Goal: Task Accomplishment & Management: Use online tool/utility

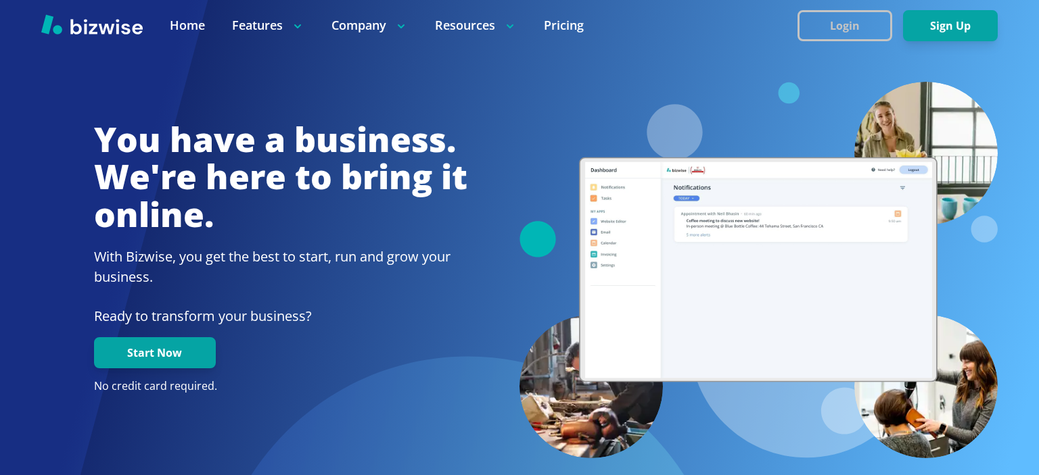
click at [850, 28] on button "Login" at bounding box center [844, 25] width 95 height 31
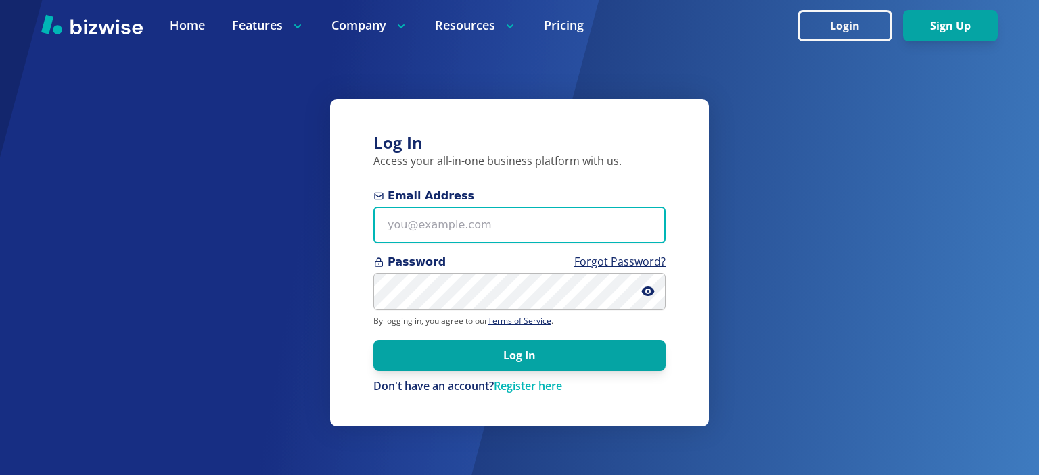
click at [485, 224] on input "Email Address" at bounding box center [519, 225] width 292 height 37
type input "[EMAIL_ADDRESS][DOMAIN_NAME]"
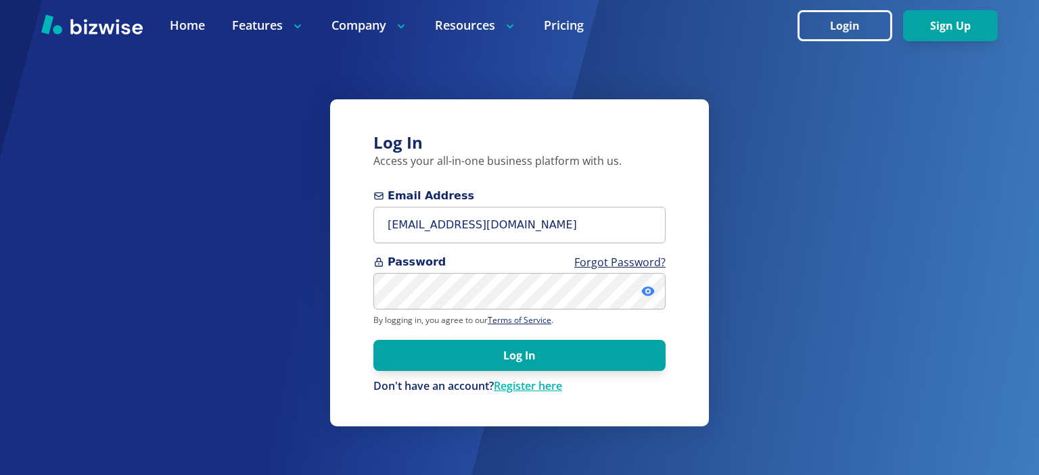
click at [644, 298] on icon at bounding box center [648, 292] width 14 height 14
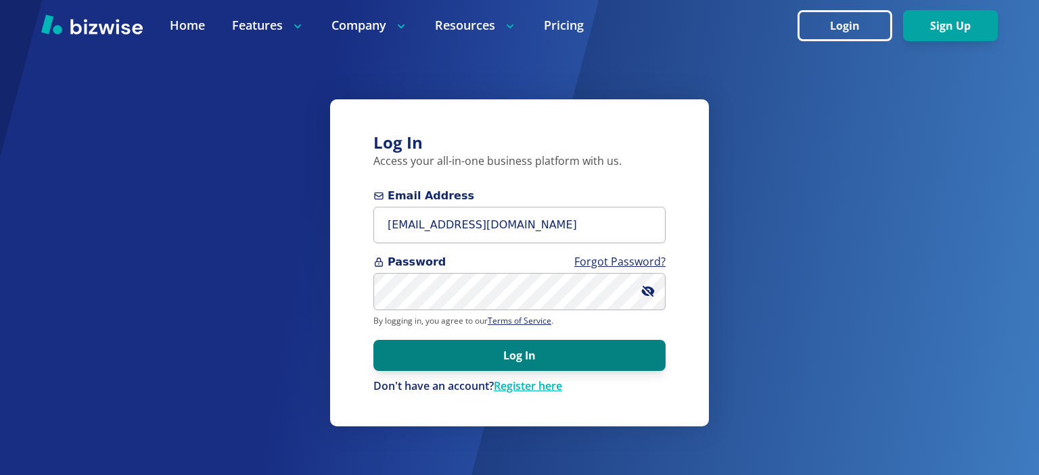
click at [406, 350] on button "Log In" at bounding box center [519, 355] width 292 height 31
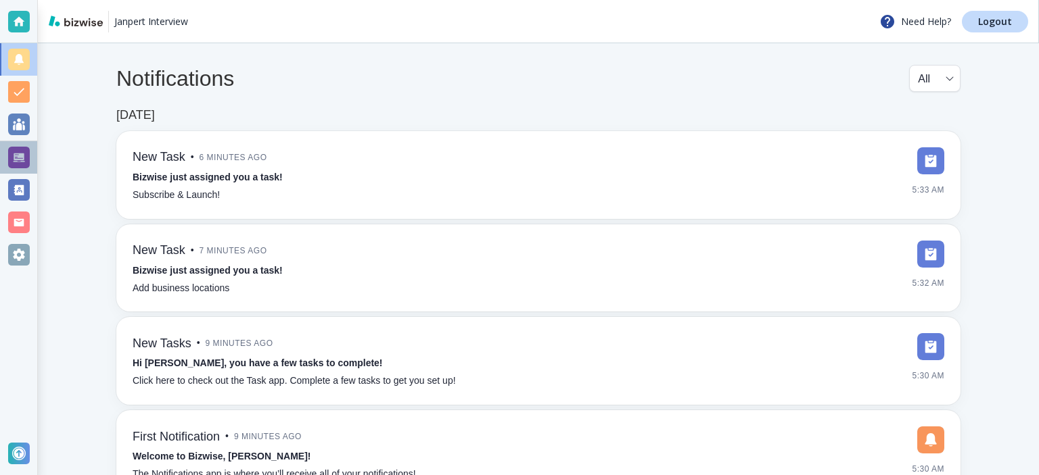
click at [12, 153] on div at bounding box center [19, 158] width 22 height 22
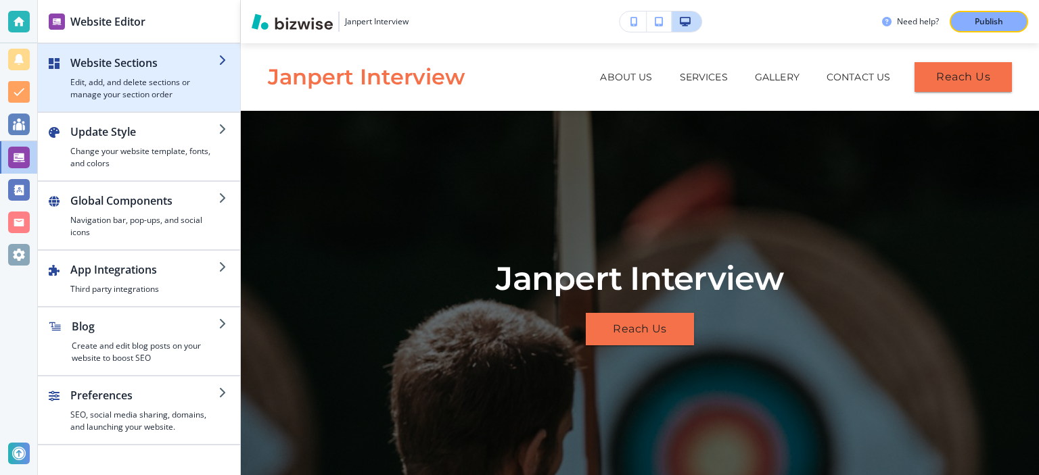
click at [178, 77] on h4 "Edit, add, and delete sections or manage your section order" at bounding box center [144, 88] width 148 height 24
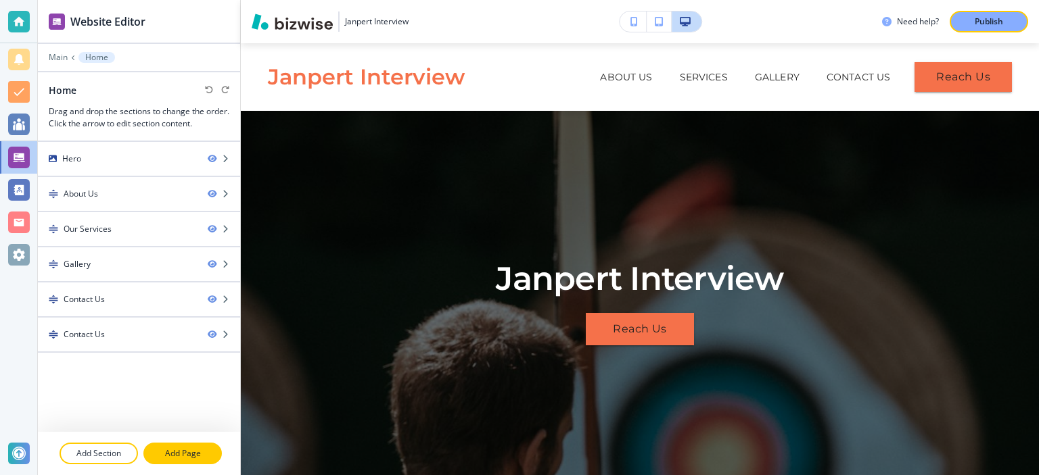
click at [165, 455] on p "Add Page" at bounding box center [183, 454] width 76 height 12
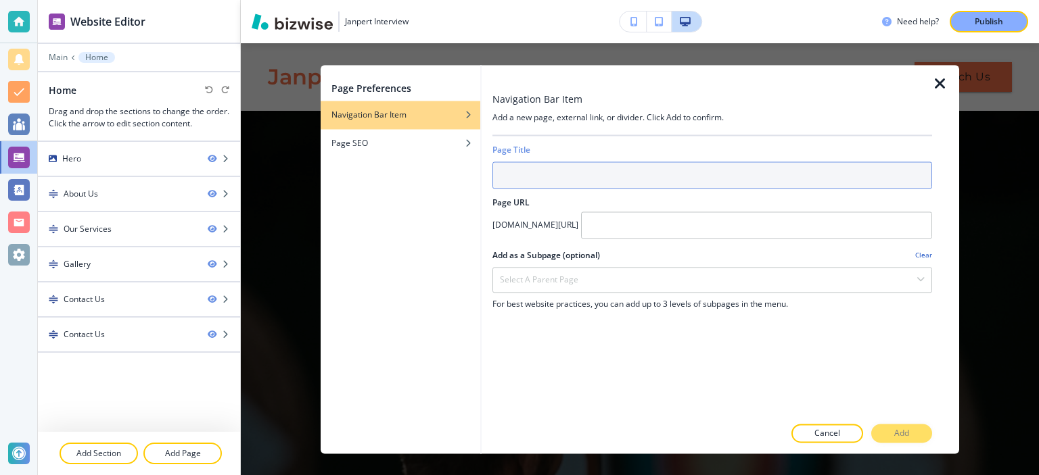
click at [542, 177] on input "text" at bounding box center [711, 175] width 439 height 27
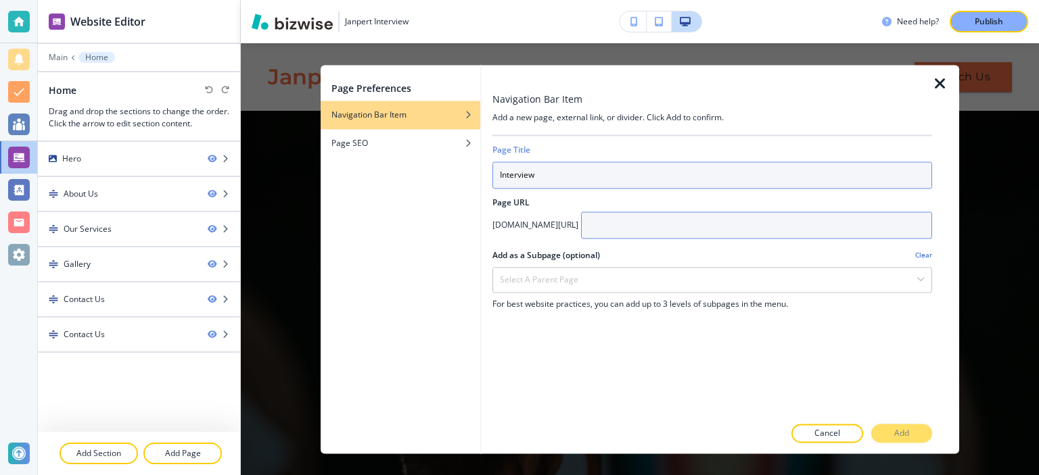
type input "Interview"
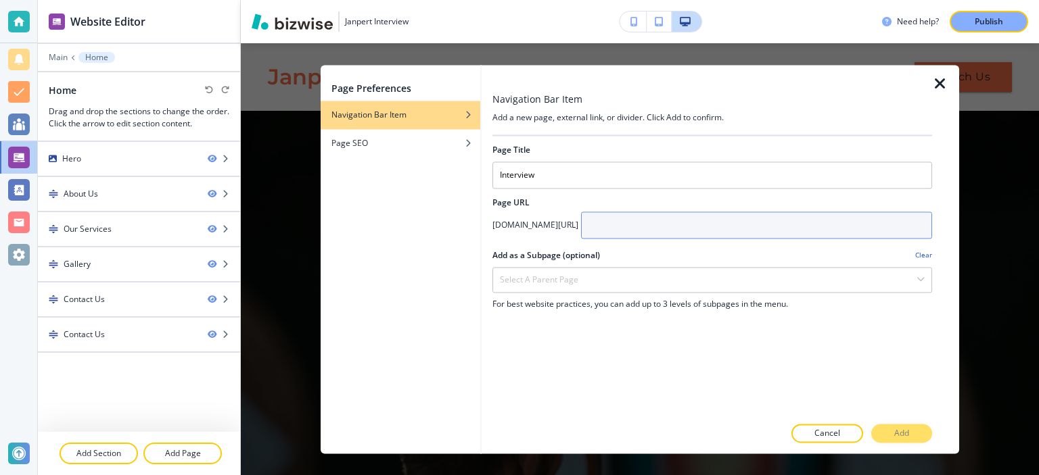
click at [662, 227] on input "text" at bounding box center [756, 225] width 351 height 27
type input "interview"
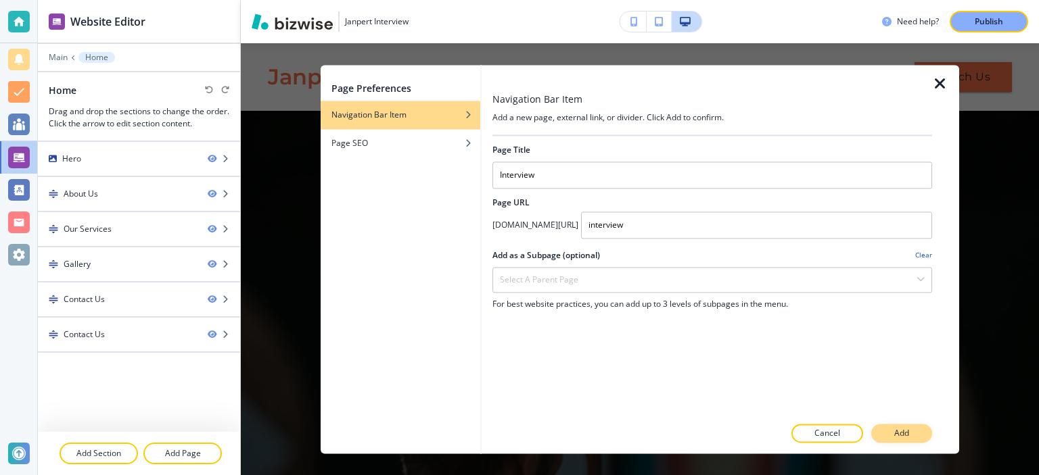
click at [899, 434] on p "Add" at bounding box center [901, 433] width 15 height 12
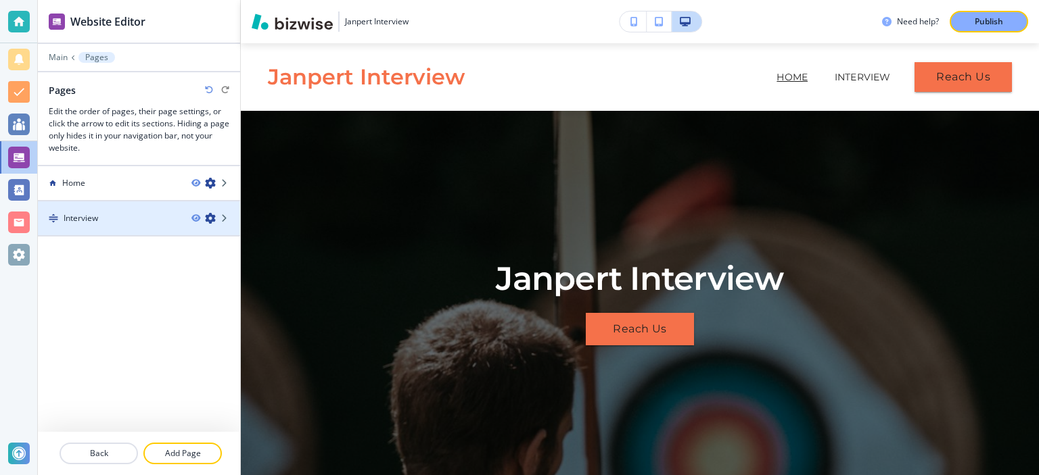
click at [154, 209] on div at bounding box center [139, 206] width 202 height 11
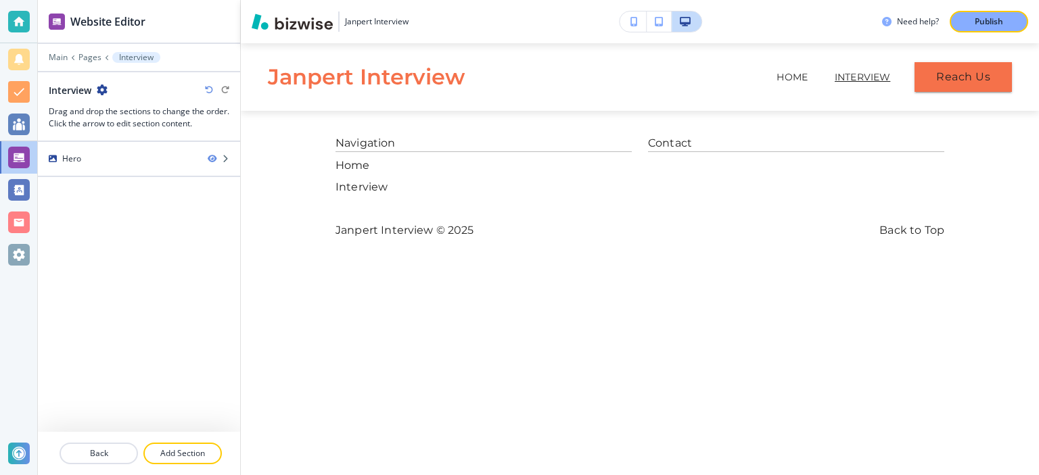
drag, startPoint x: 109, startPoint y: 235, endPoint x: 195, endPoint y: 211, distance: 89.3
click at [111, 229] on div "Hero" at bounding box center [139, 287] width 202 height 290
click at [89, 92] on h2 "Interview" at bounding box center [70, 90] width 43 height 14
click at [101, 89] on icon "button" at bounding box center [102, 90] width 11 height 11
click at [115, 114] on p "Edit Page Settings" at bounding box center [140, 113] width 69 height 12
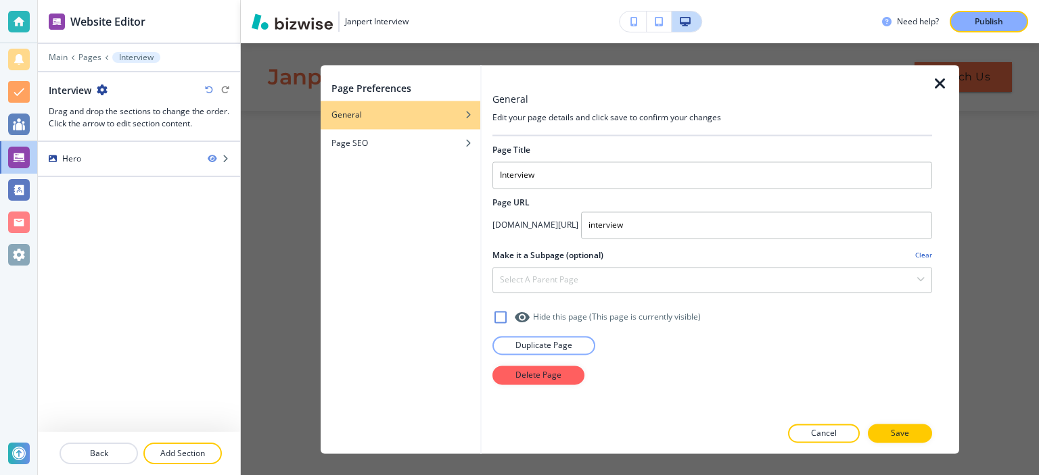
click at [947, 85] on icon "button" at bounding box center [940, 84] width 16 height 16
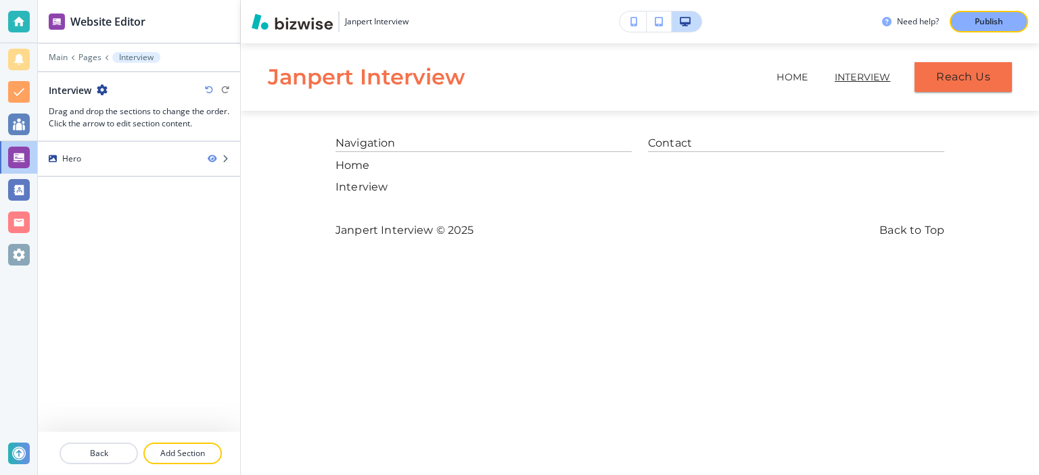
click at [60, 229] on div "Hero" at bounding box center [139, 287] width 202 height 290
click at [88, 450] on p "Back" at bounding box center [99, 454] width 76 height 12
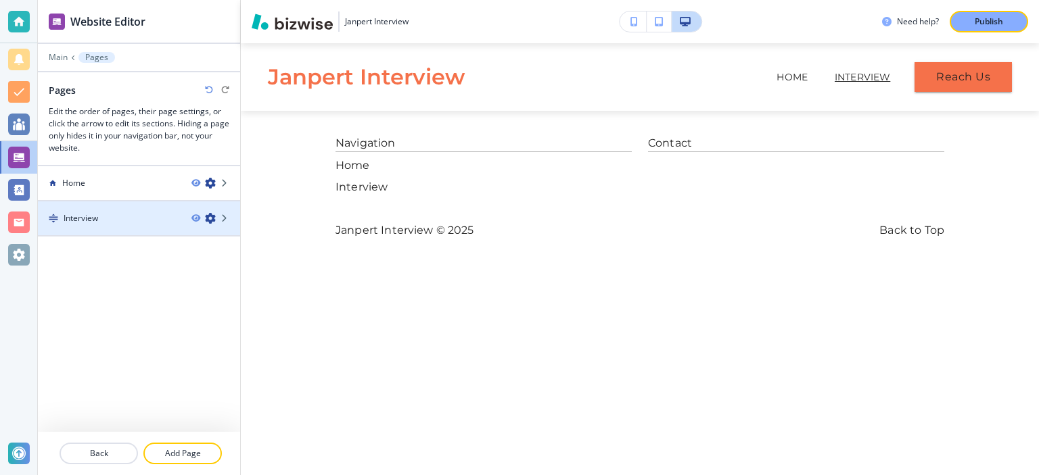
click at [208, 218] on icon "button" at bounding box center [210, 218] width 11 height 11
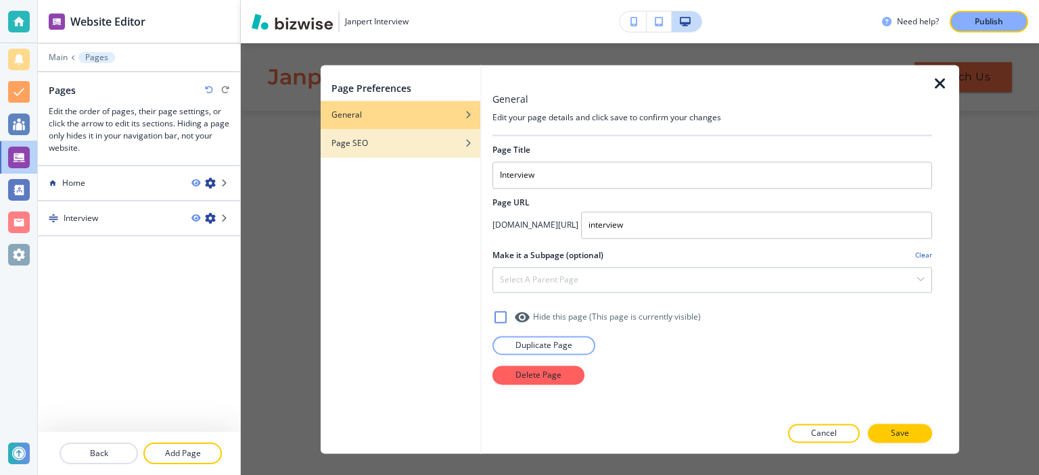
click at [412, 149] on div "Page SEO" at bounding box center [400, 143] width 160 height 12
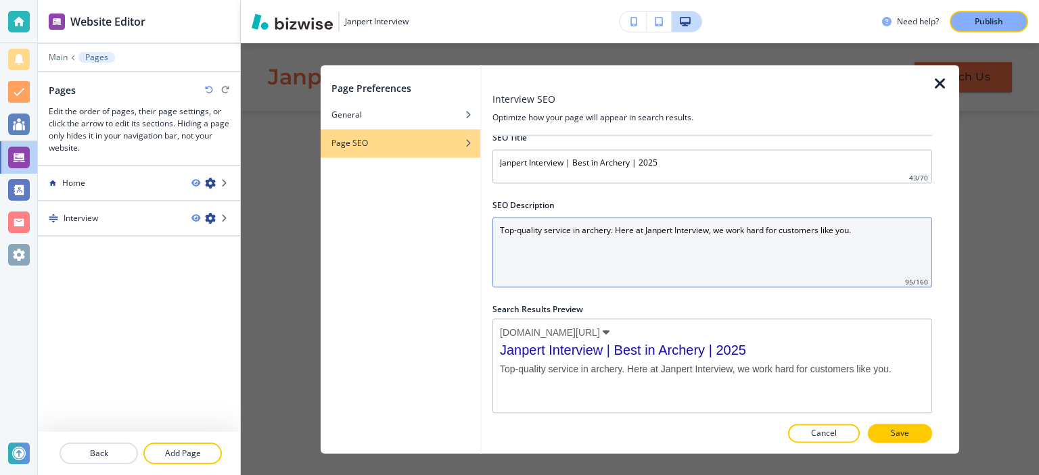
scroll to position [22, 0]
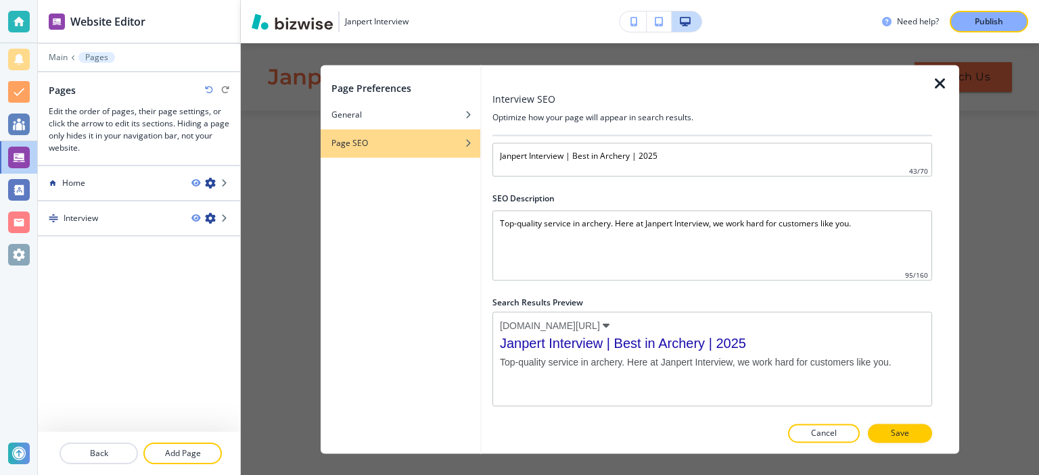
click at [938, 85] on icon "button" at bounding box center [940, 84] width 16 height 16
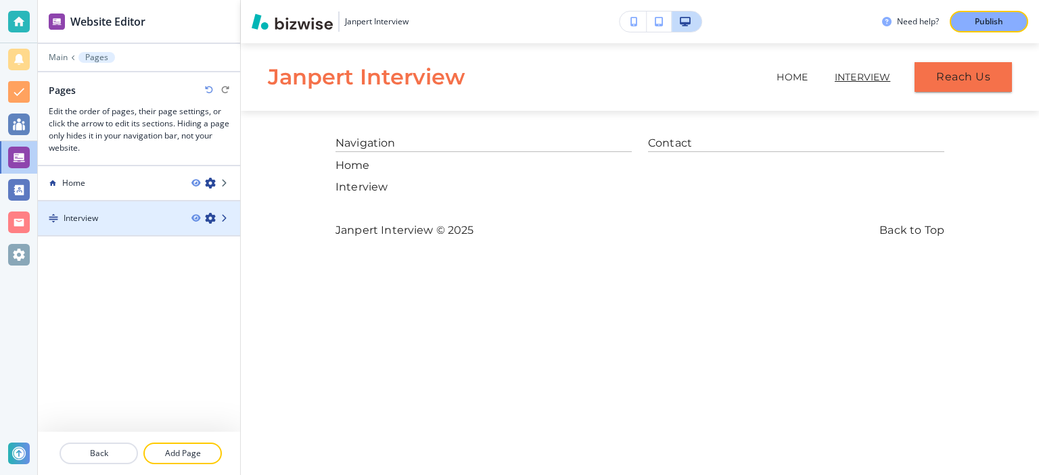
click at [225, 217] on icon at bounding box center [225, 218] width 8 height 8
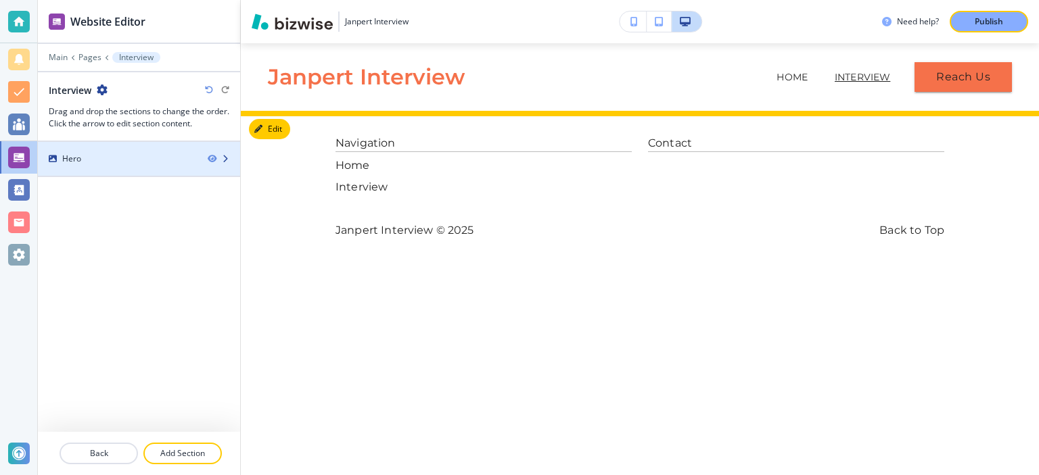
click at [174, 162] on div "Hero" at bounding box center [117, 159] width 159 height 12
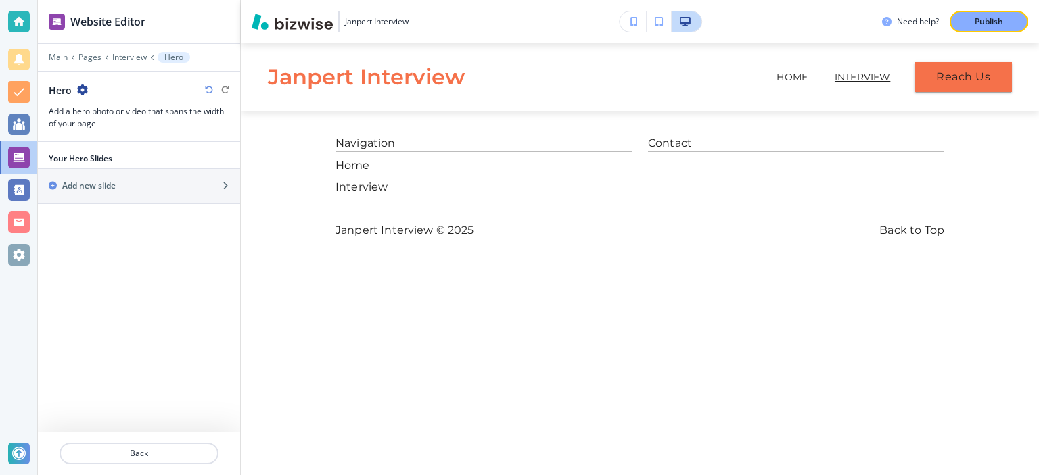
click at [87, 86] on icon "button" at bounding box center [82, 90] width 11 height 11
click at [126, 165] on p "Delete Section" at bounding box center [119, 160] width 69 height 12
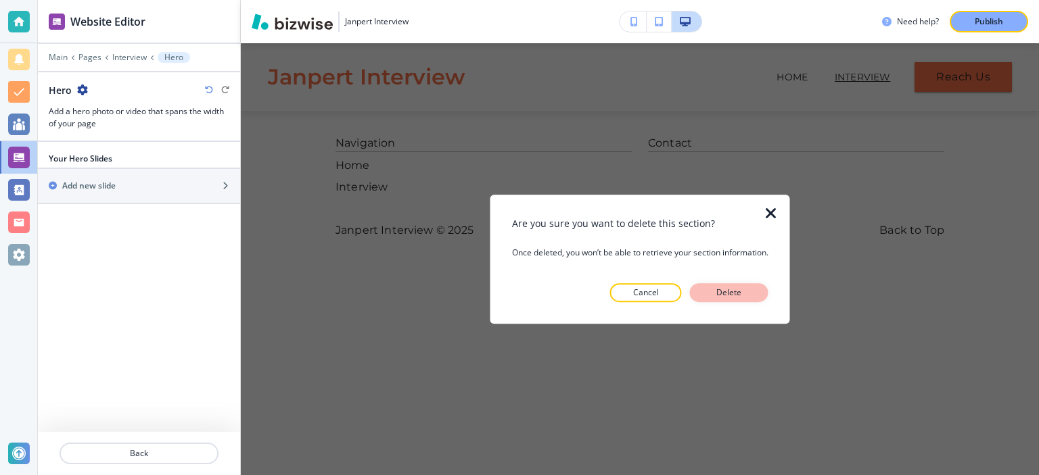
click at [734, 295] on p "Delete" at bounding box center [729, 293] width 32 height 12
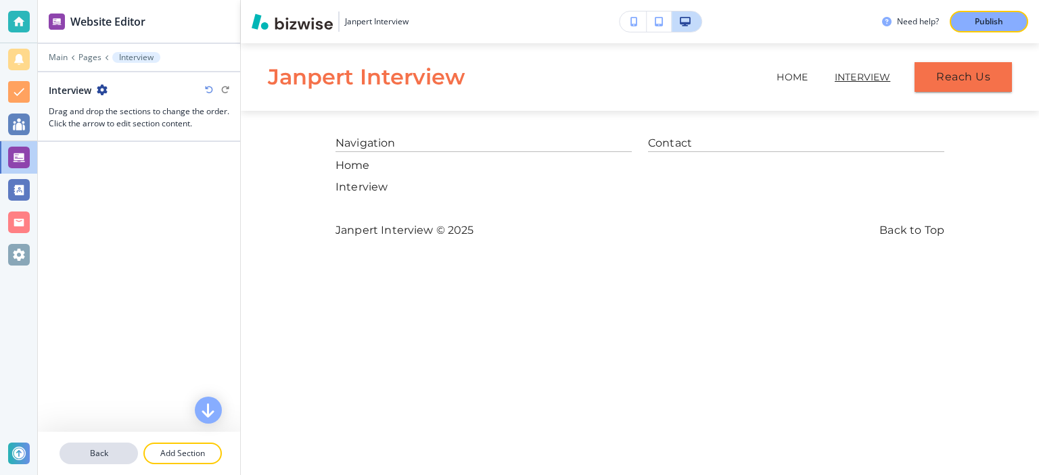
click at [98, 458] on p "Back" at bounding box center [99, 454] width 76 height 12
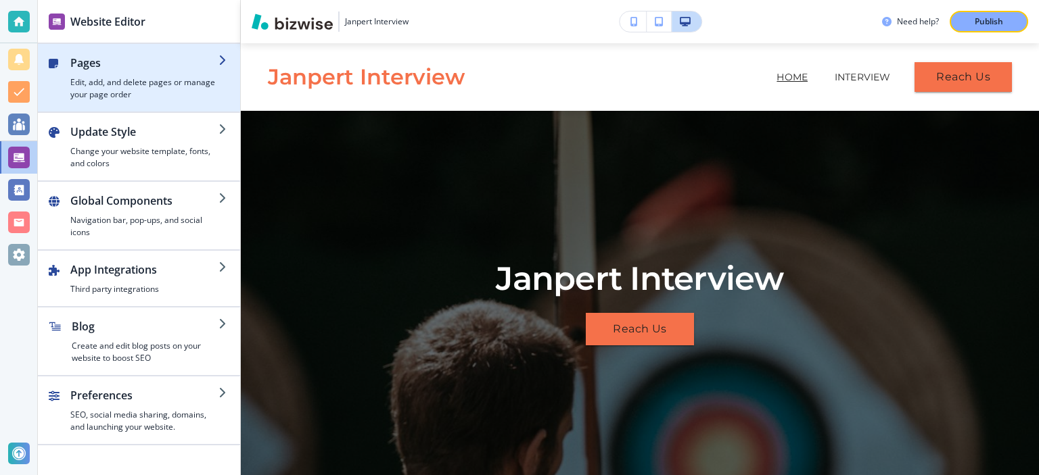
click at [140, 65] on h2 "Pages" at bounding box center [144, 63] width 148 height 16
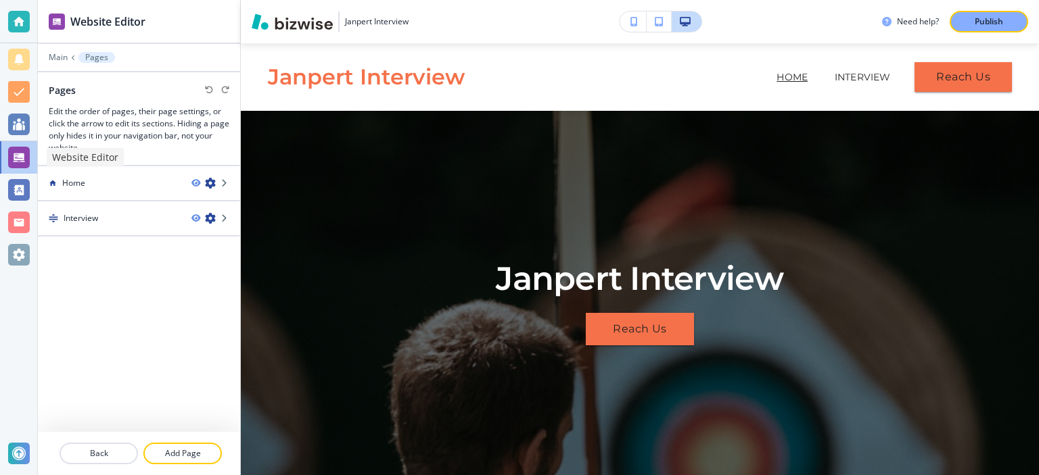
click at [24, 158] on div at bounding box center [19, 158] width 22 height 22
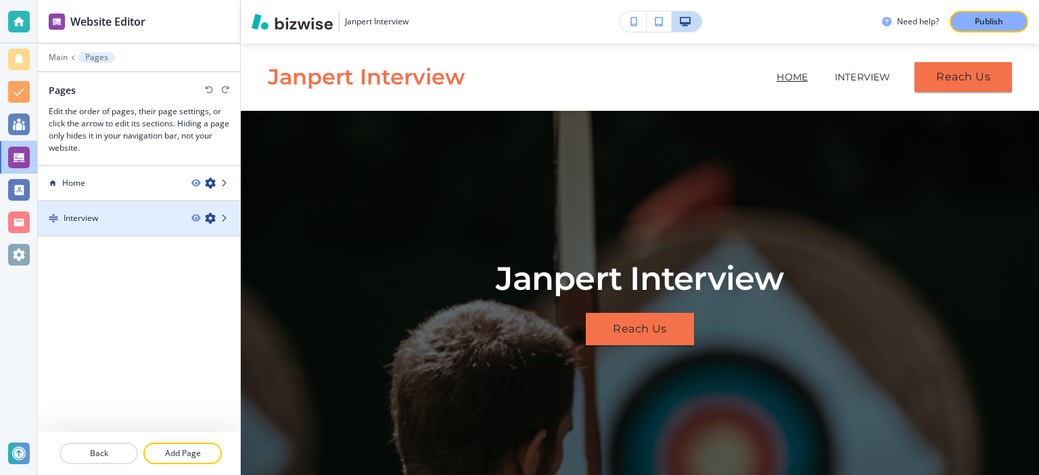
click at [114, 212] on div "Interview" at bounding box center [109, 218] width 143 height 12
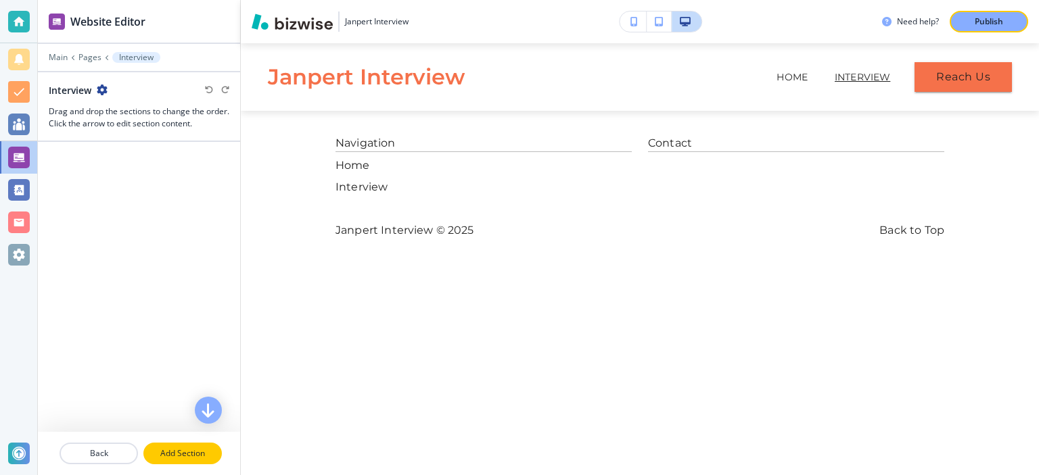
click at [192, 460] on button "Add Section" at bounding box center [182, 454] width 78 height 22
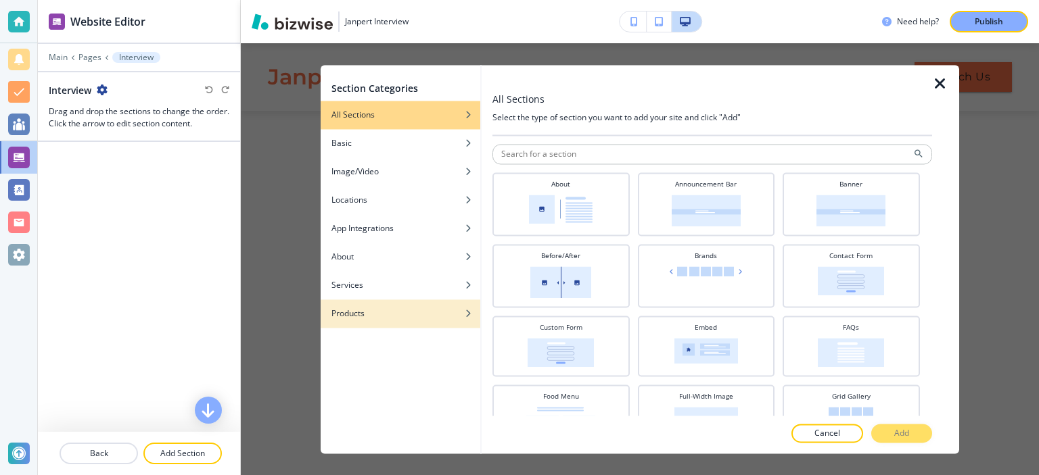
click at [368, 315] on div "Products" at bounding box center [400, 314] width 160 height 12
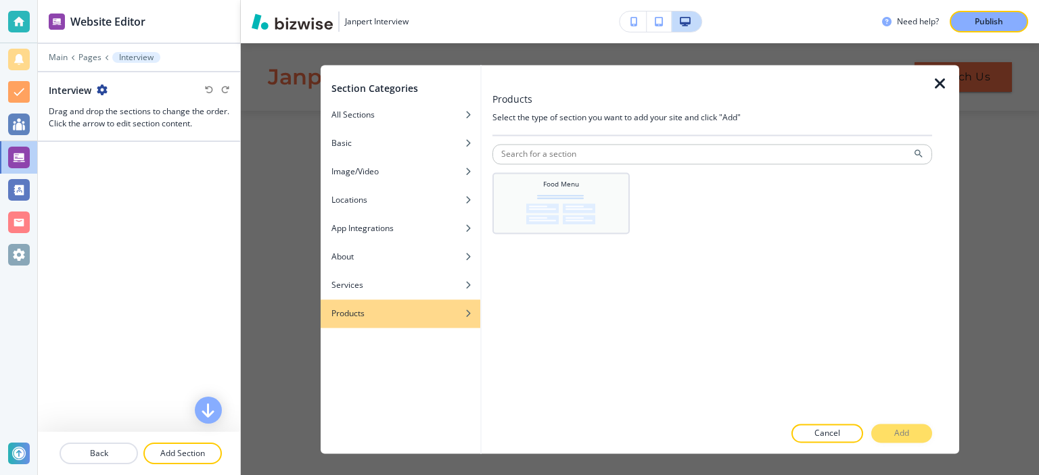
click at [542, 192] on div "Food Menu" at bounding box center [561, 201] width 124 height 45
click at [893, 427] on button "Add" at bounding box center [901, 433] width 61 height 19
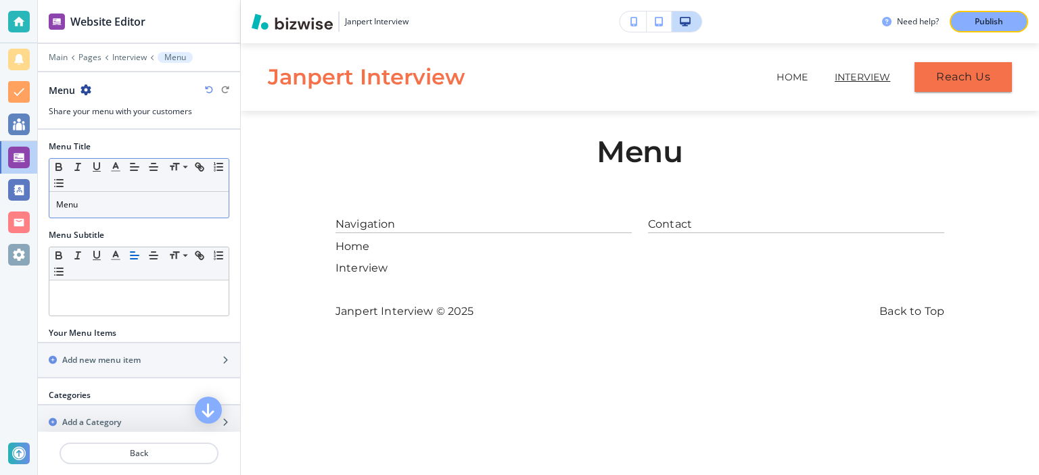
click at [75, 203] on p "Menu" at bounding box center [139, 205] width 166 height 12
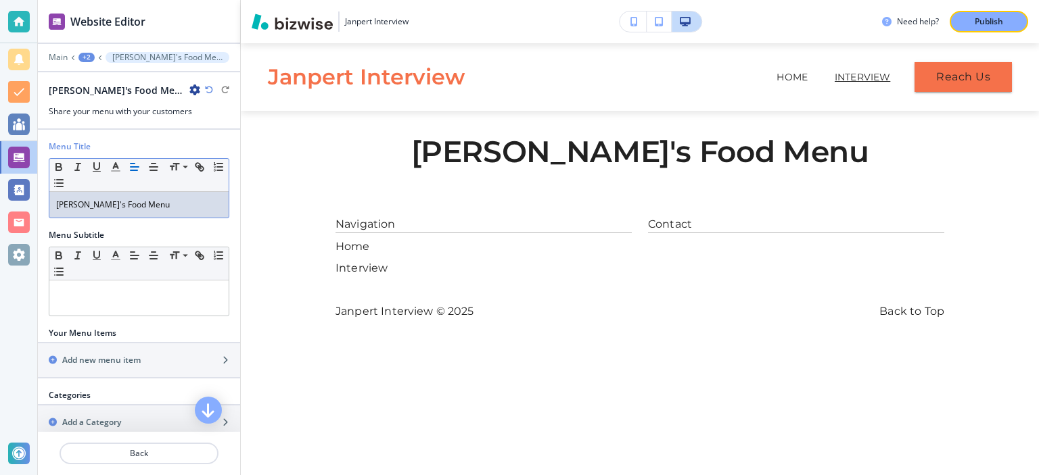
click at [596, 396] on div "Edit Janpert Interview Home Interview Reach Us Edit Janpert's Food Menu Edit Na…" at bounding box center [640, 259] width 798 height 432
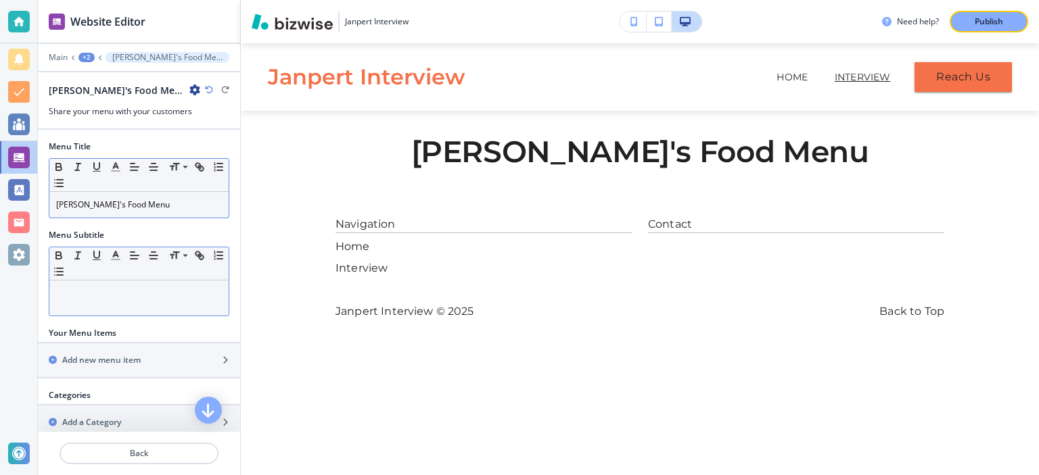
scroll to position [87, 0]
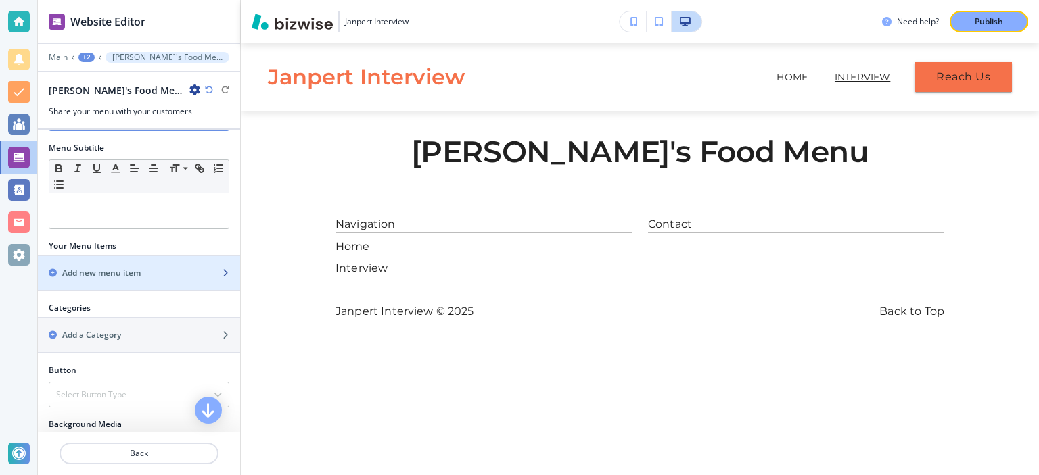
click at [120, 268] on h2 "Add new menu item" at bounding box center [101, 273] width 78 height 12
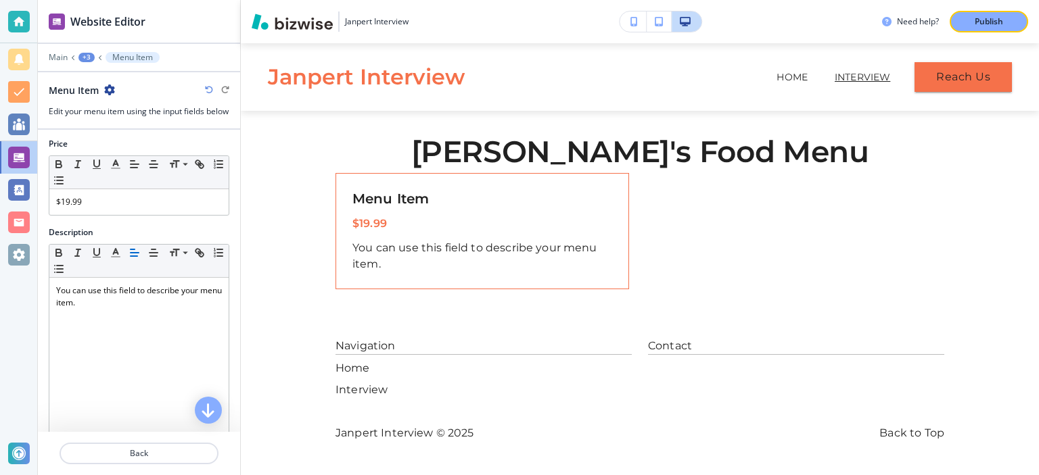
scroll to position [0, 0]
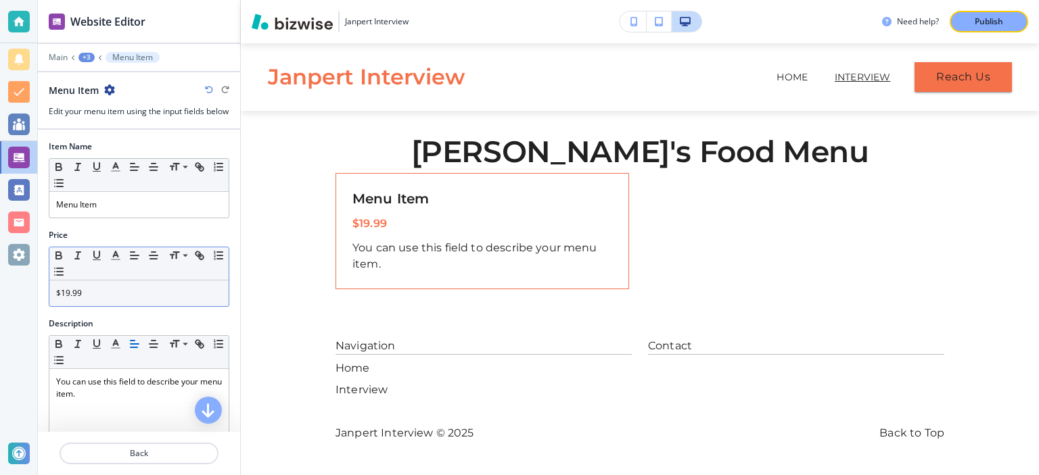
click at [94, 300] on p "$19.99" at bounding box center [139, 293] width 166 height 12
click at [129, 241] on div "Price" at bounding box center [139, 235] width 181 height 12
click at [77, 281] on div "Small Normal Large Huge" at bounding box center [138, 263] width 179 height 33
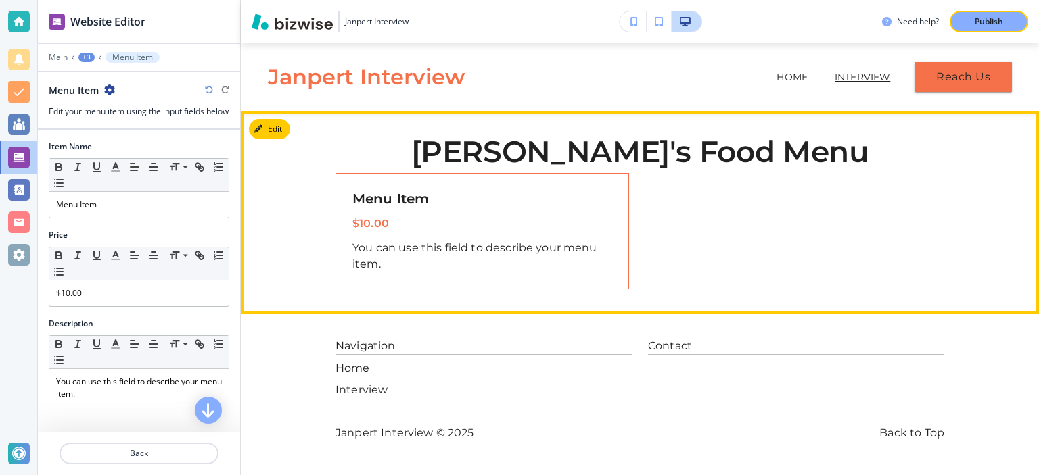
click at [414, 200] on h6 "Menu Item" at bounding box center [482, 199] width 260 height 18
click at [438, 203] on h6 "Menu Item" at bounding box center [482, 199] width 260 height 18
drag, startPoint x: 428, startPoint y: 198, endPoint x: 39, endPoint y: 269, distance: 395.2
click at [428, 199] on h6 "Menu Item" at bounding box center [482, 199] width 260 height 18
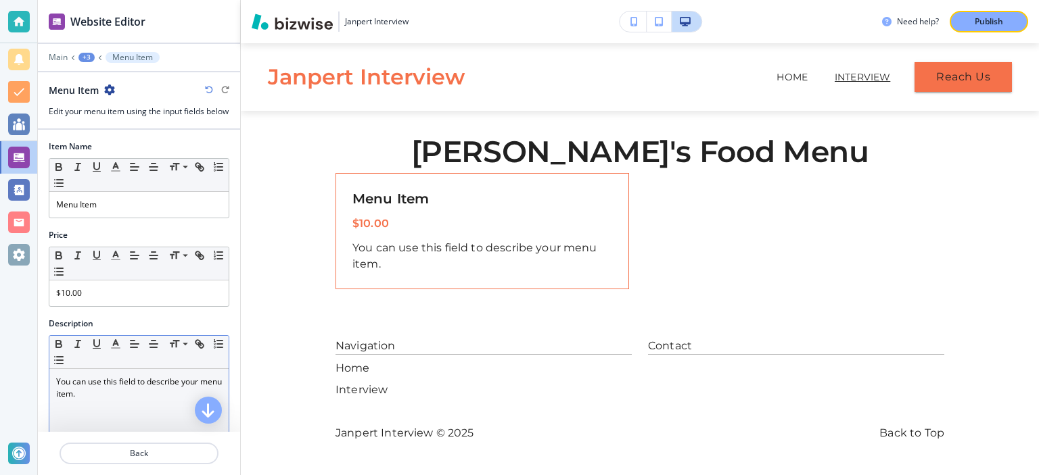
click at [107, 394] on p "You can use this field to describe your menu item." at bounding box center [139, 388] width 166 height 24
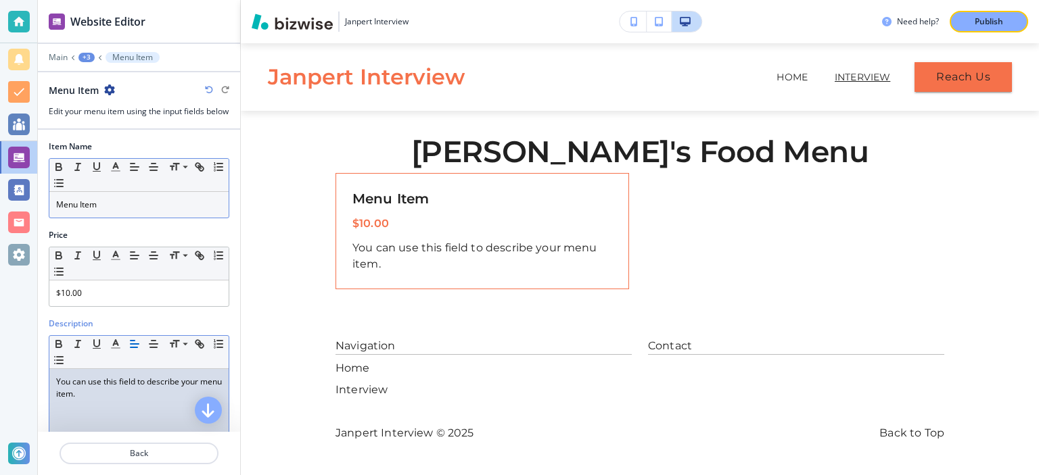
click at [124, 211] on p "Menu Item" at bounding box center [139, 205] width 166 height 12
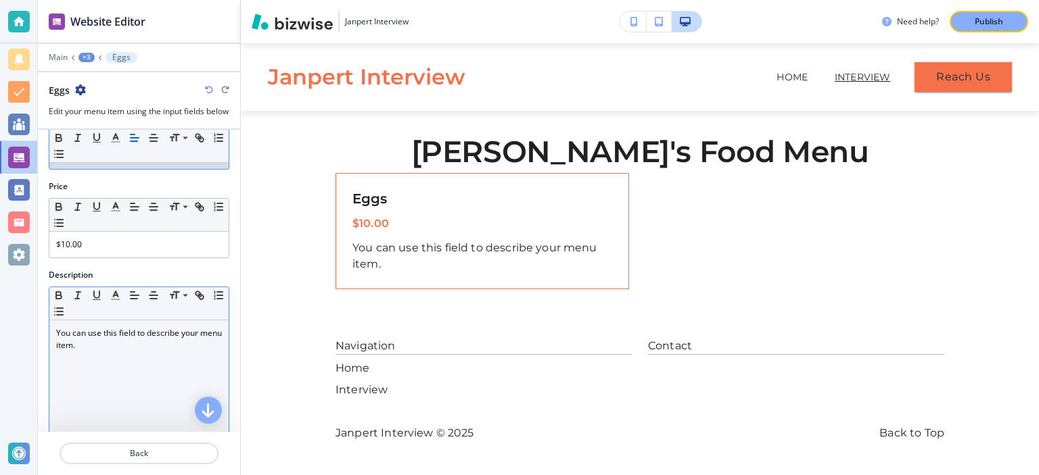
scroll to position [175, 0]
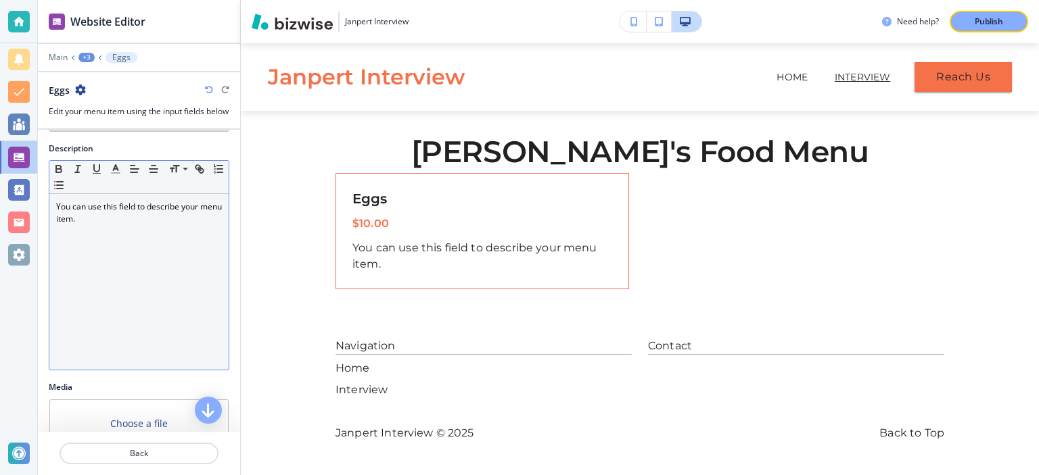
drag, startPoint x: 47, startPoint y: 166, endPoint x: 134, endPoint y: 340, distance: 194.4
click at [133, 345] on div "Description Small Normal Large Huge You can use this field to describe your men…" at bounding box center [139, 262] width 202 height 239
click at [145, 331] on div "You can use this field to describe your menu item." at bounding box center [138, 282] width 179 height 176
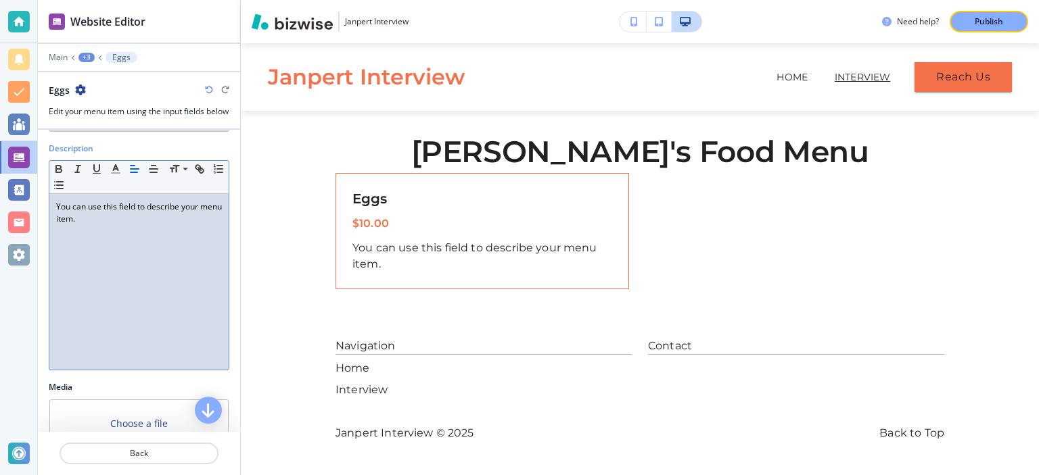
click at [104, 155] on div "Description" at bounding box center [139, 149] width 181 height 12
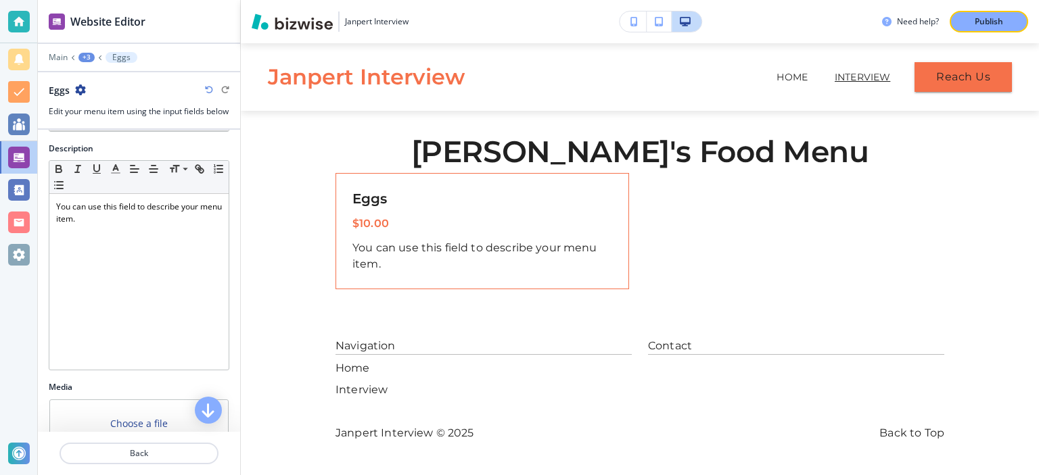
drag, startPoint x: 74, startPoint y: 158, endPoint x: 32, endPoint y: 160, distance: 41.9
click at [38, 160] on div "Item Name Small Normal Large Huge Eggs Price Small Normal Large Huge $10.00 Des…" at bounding box center [139, 281] width 202 height 302
click at [126, 155] on div "Description" at bounding box center [139, 149] width 181 height 12
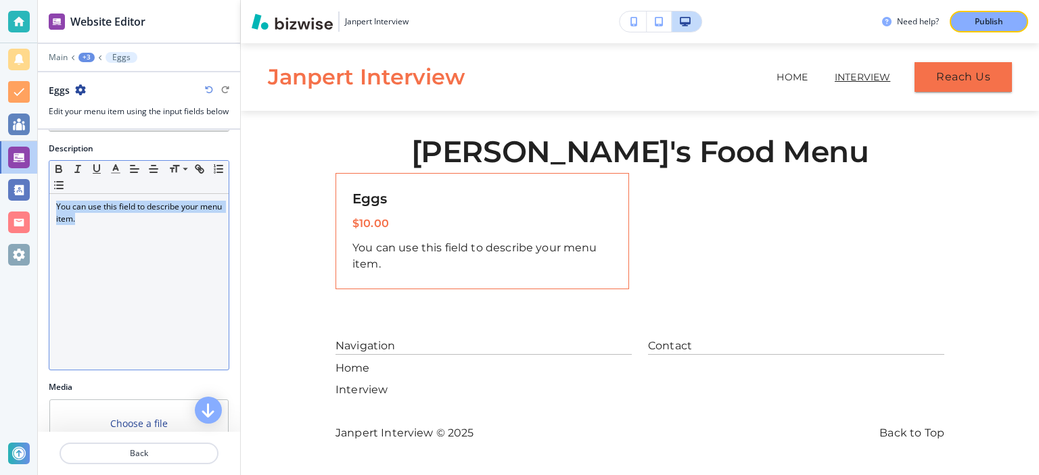
drag, startPoint x: 65, startPoint y: 219, endPoint x: 0, endPoint y: 174, distance: 79.2
click at [49, 194] on div "You can use this field to describe your menu item." at bounding box center [138, 282] width 179 height 176
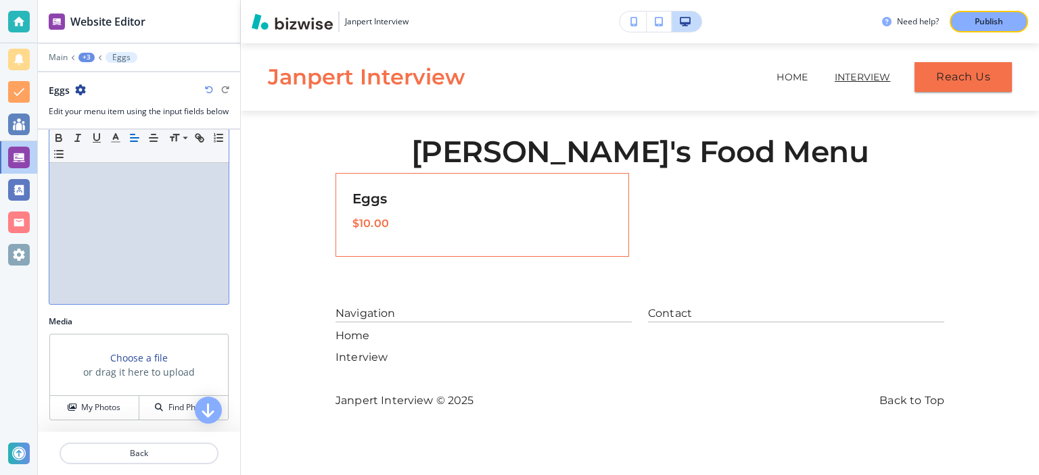
scroll to position [250, 0]
click at [103, 410] on h4 "My Photos" at bounding box center [100, 408] width 39 height 12
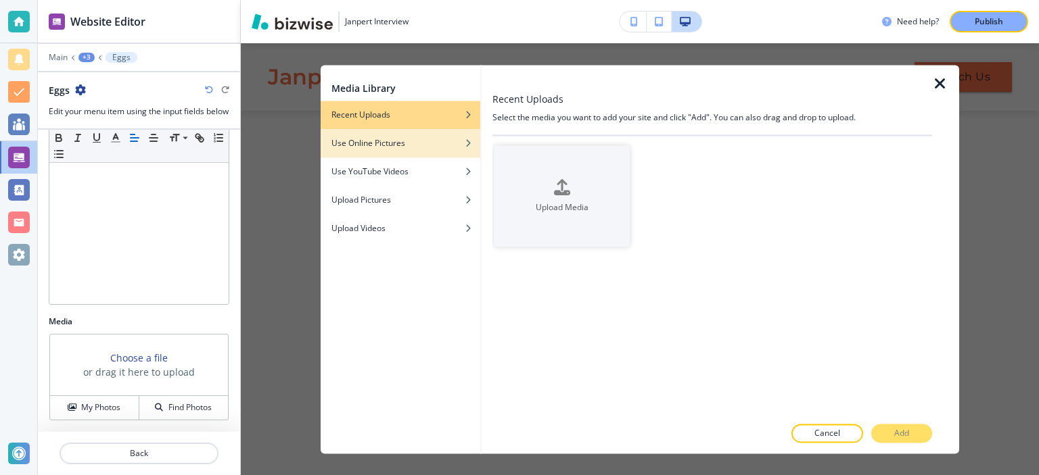
click at [389, 143] on h4 "Use Online Pictures" at bounding box center [368, 143] width 74 height 12
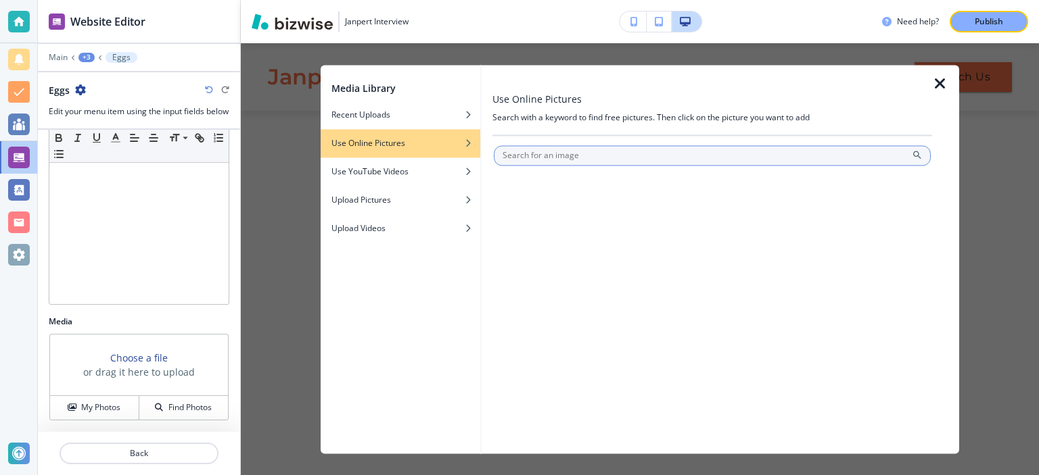
click at [660, 160] on input "text" at bounding box center [712, 155] width 437 height 20
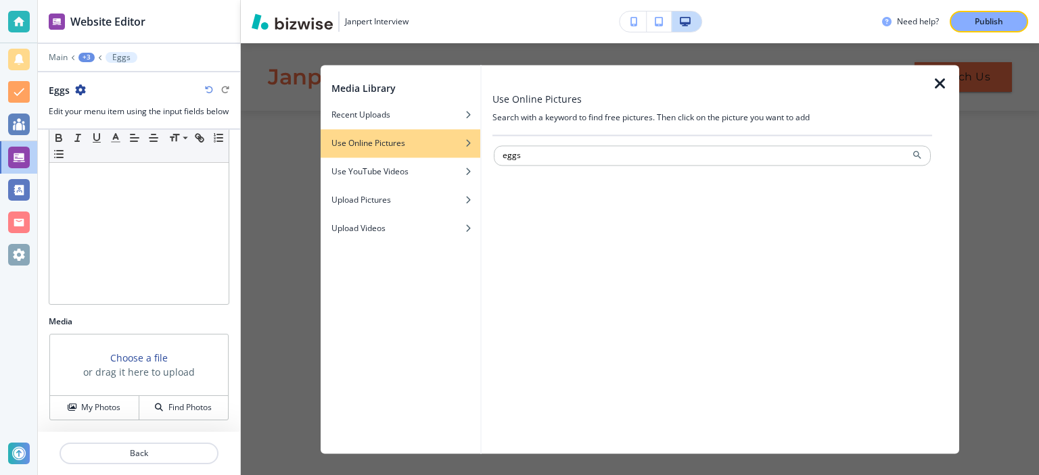
type input "eggs"
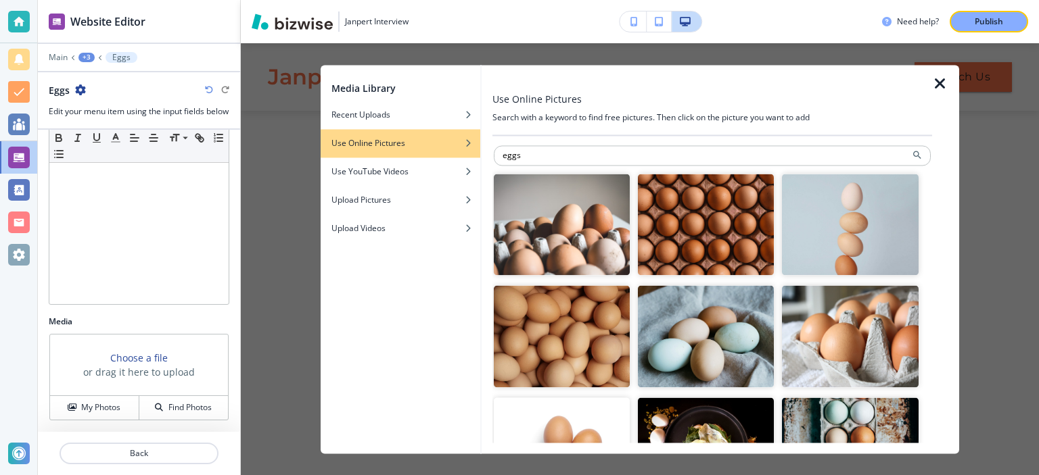
click at [594, 235] on img "button" at bounding box center [562, 225] width 136 height 102
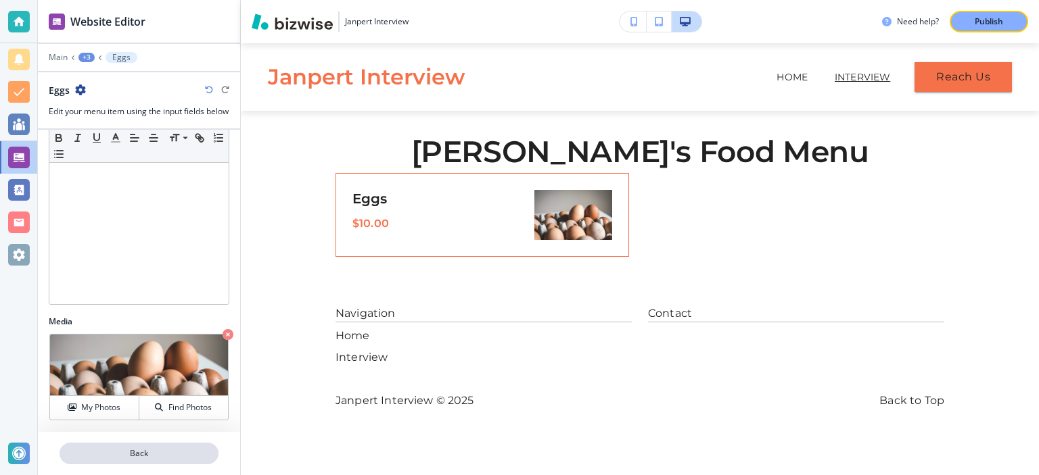
click at [160, 453] on p "Back" at bounding box center [139, 454] width 156 height 12
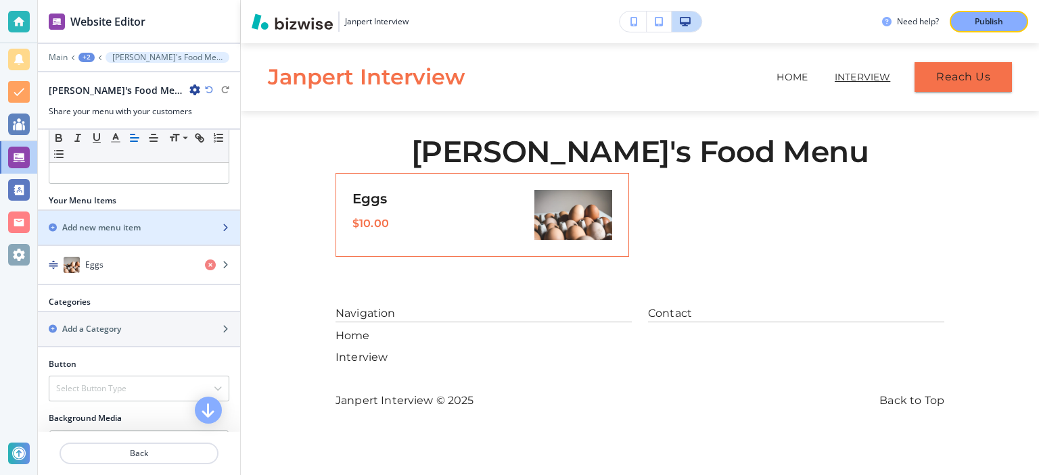
scroll to position [175, 0]
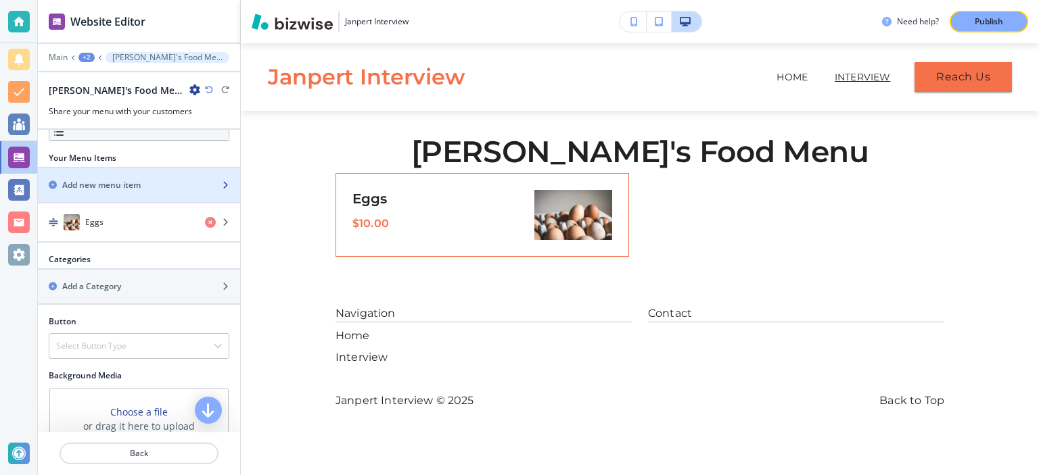
click at [115, 187] on h2 "Add new menu item" at bounding box center [101, 185] width 78 height 12
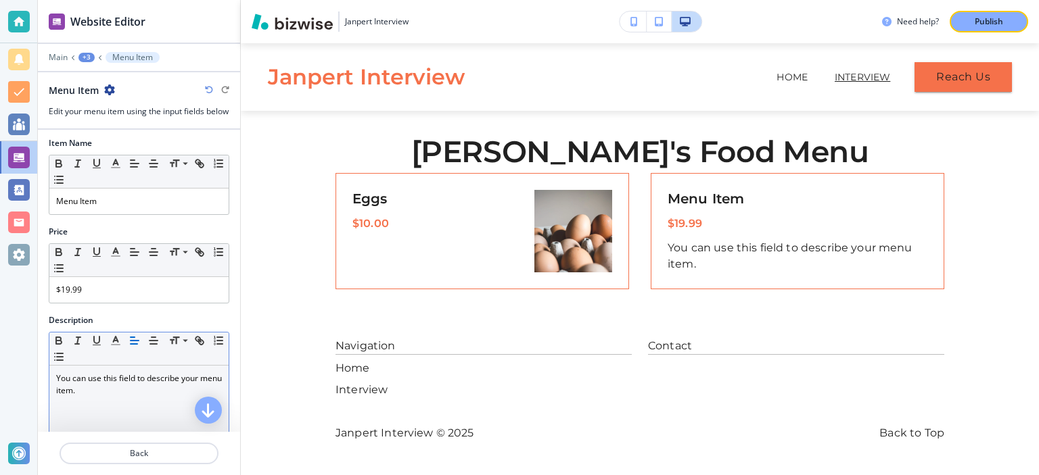
scroll to position [0, 0]
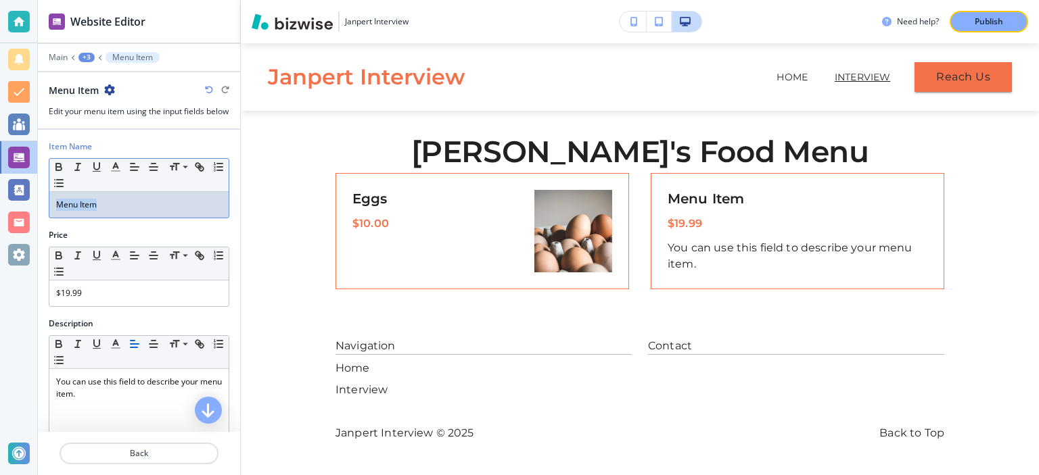
drag, startPoint x: 106, startPoint y: 208, endPoint x: 1, endPoint y: 135, distance: 127.9
click at [49, 192] on div "Menu Item" at bounding box center [138, 205] width 179 height 26
click at [104, 300] on p "$19.99" at bounding box center [139, 293] width 166 height 12
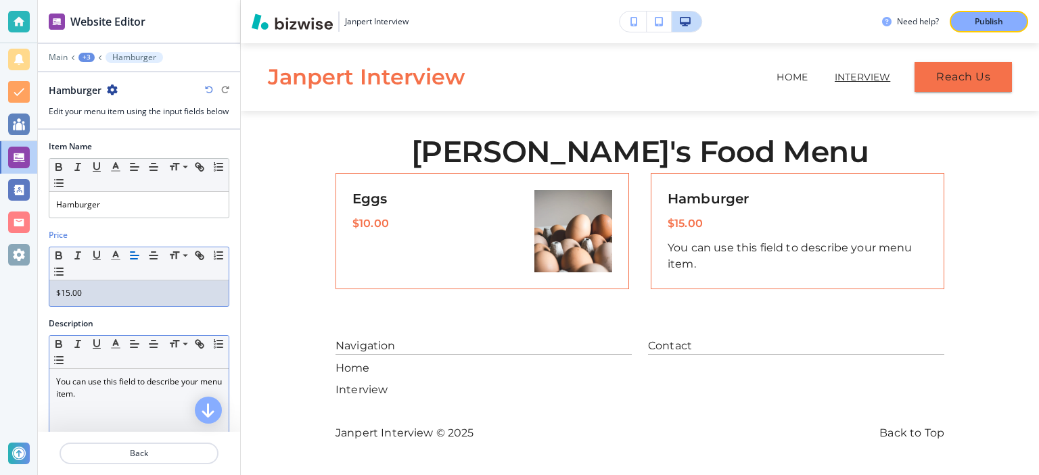
click at [131, 400] on p "You can use this field to describe your menu item." at bounding box center [139, 388] width 166 height 24
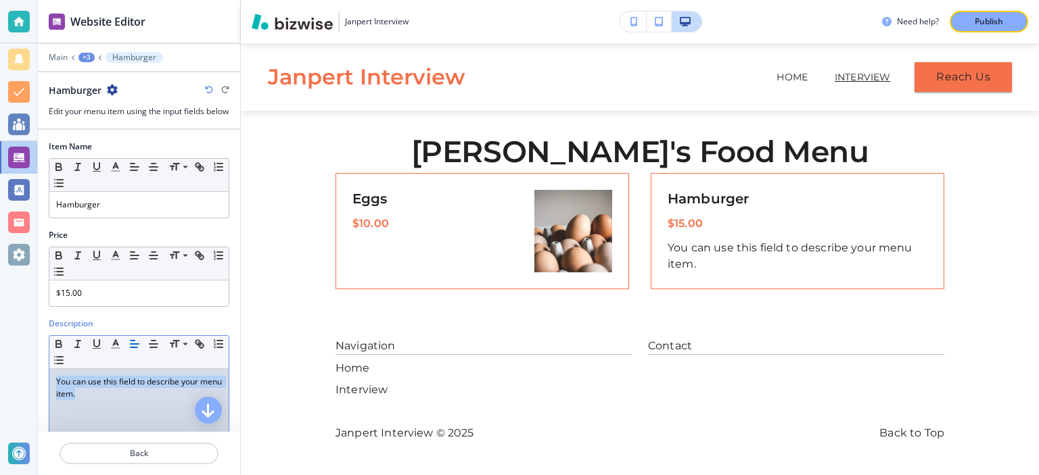
click at [49, 378] on div "You can use this field to describe your menu item." at bounding box center [138, 457] width 179 height 176
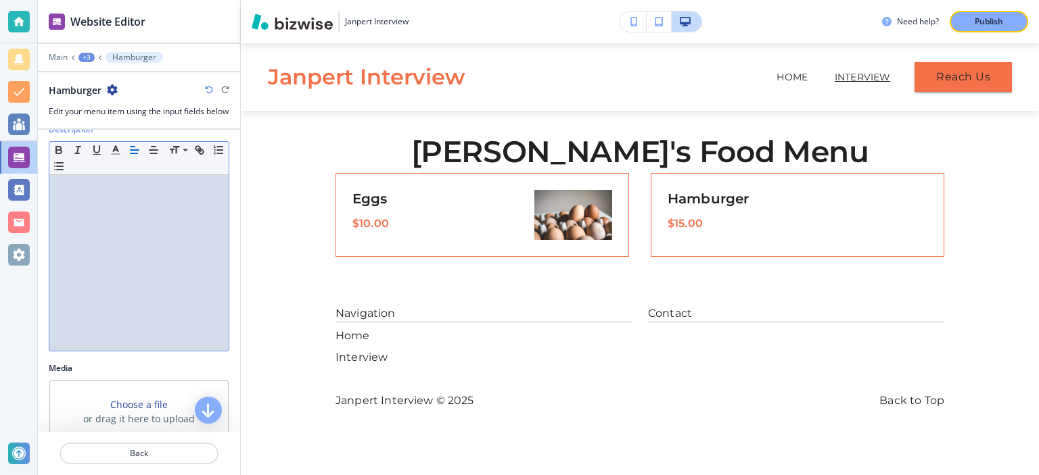
scroll to position [250, 0]
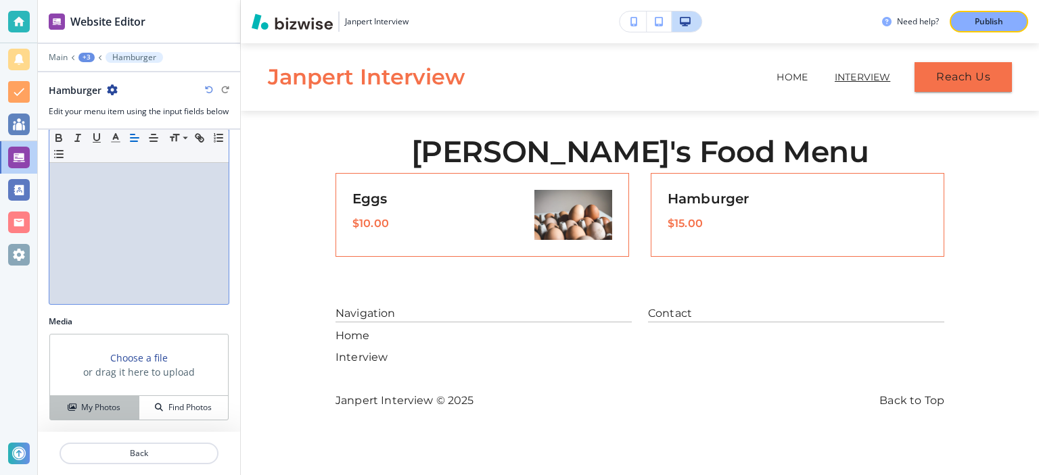
click at [83, 406] on h4 "My Photos" at bounding box center [100, 408] width 39 height 12
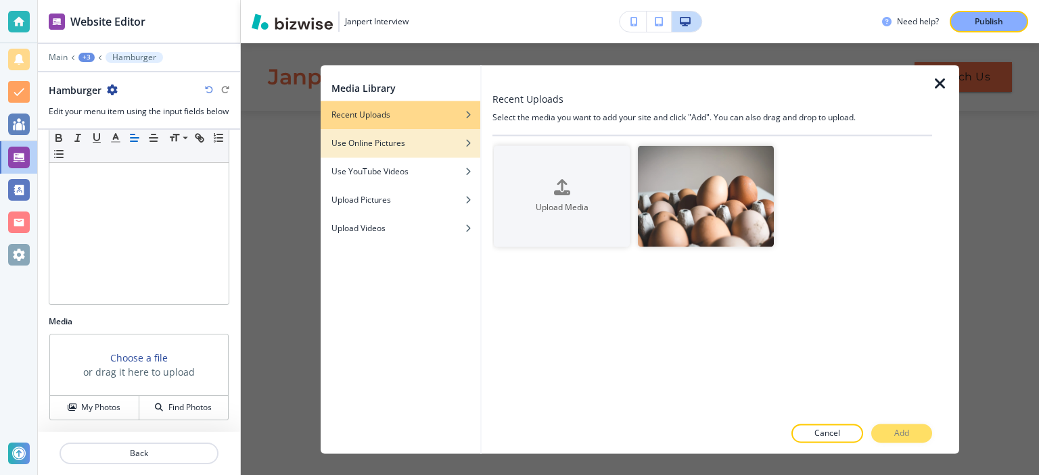
click at [386, 144] on h4 "Use Online Pictures" at bounding box center [368, 143] width 74 height 12
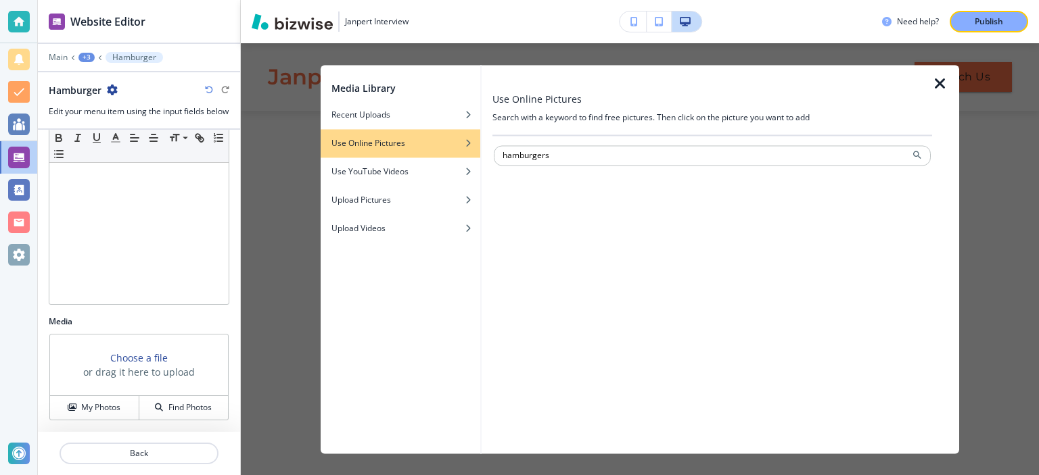
type input "hamburgers"
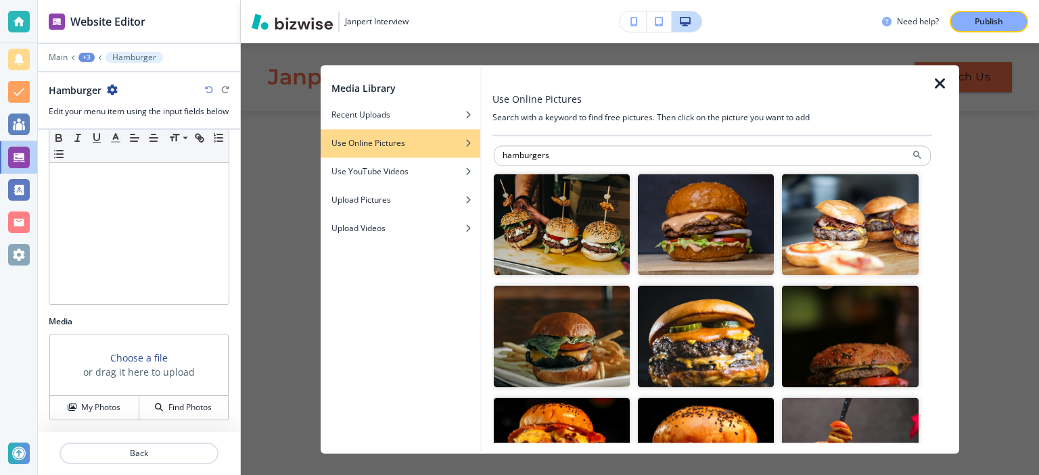
click at [842, 237] on img "button" at bounding box center [850, 225] width 136 height 102
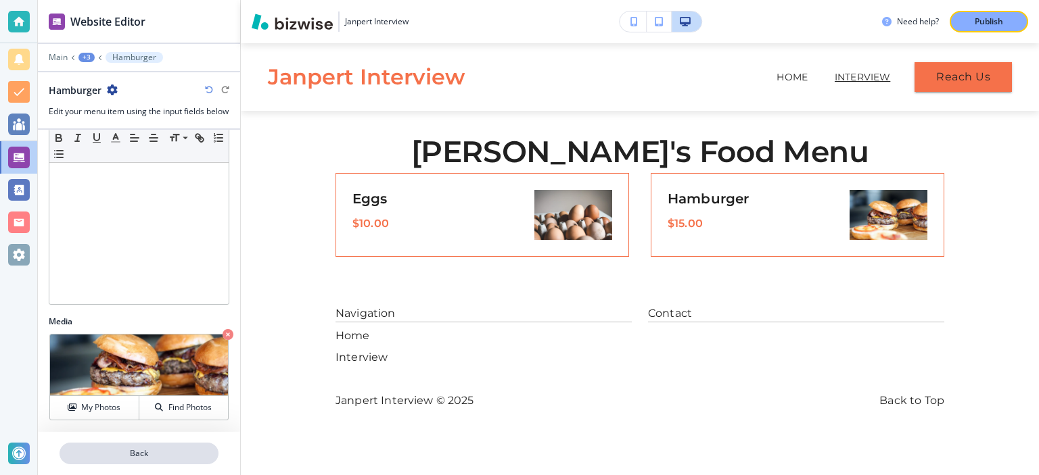
click at [148, 453] on p "Back" at bounding box center [139, 454] width 156 height 12
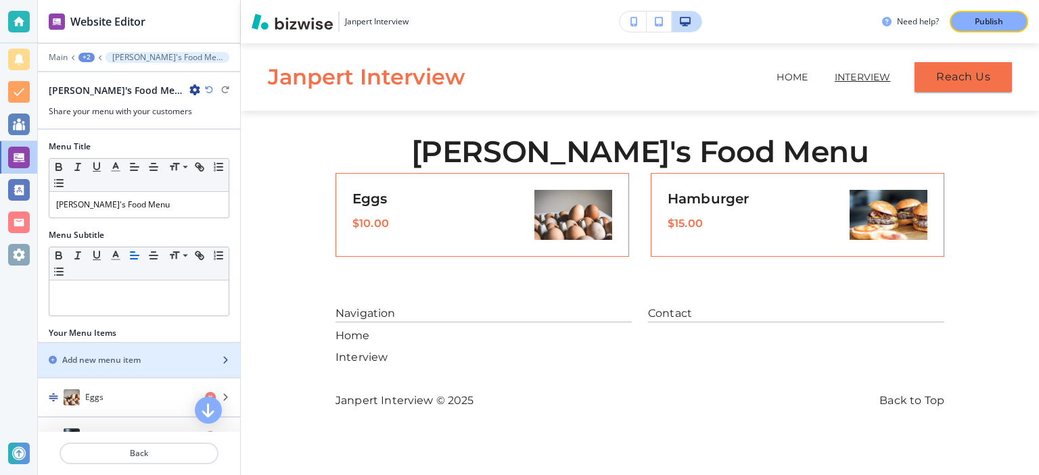
click at [82, 358] on h2 "Add new menu item" at bounding box center [101, 360] width 78 height 12
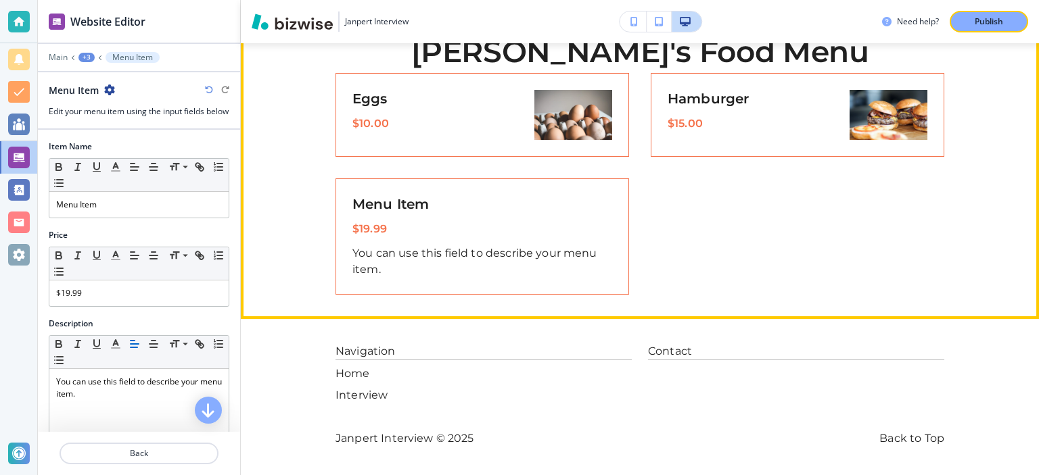
scroll to position [101, 0]
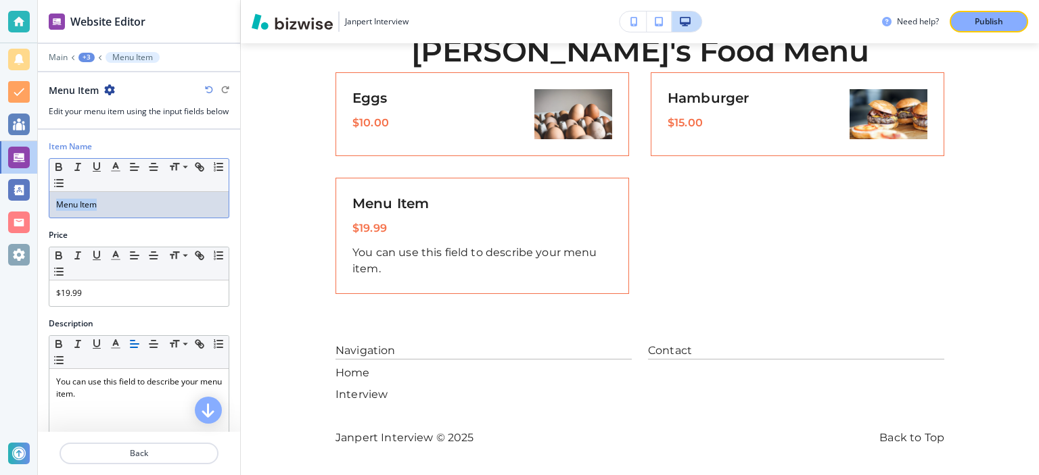
drag, startPoint x: 128, startPoint y: 218, endPoint x: 0, endPoint y: 185, distance: 132.7
click at [49, 192] on div "Menu Item" at bounding box center [138, 205] width 179 height 26
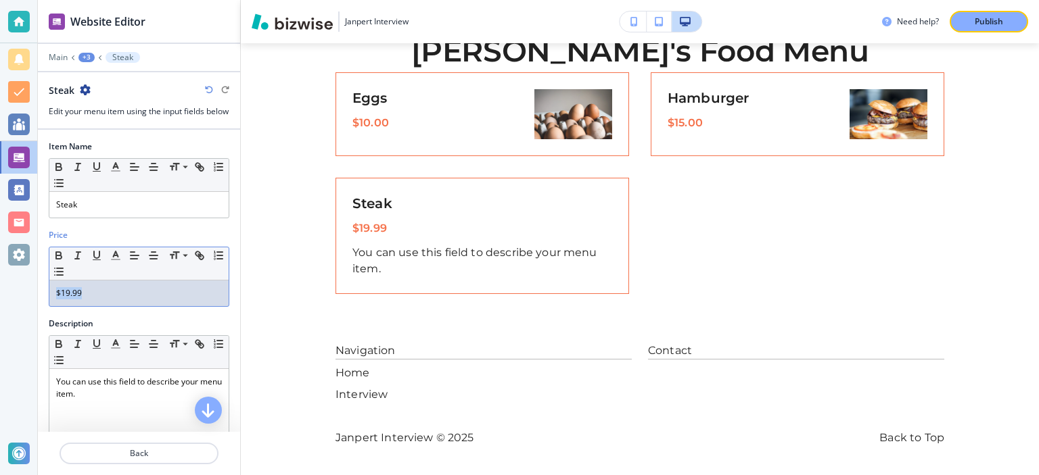
drag, startPoint x: 115, startPoint y: 306, endPoint x: 0, endPoint y: 266, distance: 121.7
click at [49, 281] on div "$19.99" at bounding box center [138, 294] width 179 height 26
click at [114, 300] on p "$19.99" at bounding box center [139, 293] width 166 height 12
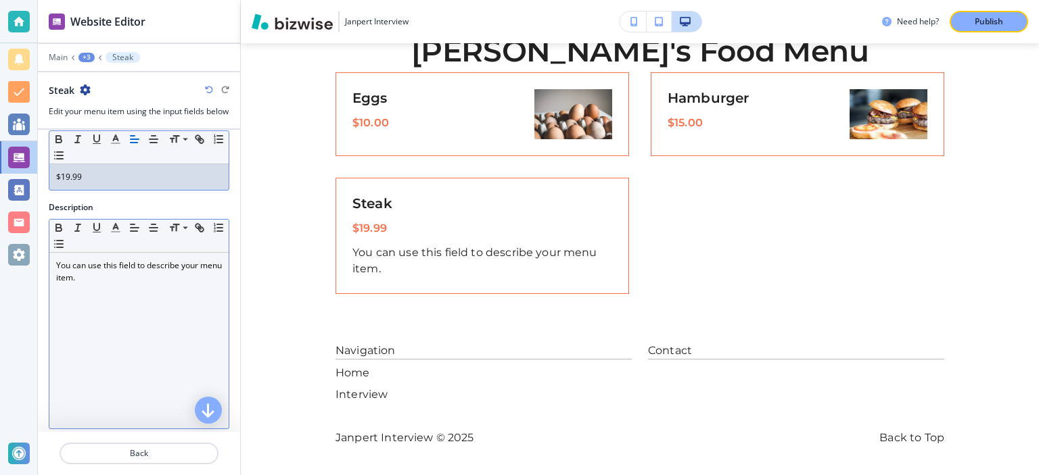
scroll to position [175, 0]
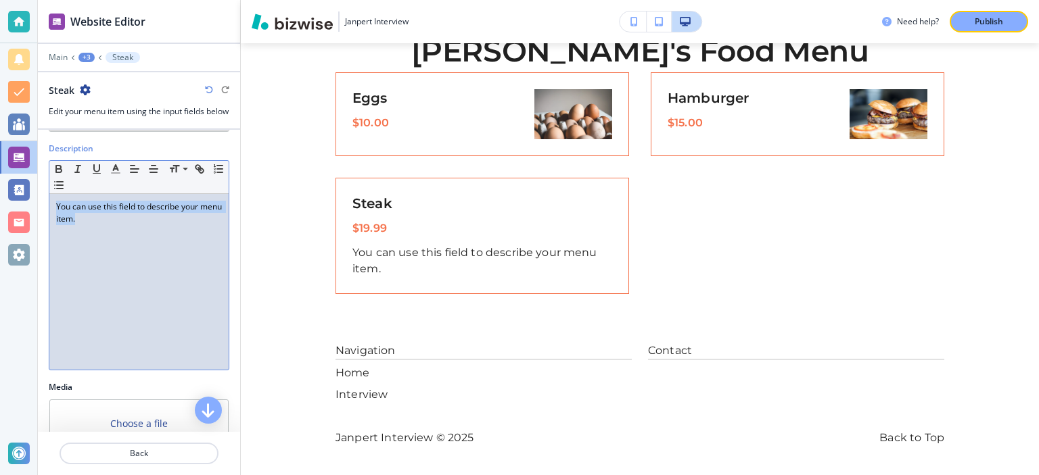
drag, startPoint x: 141, startPoint y: 229, endPoint x: 0, endPoint y: 143, distance: 165.7
click at [49, 194] on div "You can use this field to describe your menu item." at bounding box center [138, 282] width 179 height 176
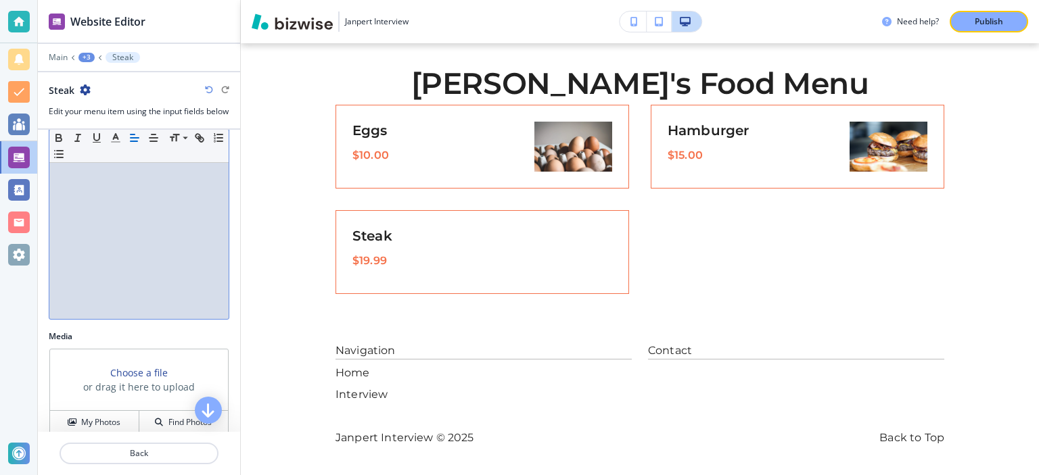
scroll to position [250, 0]
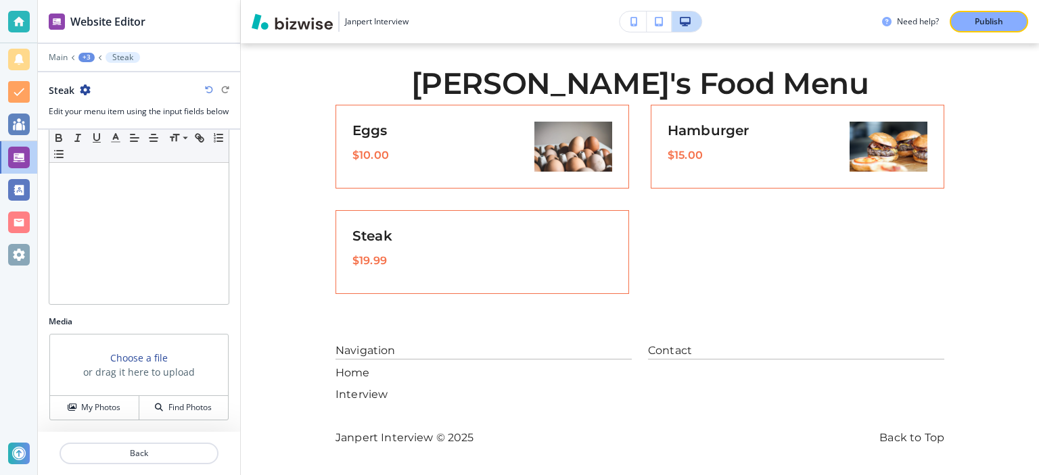
click at [91, 395] on div "Choose a file or drag it here to upload" at bounding box center [139, 366] width 178 height 62
click at [85, 404] on h4 "My Photos" at bounding box center [100, 408] width 39 height 12
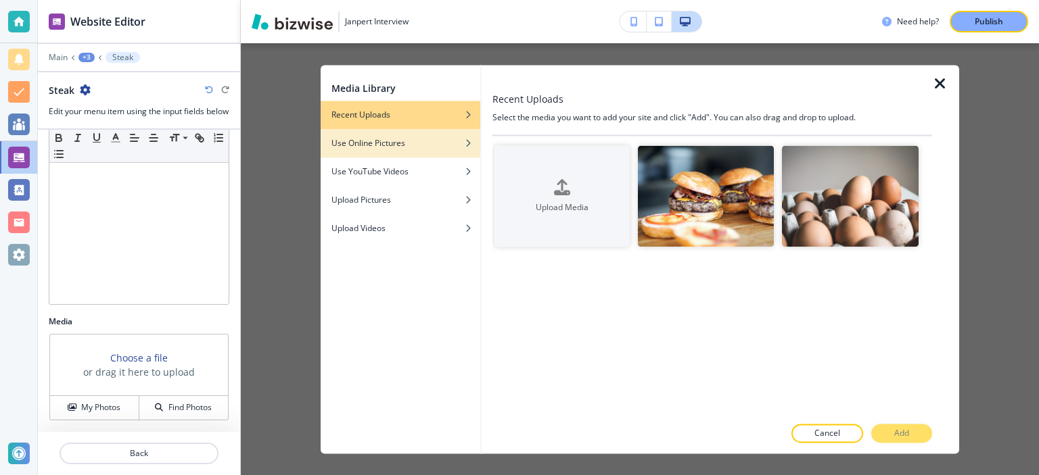
click at [381, 146] on h4 "Use Online Pictures" at bounding box center [368, 143] width 74 height 12
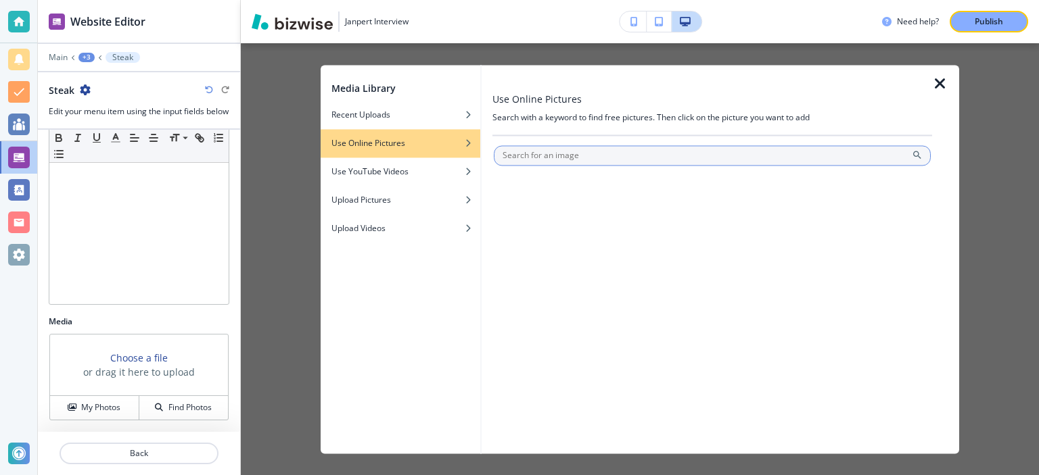
click at [614, 156] on input "text" at bounding box center [712, 155] width 437 height 20
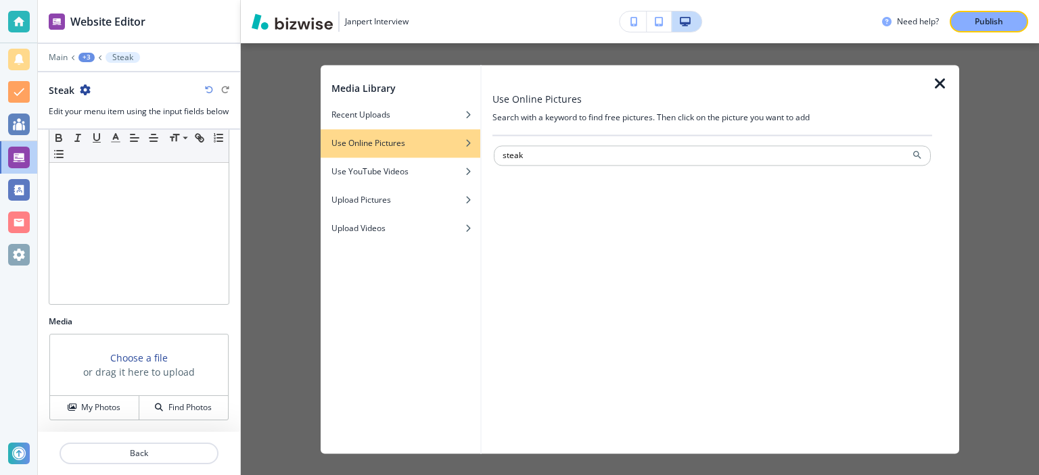
type input "steak"
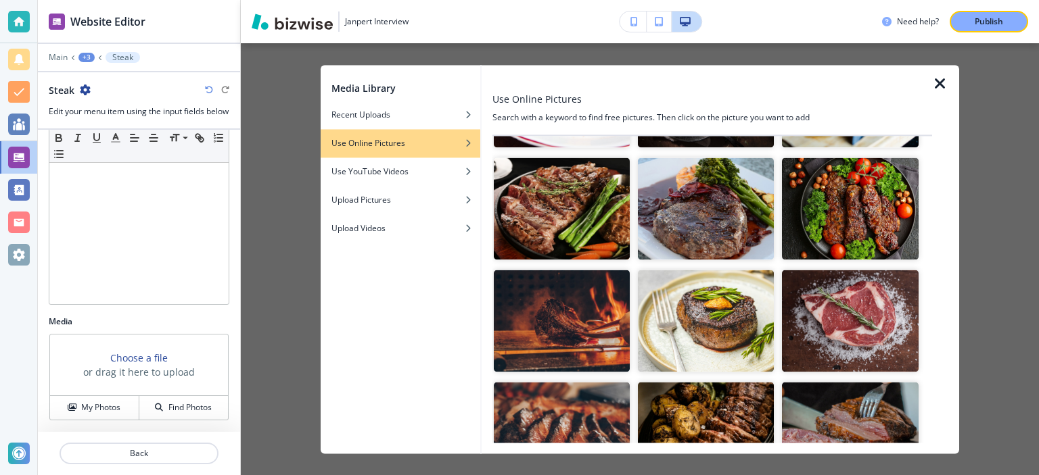
scroll to position [283, 0]
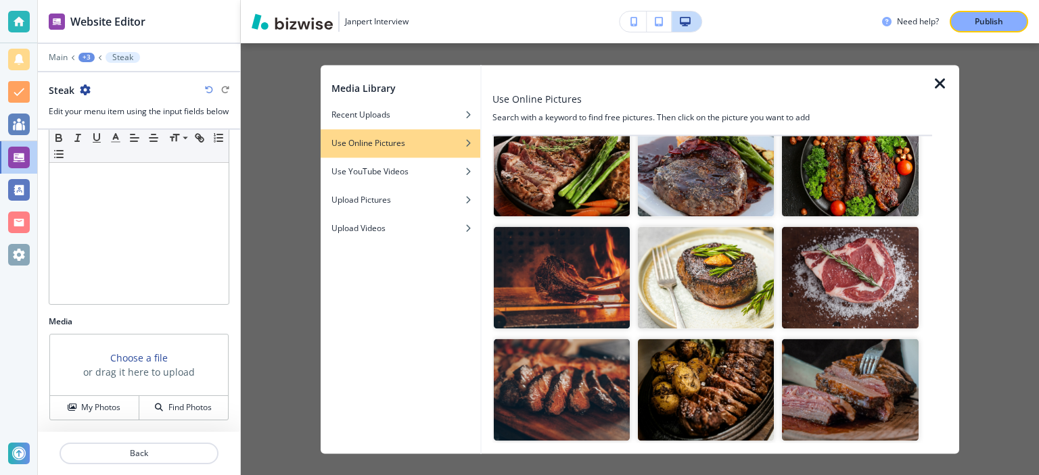
click at [850, 201] on img "button" at bounding box center [850, 166] width 136 height 102
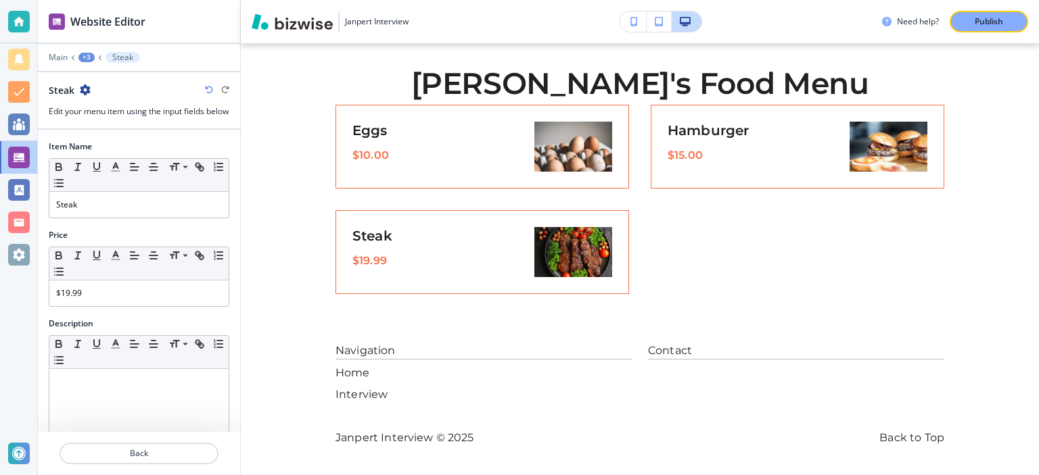
scroll to position [250, 0]
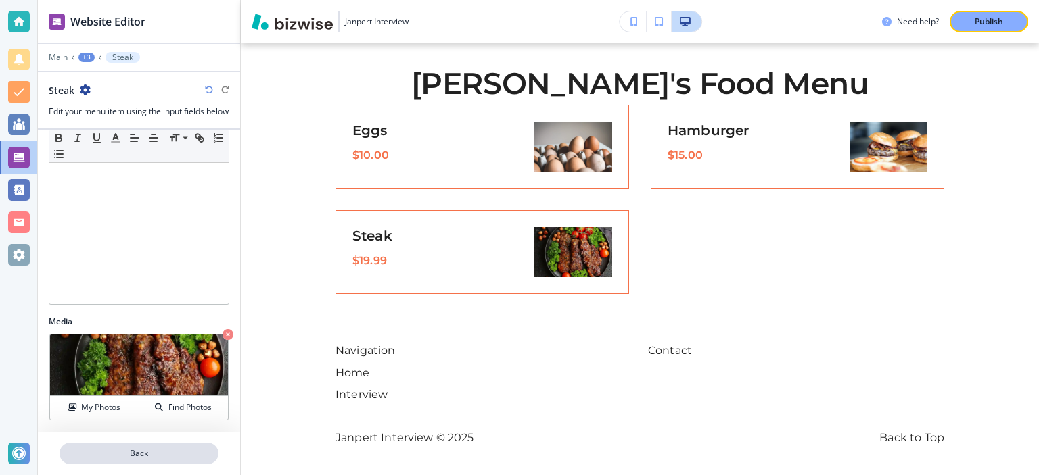
click at [139, 461] on button "Back" at bounding box center [139, 454] width 159 height 22
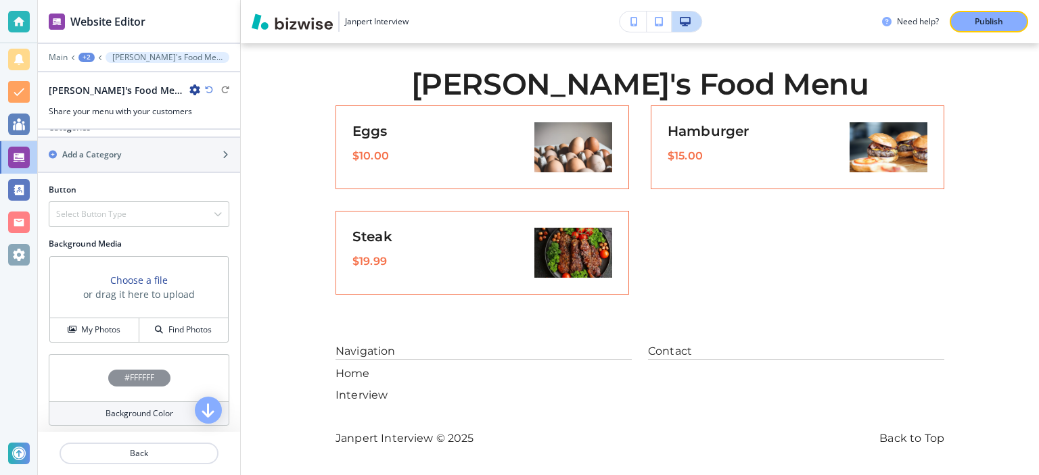
scroll to position [298, 0]
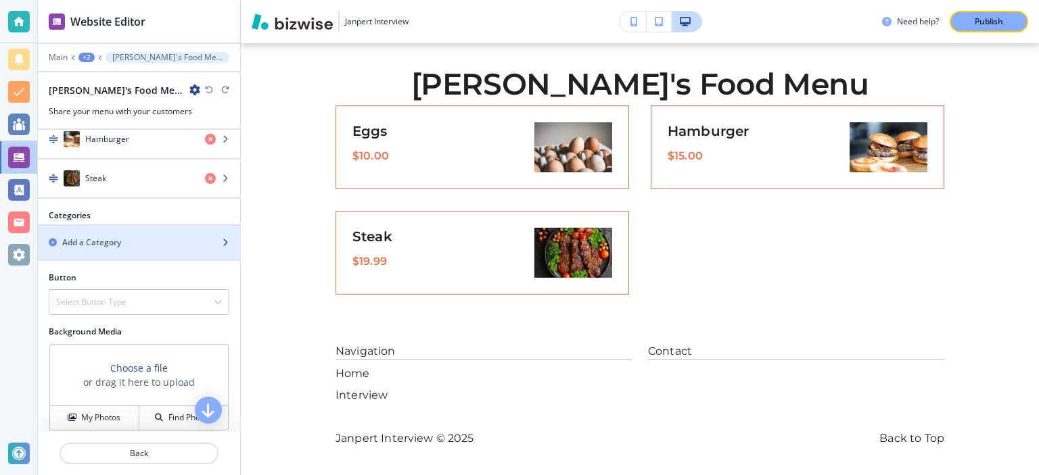
click at [119, 249] on div "button" at bounding box center [139, 254] width 202 height 11
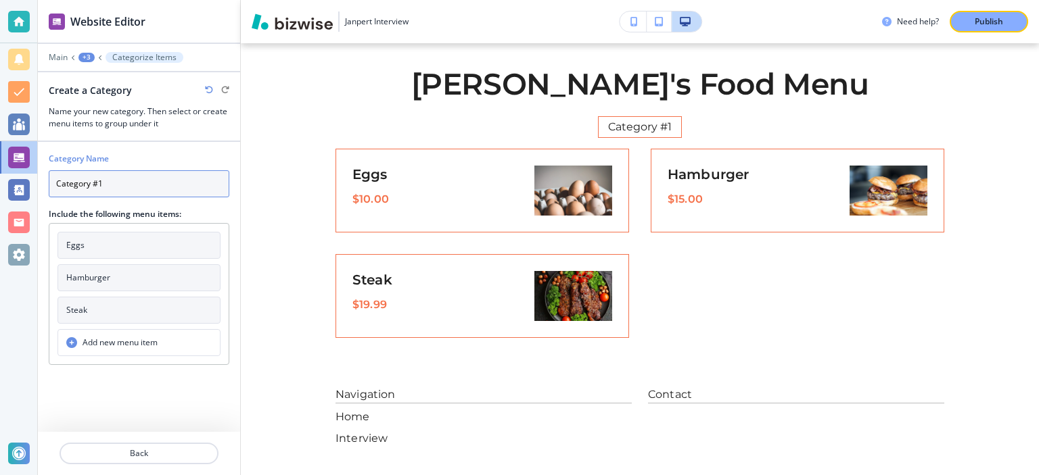
drag, startPoint x: 125, startPoint y: 176, endPoint x: 0, endPoint y: 145, distance: 129.1
click at [49, 170] on input "Category #1" at bounding box center [139, 183] width 181 height 27
type input "Breakfast"
click at [108, 239] on button "Eggs" at bounding box center [138, 245] width 163 height 27
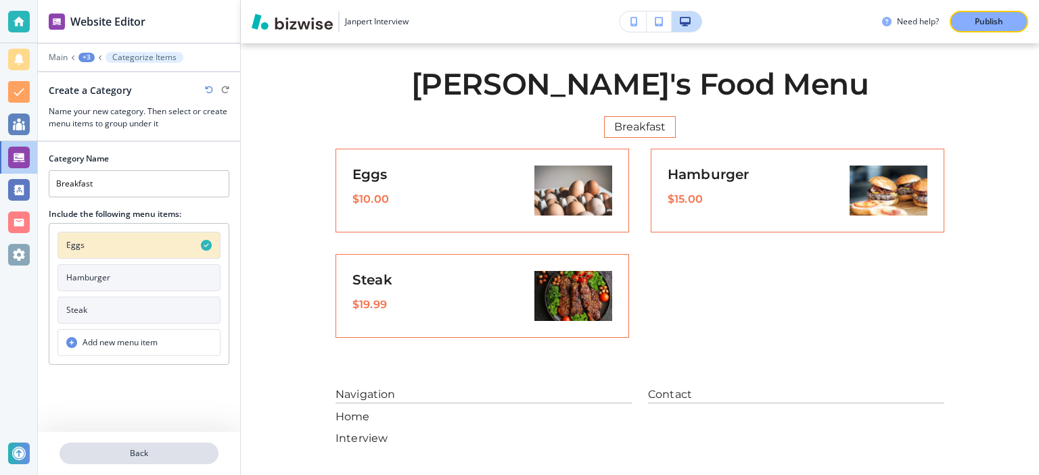
click at [120, 452] on p "Back" at bounding box center [139, 454] width 156 height 12
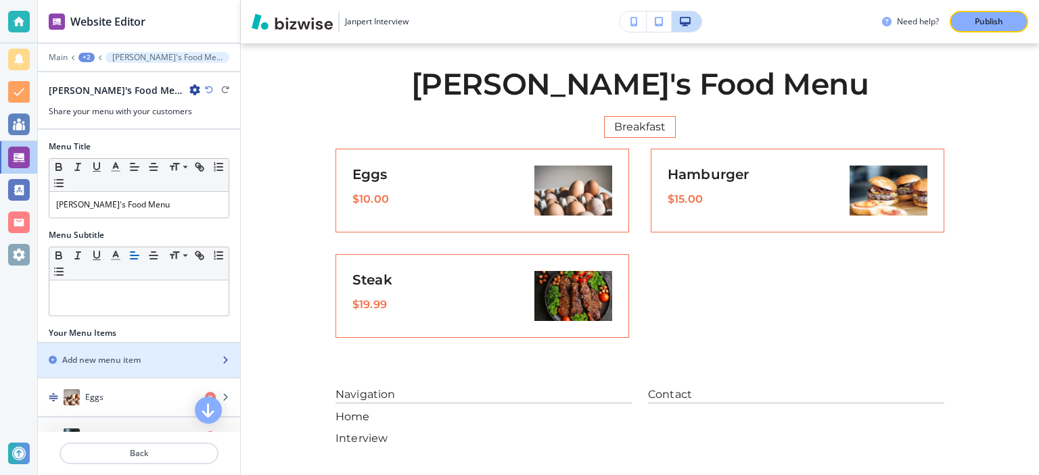
scroll to position [350, 0]
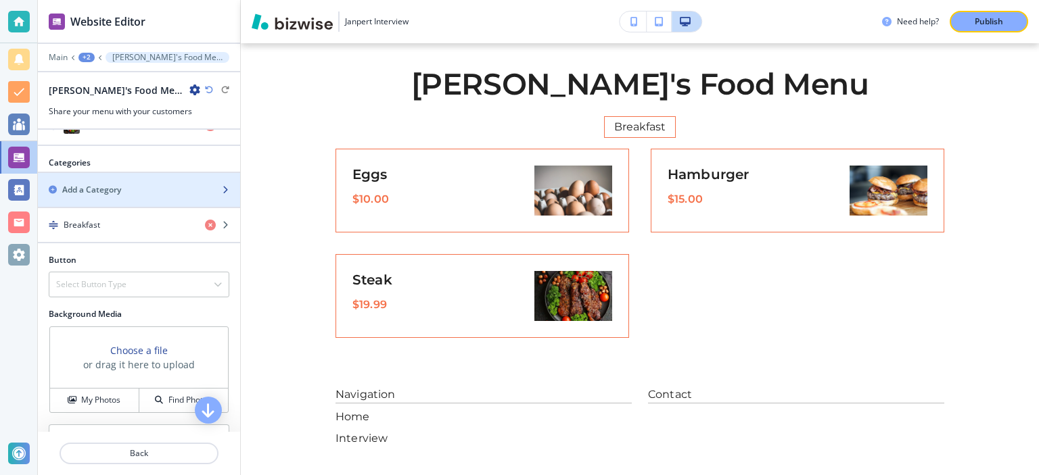
click at [139, 184] on div "Add a Category" at bounding box center [124, 190] width 172 height 12
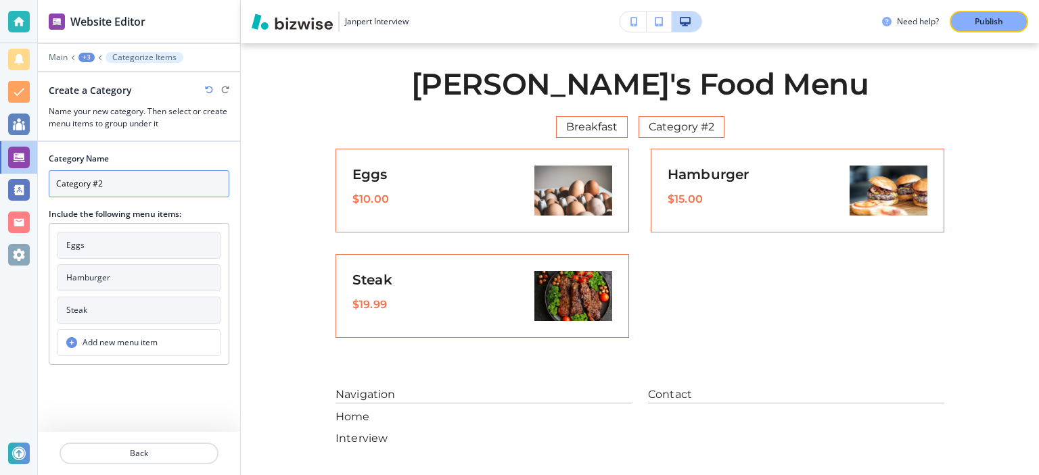
drag, startPoint x: 38, startPoint y: 153, endPoint x: 0, endPoint y: 137, distance: 41.2
click at [49, 170] on input "Category #2" at bounding box center [139, 183] width 181 height 27
type input "Lunch"
click at [101, 280] on h4 "Hamburger" at bounding box center [88, 278] width 44 height 12
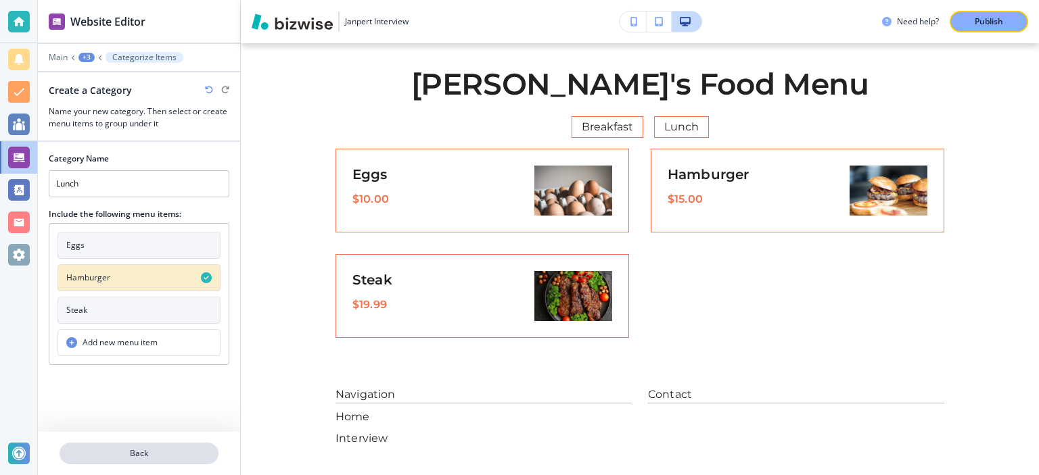
click at [156, 448] on p "Back" at bounding box center [139, 454] width 156 height 12
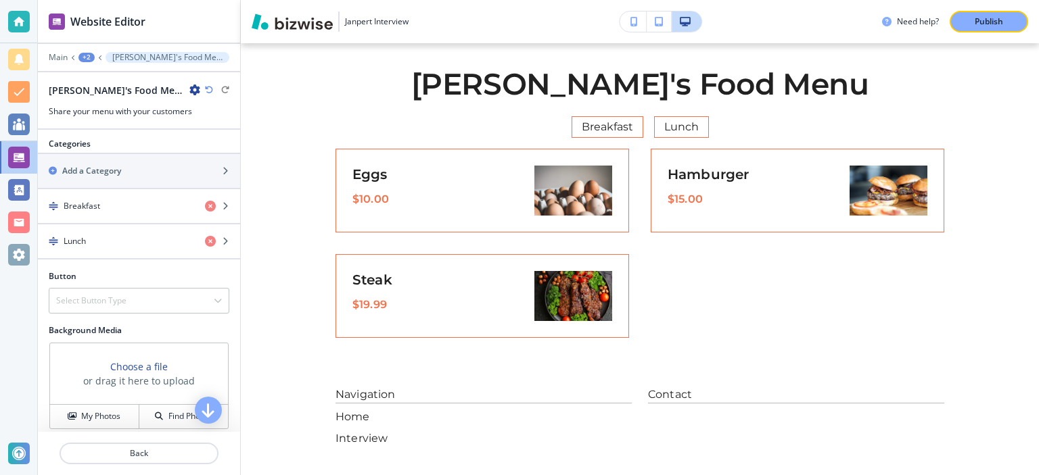
scroll to position [280, 0]
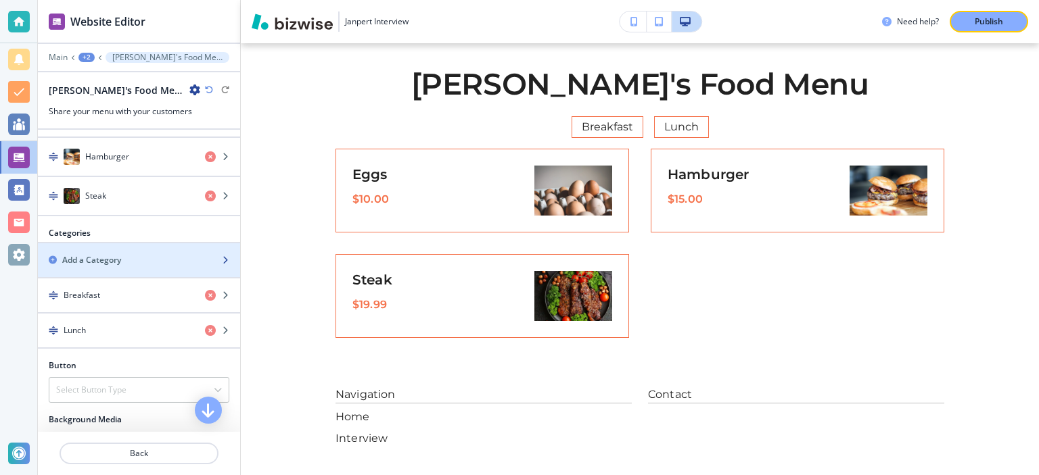
click at [131, 262] on div "Add a Category" at bounding box center [124, 260] width 172 height 12
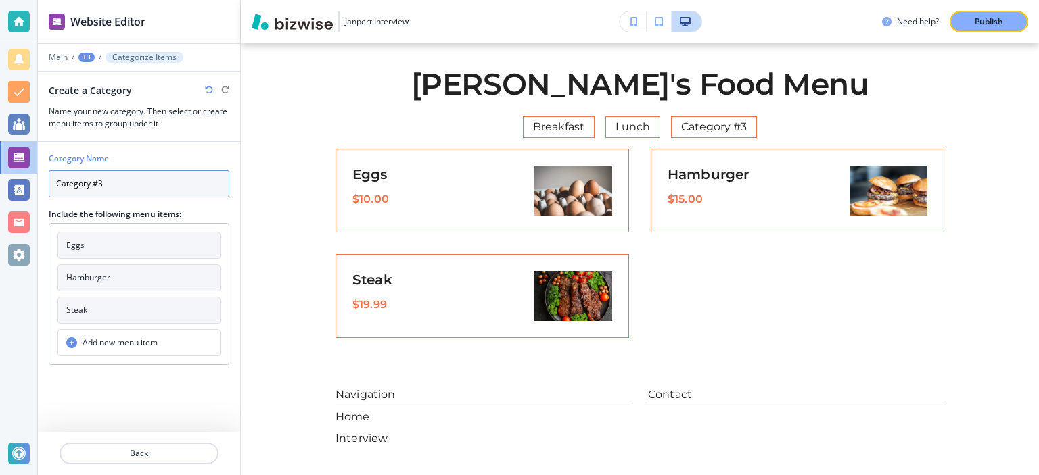
drag, startPoint x: 139, startPoint y: 182, endPoint x: 0, endPoint y: 134, distance: 147.3
click at [49, 170] on input "Category #3" at bounding box center [139, 183] width 181 height 27
type input "Dinner"
click at [101, 310] on button "Steak" at bounding box center [138, 310] width 163 height 27
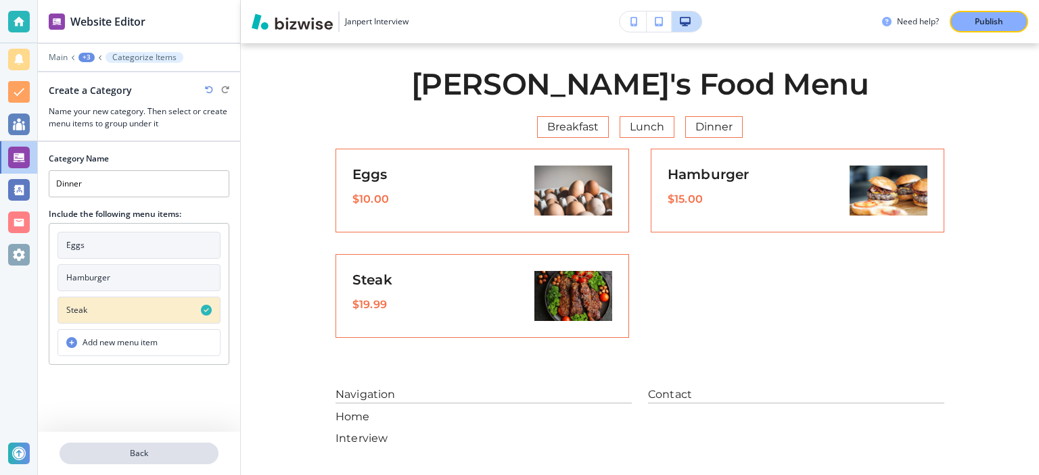
click at [137, 458] on p "Back" at bounding box center [139, 454] width 156 height 12
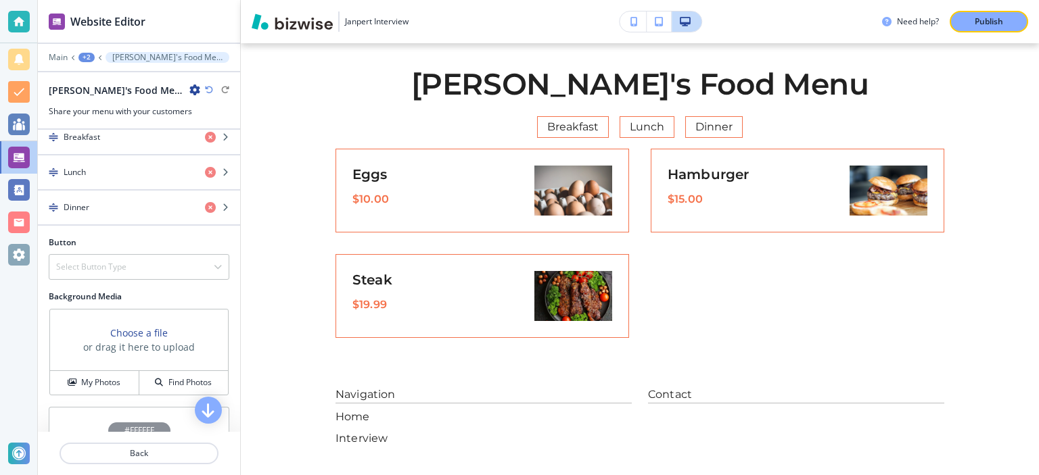
scroll to position [350, 0]
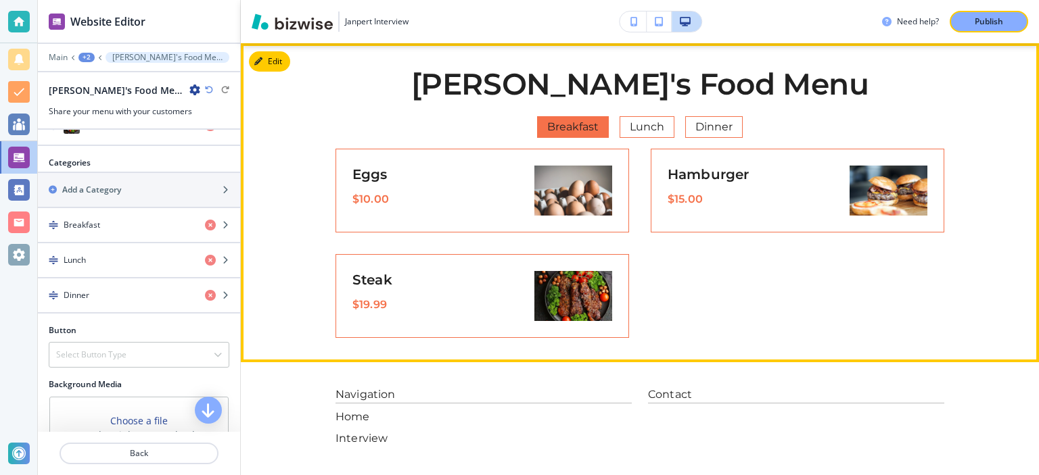
click at [557, 121] on span "Breakfast" at bounding box center [573, 127] width 70 height 19
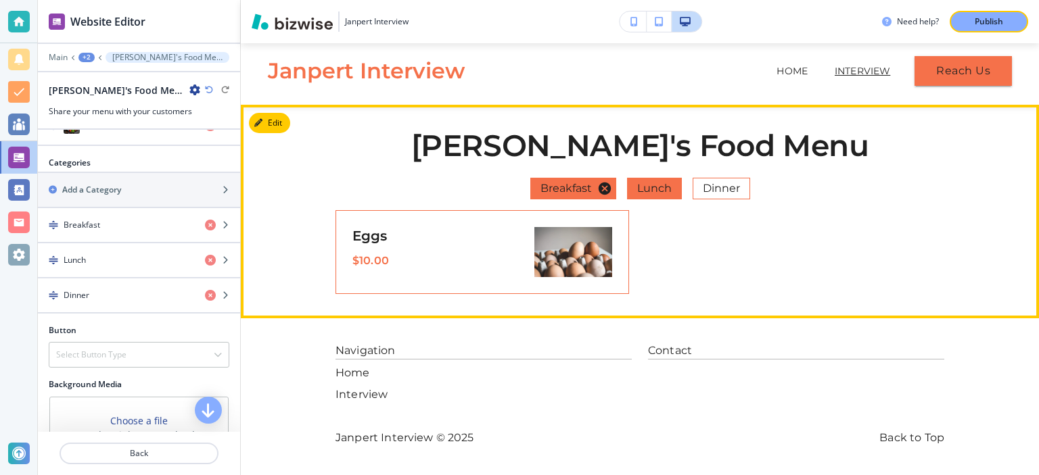
click at [642, 196] on span "Lunch" at bounding box center [653, 188] width 53 height 19
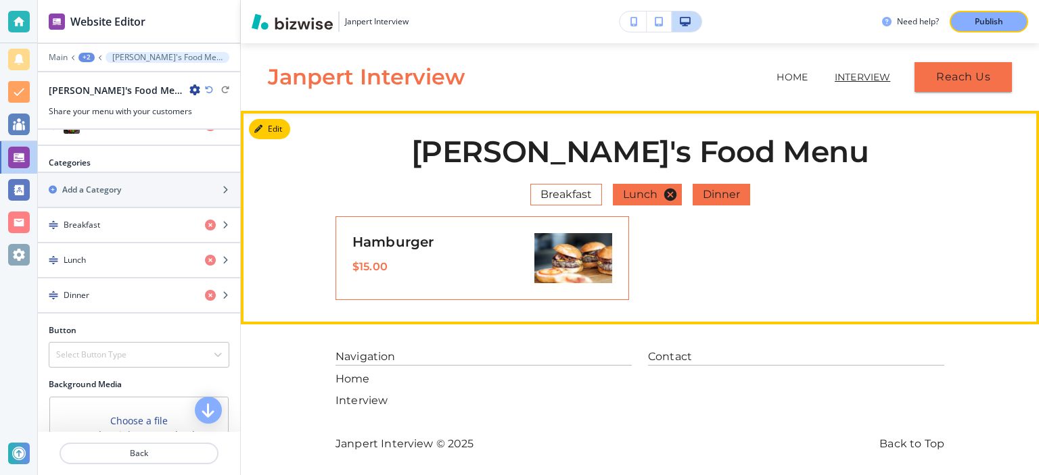
click at [722, 196] on span "Dinner" at bounding box center [721, 194] width 56 height 19
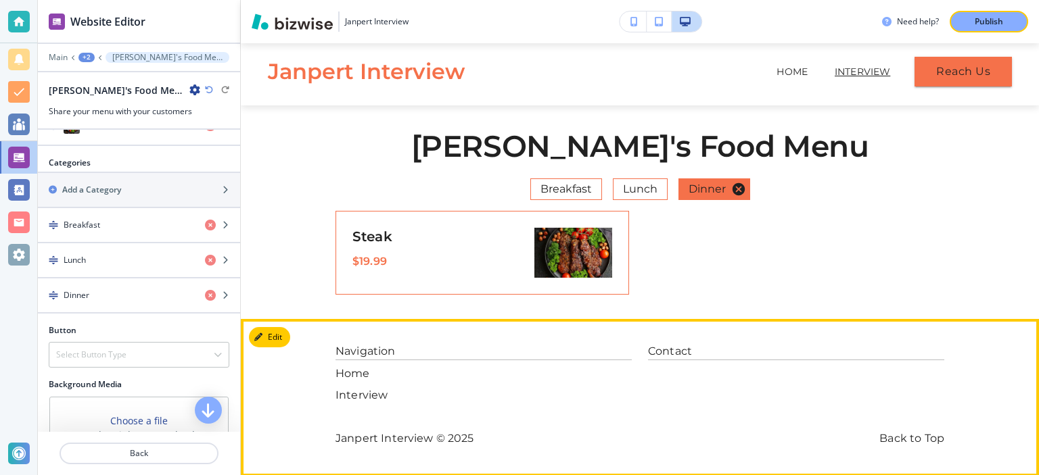
scroll to position [6, 0]
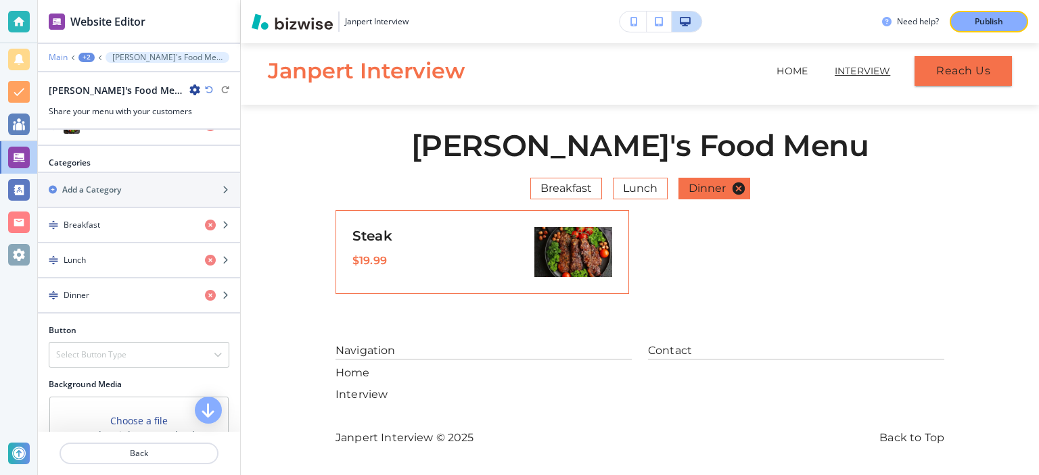
click at [59, 53] on p "Main" at bounding box center [58, 57] width 19 height 9
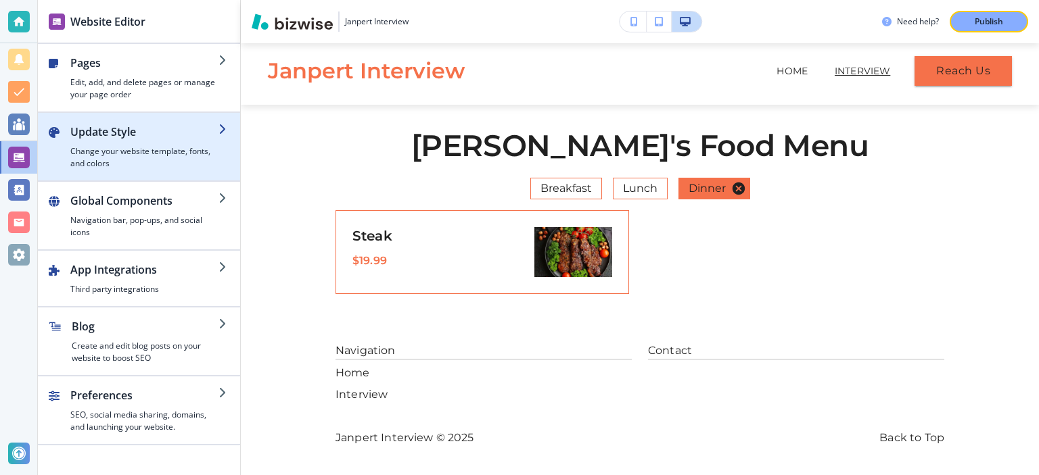
click at [171, 142] on div "button" at bounding box center [144, 142] width 148 height 5
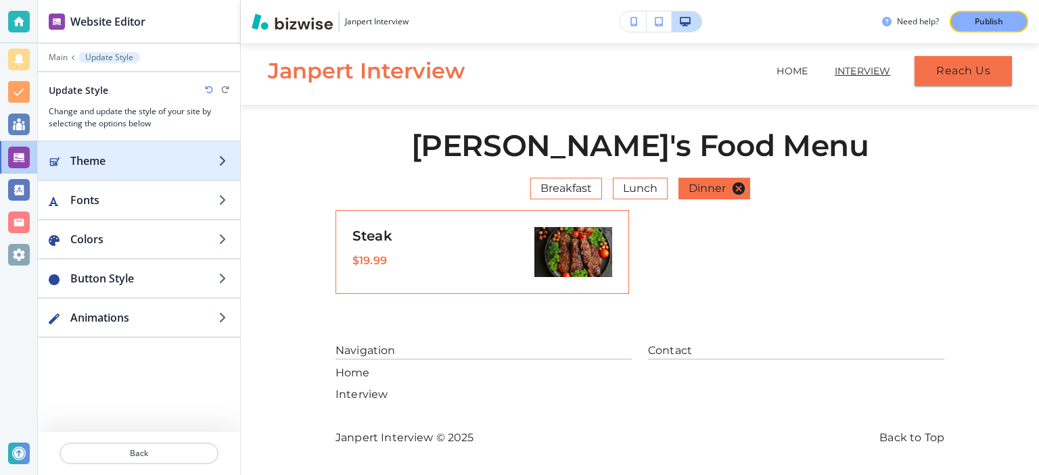
click at [164, 163] on h2 "Theme" at bounding box center [144, 161] width 148 height 16
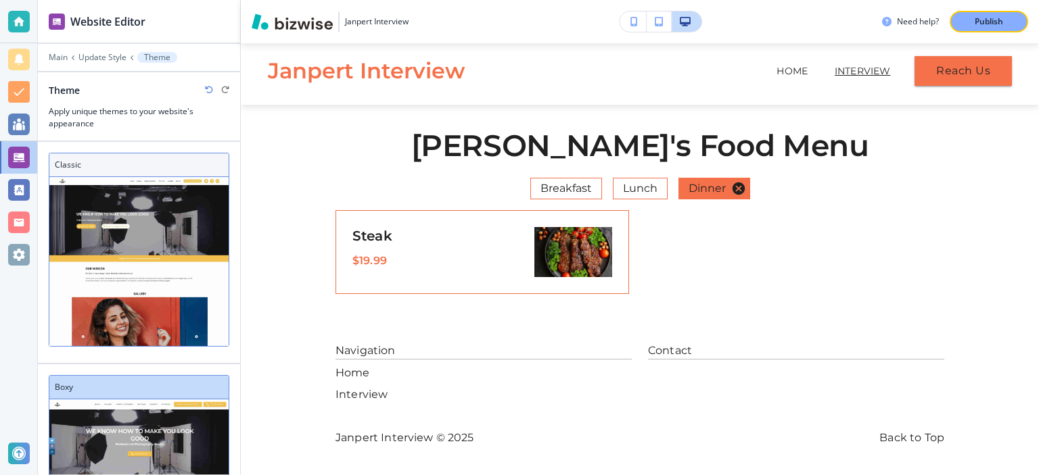
click at [116, 168] on h3 "Classic" at bounding box center [139, 165] width 168 height 12
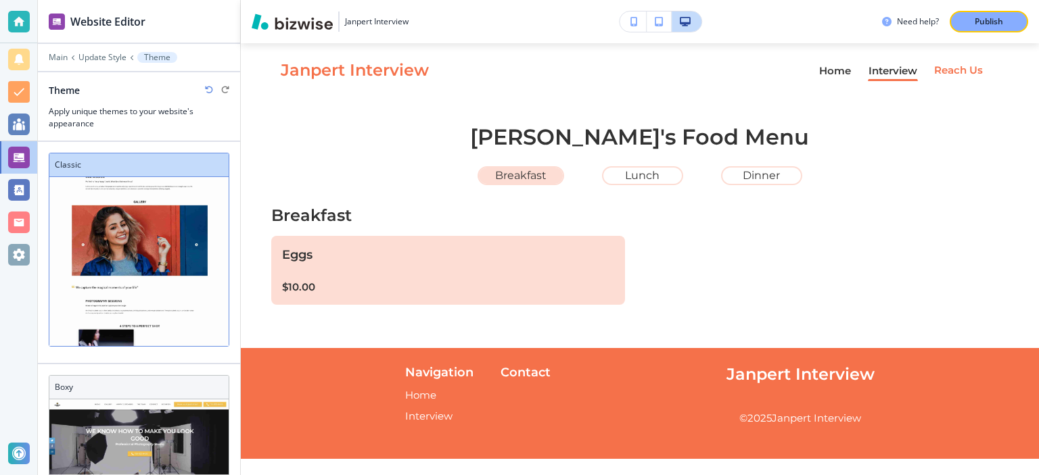
scroll to position [99, 0]
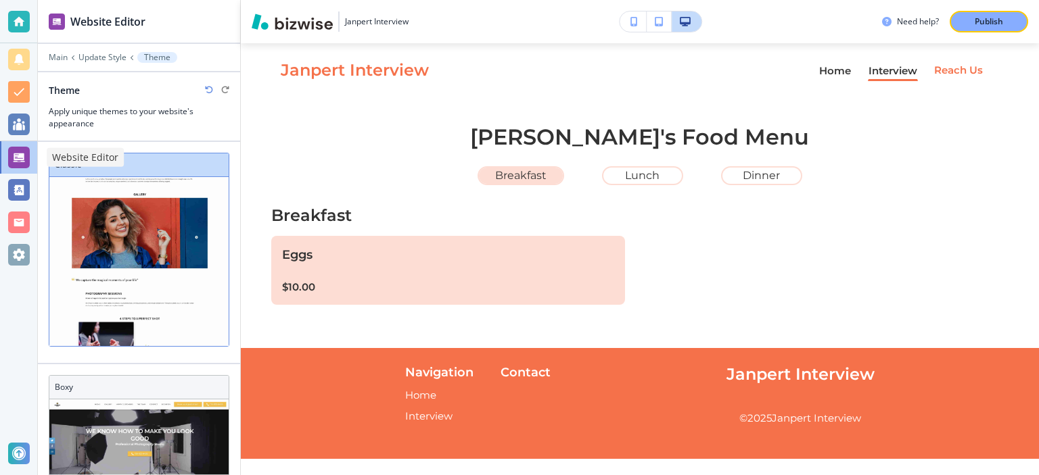
click at [13, 158] on div at bounding box center [19, 158] width 22 height 22
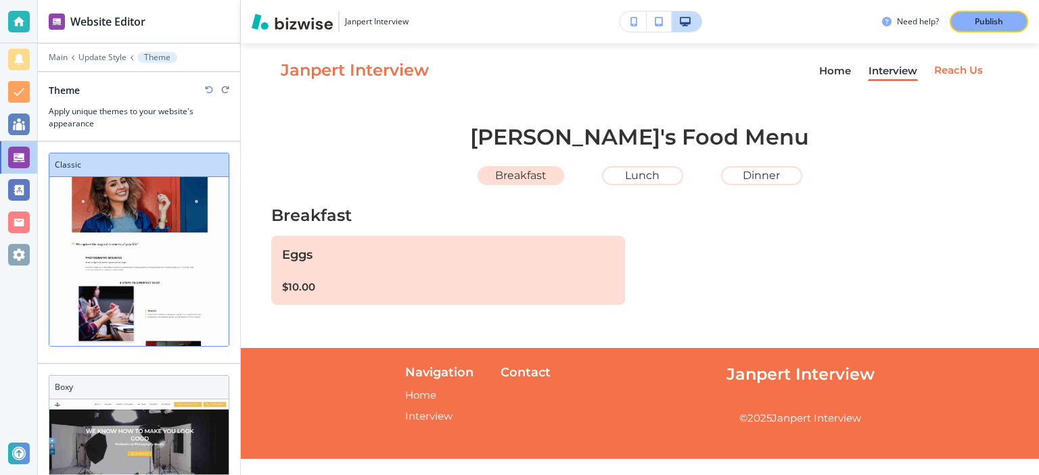
scroll to position [141, 0]
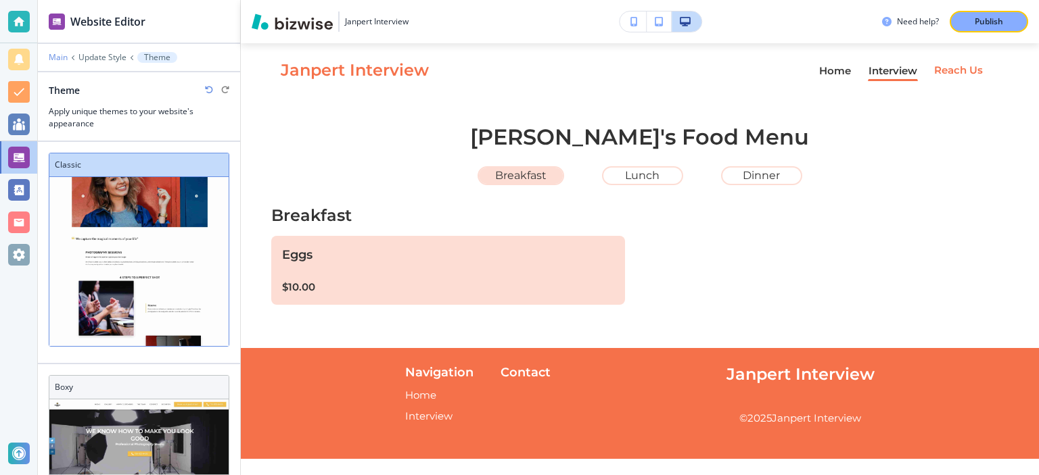
click at [54, 56] on p "Main" at bounding box center [58, 57] width 19 height 9
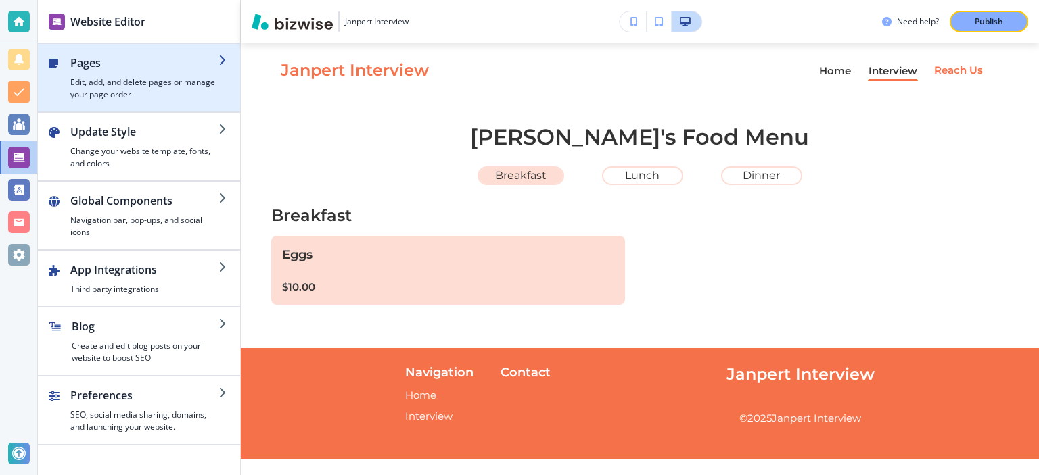
click at [158, 87] on h4 "Edit, add, and delete pages or manage your page order" at bounding box center [144, 88] width 148 height 24
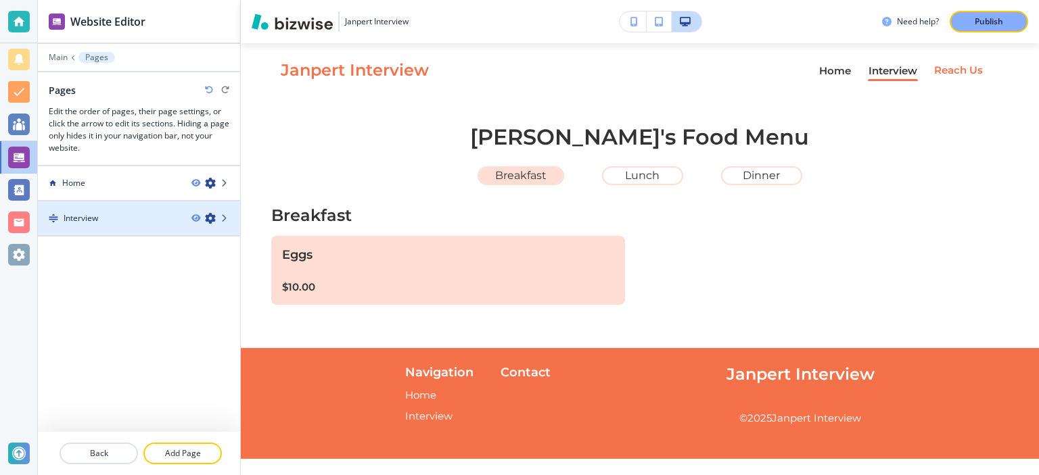
click at [111, 214] on div "Interview" at bounding box center [109, 218] width 143 height 12
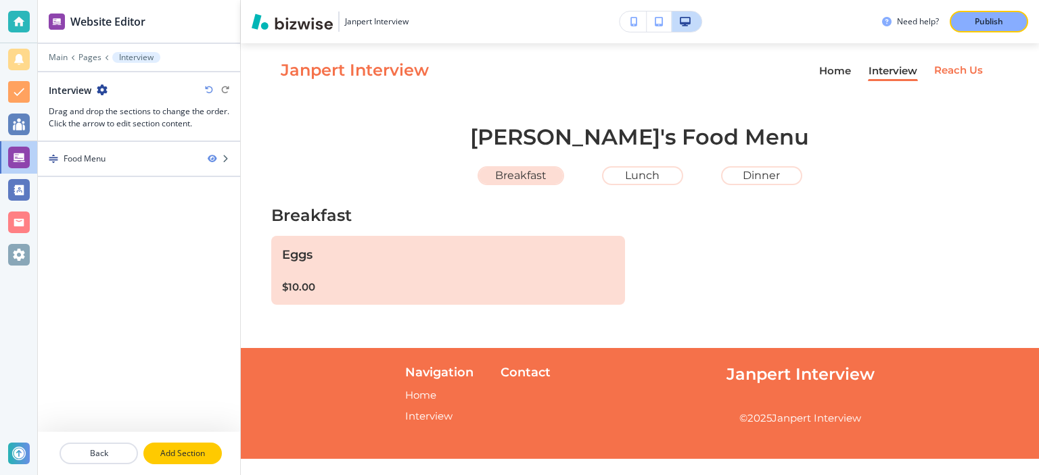
click at [169, 458] on p "Add Section" at bounding box center [183, 454] width 76 height 12
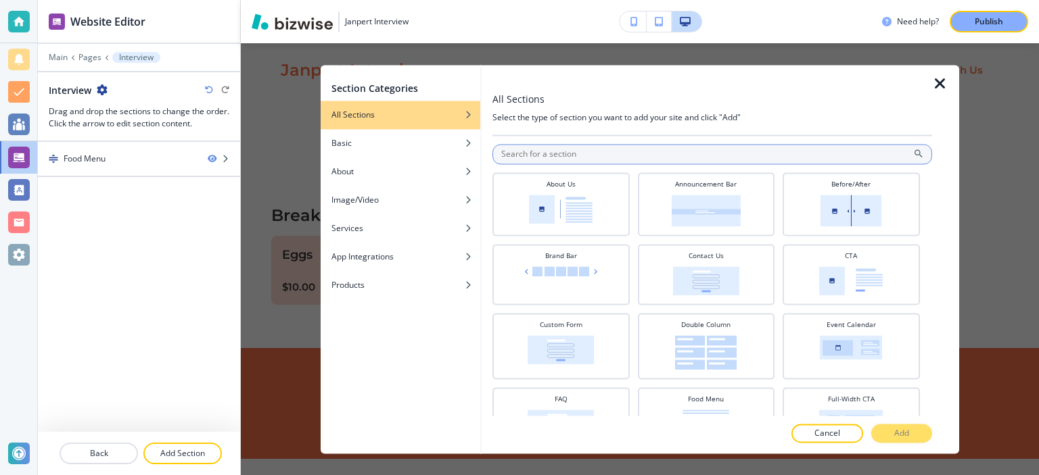
click at [549, 160] on input "text" at bounding box center [711, 154] width 439 height 20
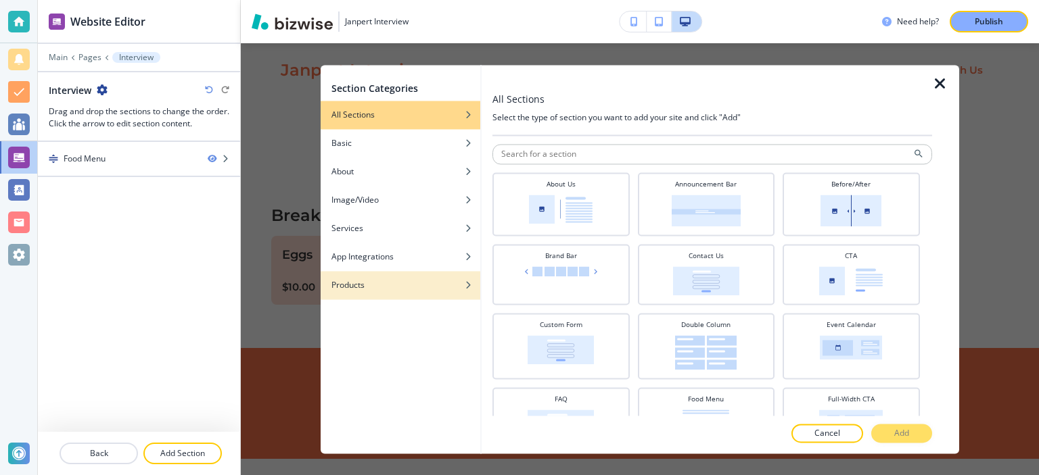
click at [401, 286] on div "Products" at bounding box center [400, 285] width 160 height 12
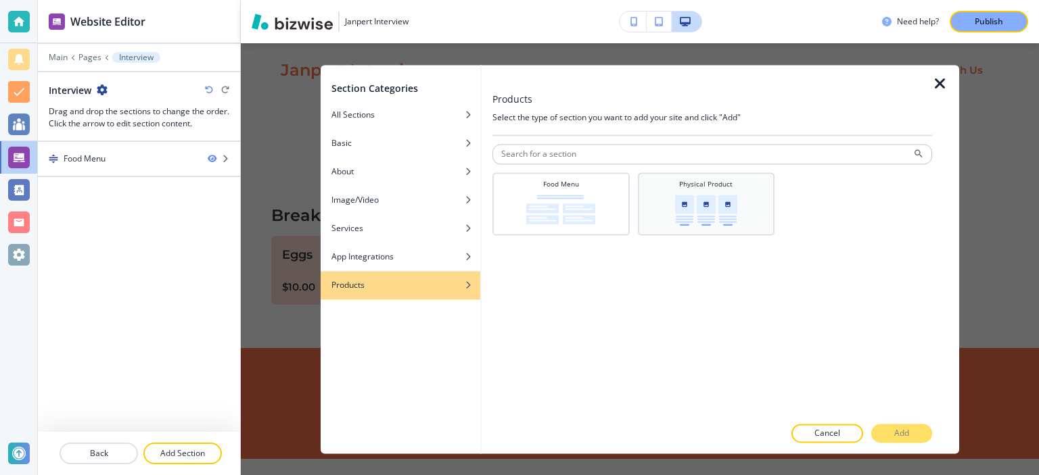
click at [717, 208] on img at bounding box center [706, 210] width 62 height 31
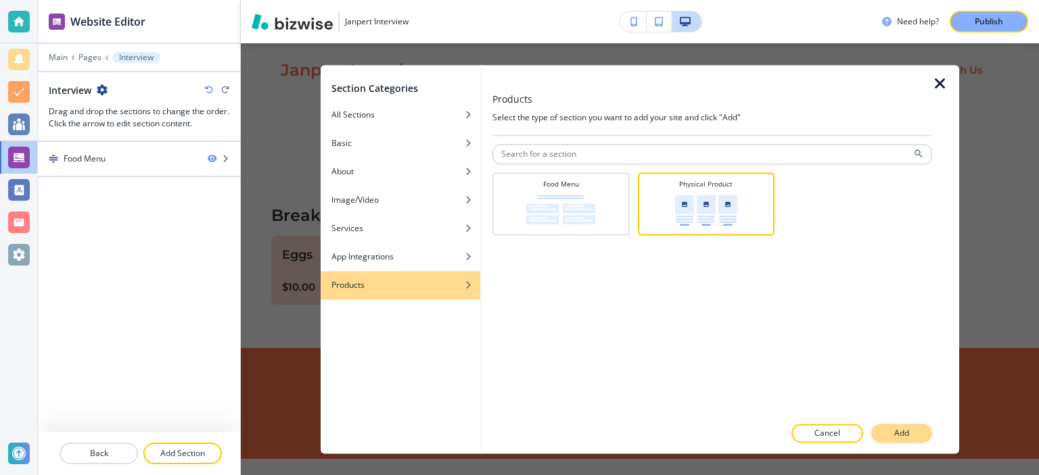
click at [893, 432] on button "Add" at bounding box center [901, 433] width 61 height 19
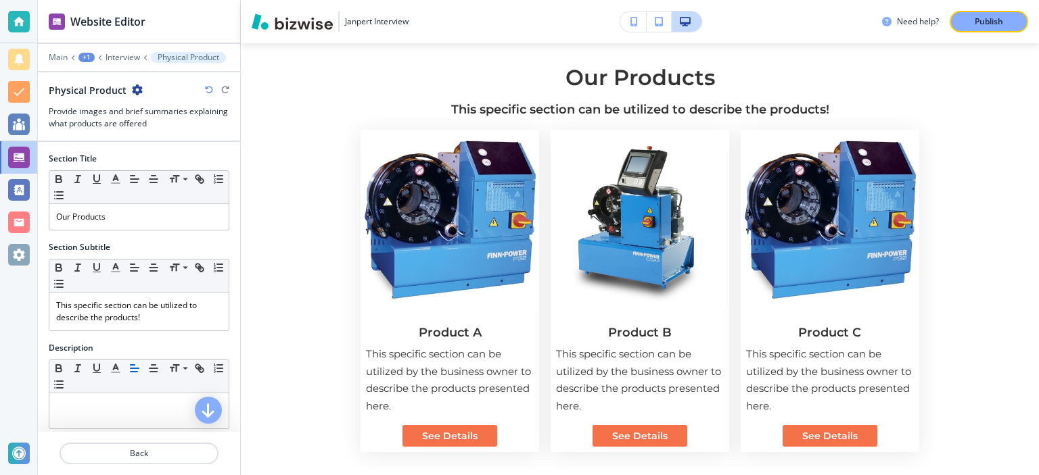
scroll to position [306, 0]
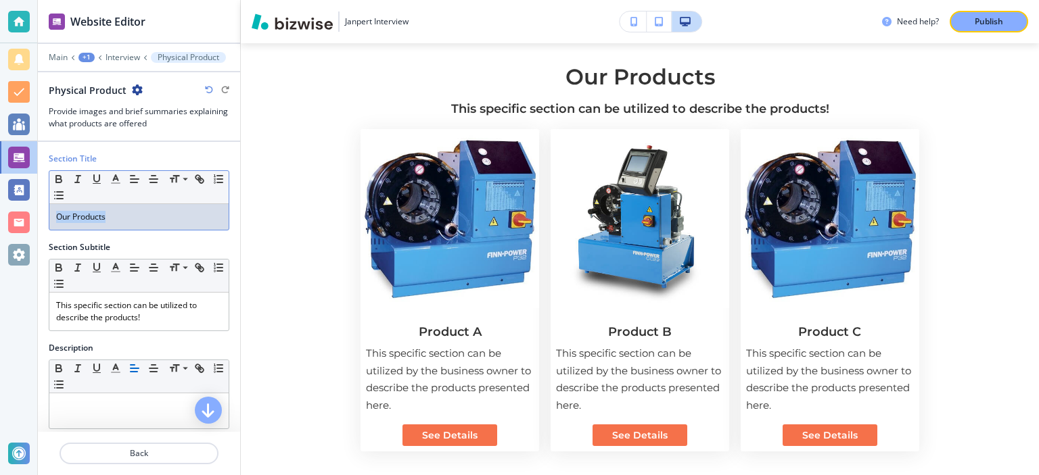
drag, startPoint x: 120, startPoint y: 214, endPoint x: 0, endPoint y: 192, distance: 122.3
click at [49, 204] on div "Our Products" at bounding box center [138, 217] width 179 height 26
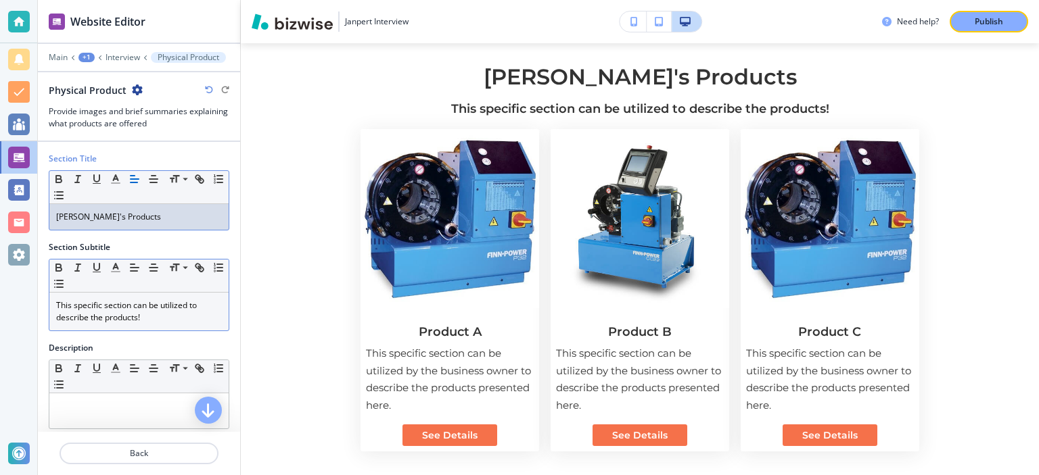
click at [133, 304] on p "This specific section can be utilized to describe the products!" at bounding box center [139, 312] width 166 height 24
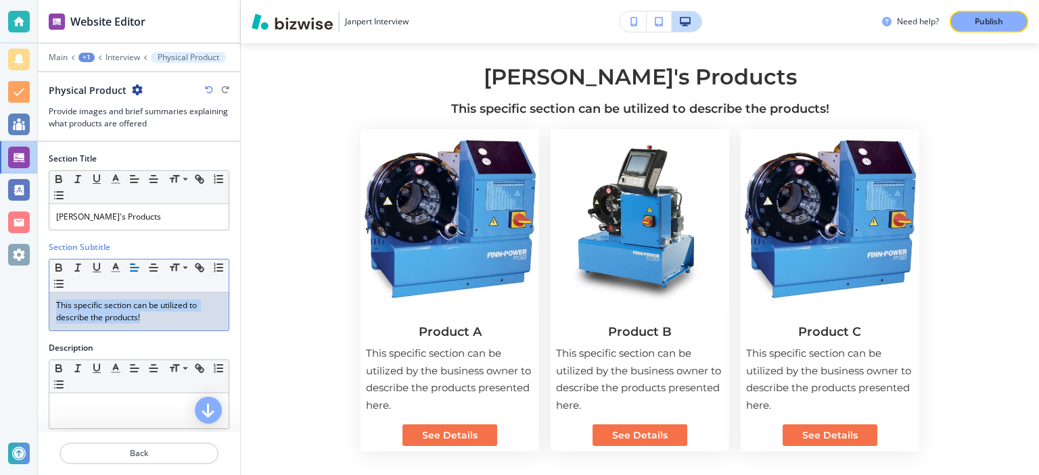
drag, startPoint x: 167, startPoint y: 316, endPoint x: 0, endPoint y: 272, distance: 172.7
click at [49, 293] on div "This specific section can be utilized to describe the products!" at bounding box center [138, 312] width 179 height 38
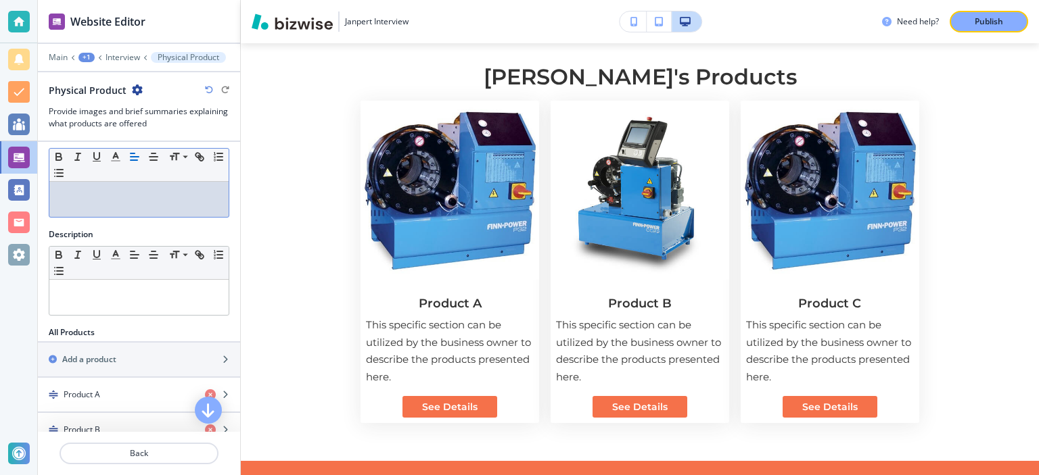
scroll to position [87, 0]
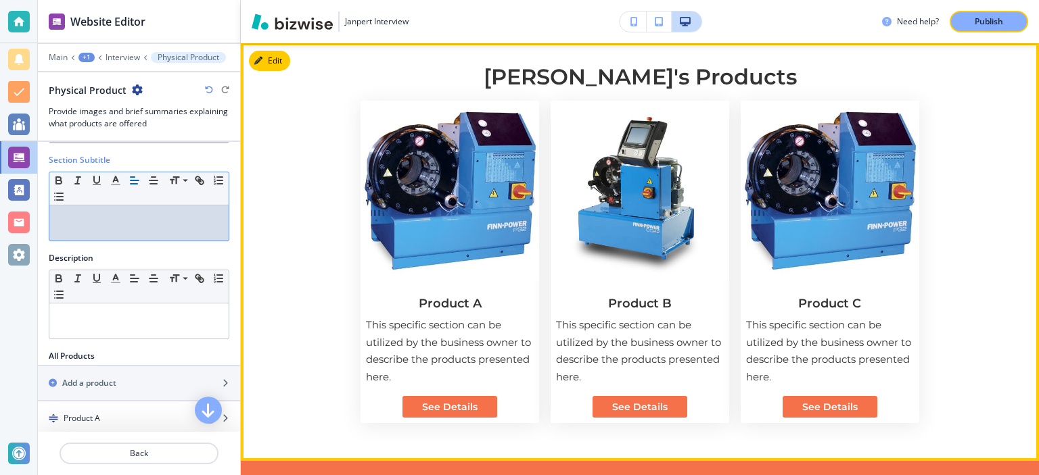
click at [447, 191] on img at bounding box center [449, 190] width 179 height 179
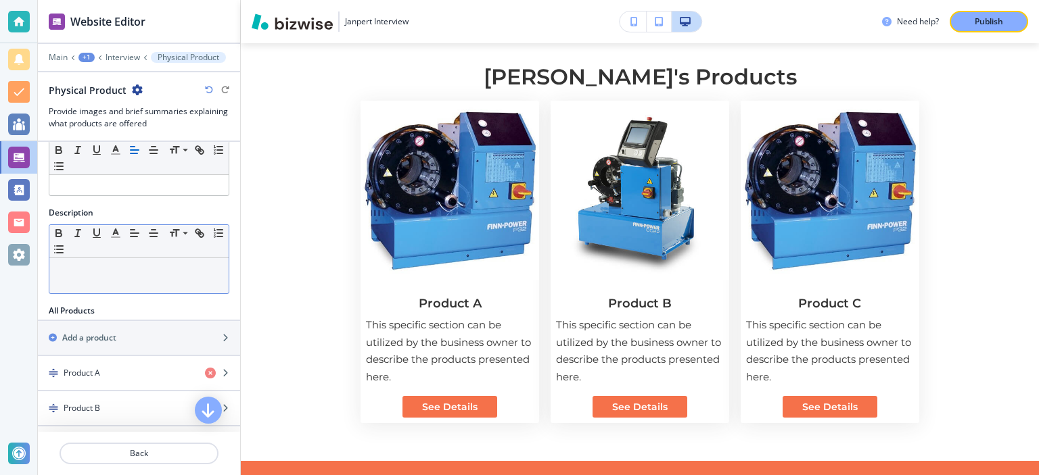
scroll to position [175, 0]
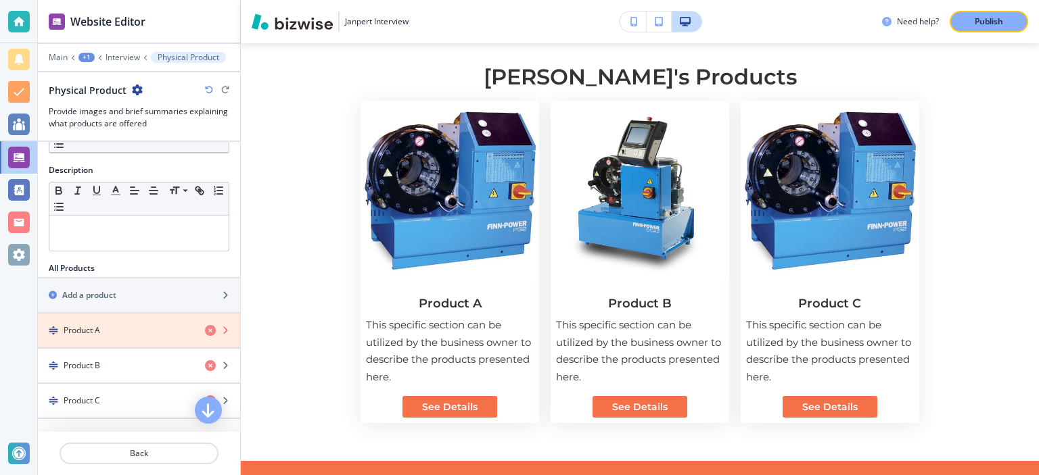
click at [208, 329] on icon "button" at bounding box center [210, 330] width 11 height 11
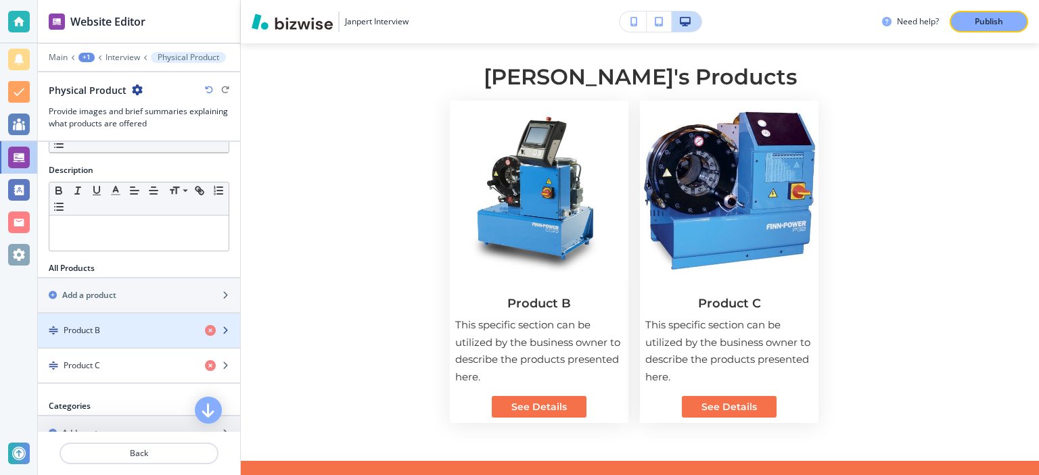
click at [211, 334] on div "Product B" at bounding box center [139, 331] width 202 height 12
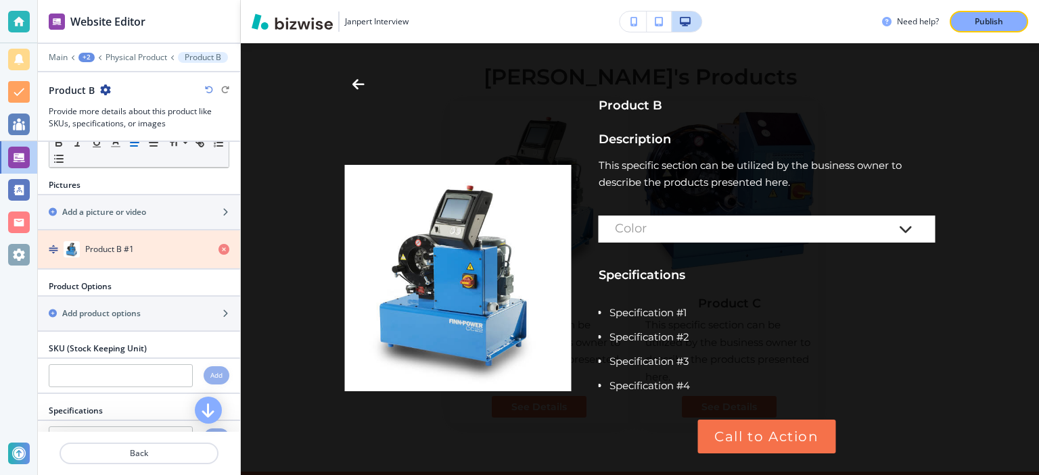
click at [227, 250] on icon "button" at bounding box center [223, 249] width 11 height 11
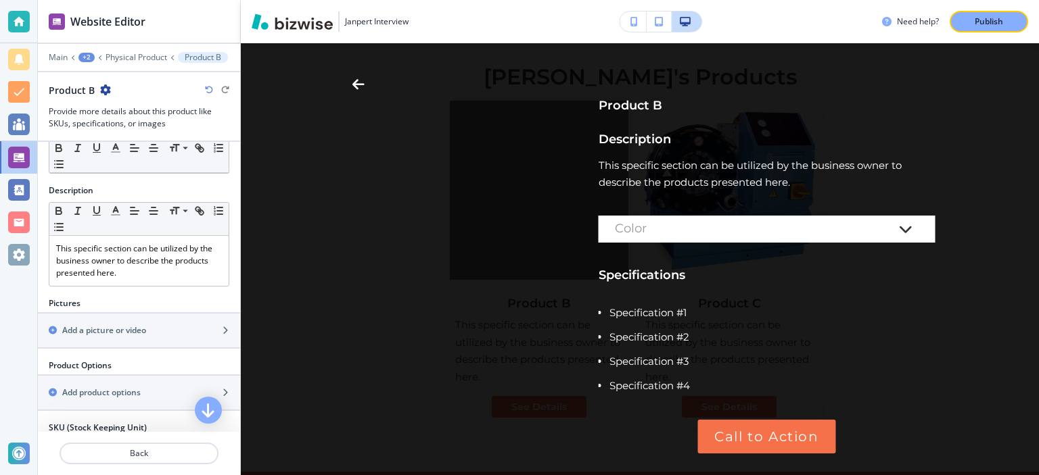
scroll to position [87, 0]
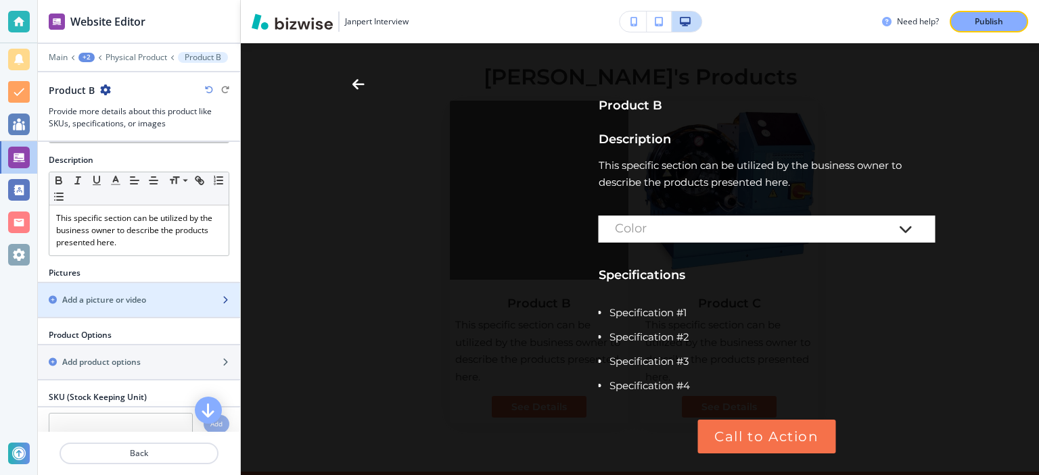
click at [124, 304] on h2 "Add a picture or video" at bounding box center [104, 300] width 84 height 12
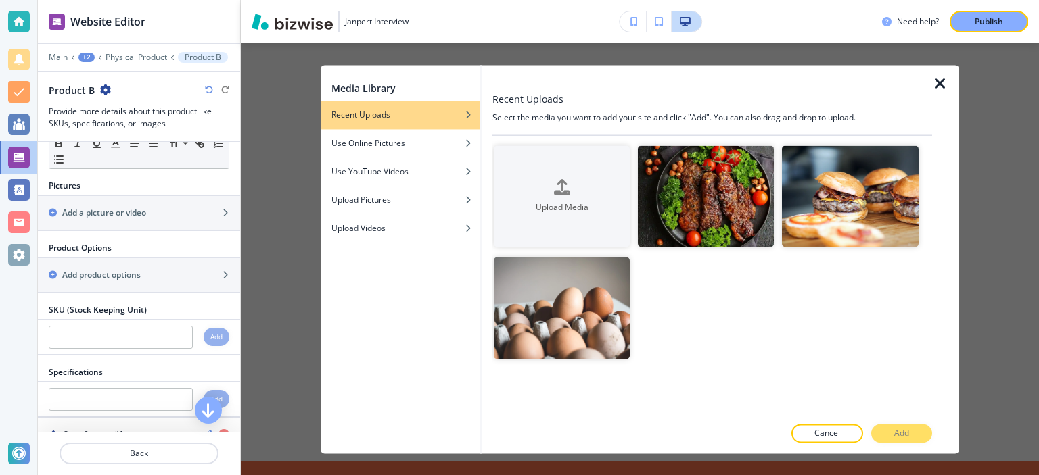
scroll to position [175, 0]
click at [143, 261] on div "button" at bounding box center [139, 263] width 202 height 11
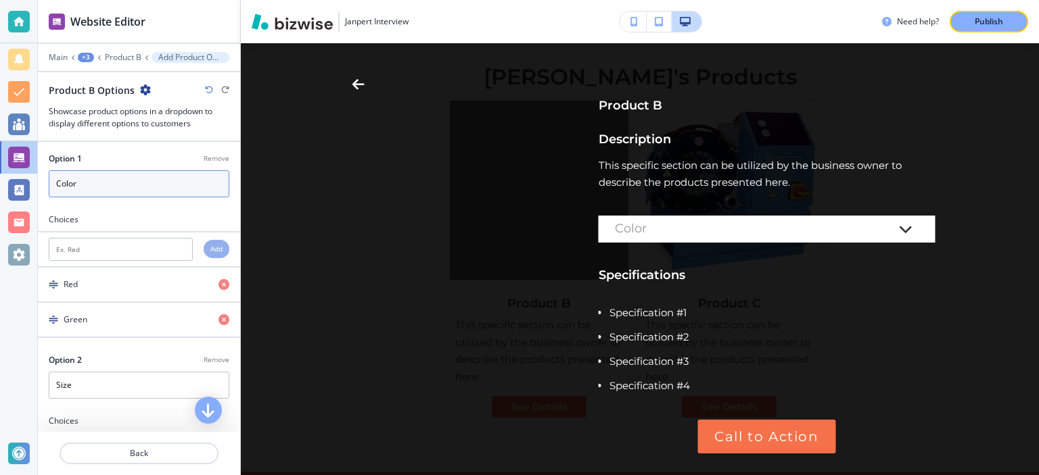
click at [139, 182] on input "Color" at bounding box center [139, 183] width 181 height 27
click at [150, 451] on p "Back" at bounding box center [139, 454] width 156 height 12
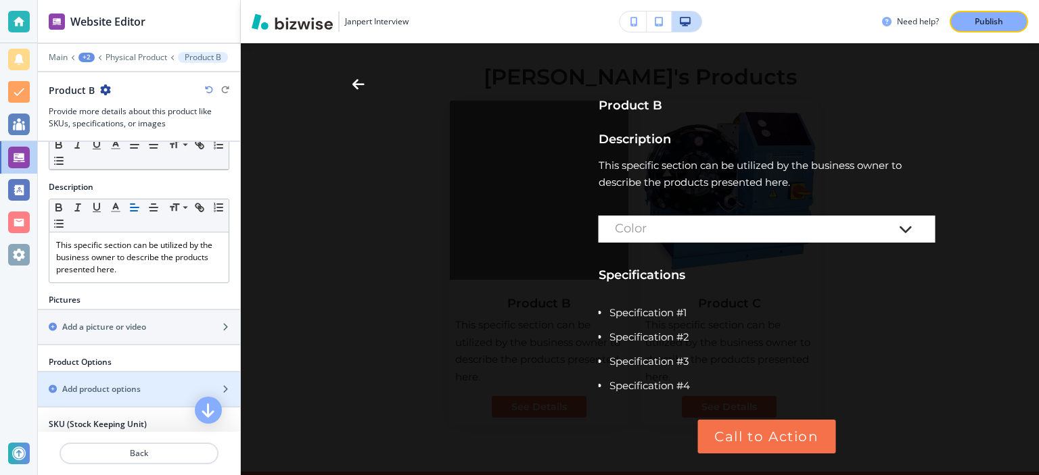
scroll to position [87, 0]
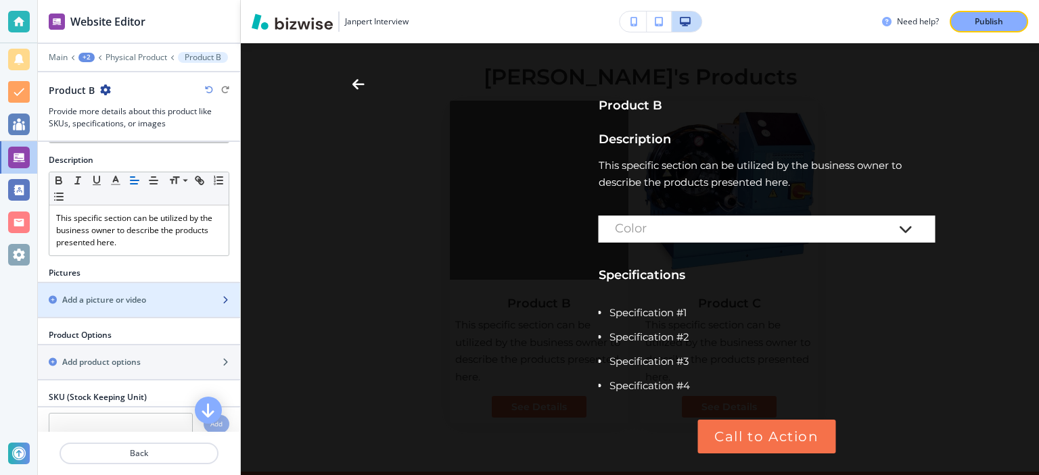
click at [146, 306] on div "button" at bounding box center [139, 311] width 202 height 11
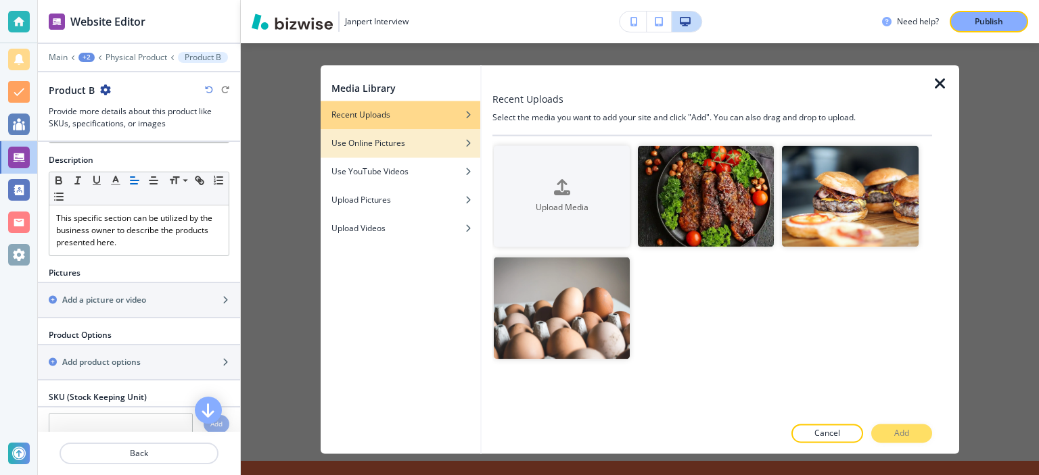
click at [376, 141] on h4 "Use Online Pictures" at bounding box center [368, 143] width 74 height 12
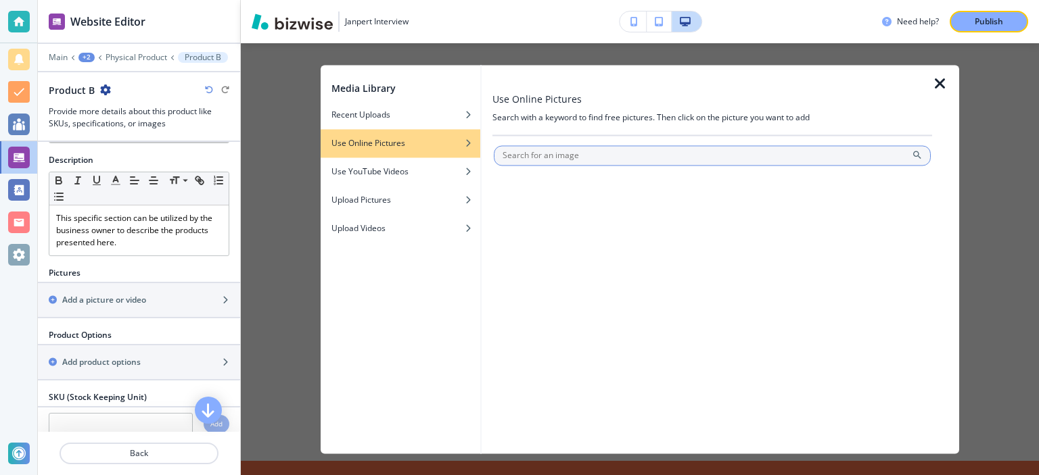
click at [662, 158] on input "text" at bounding box center [712, 155] width 437 height 20
type input "T-shirt"
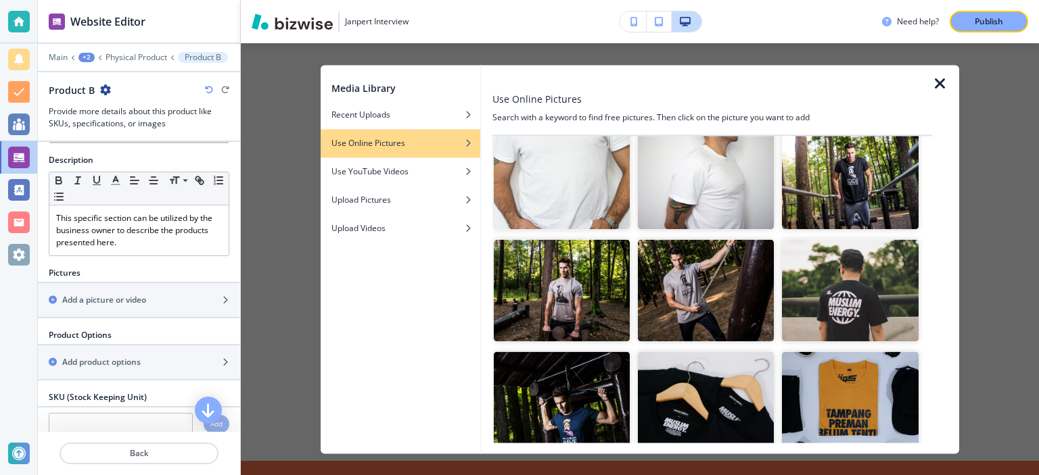
scroll to position [71, 0]
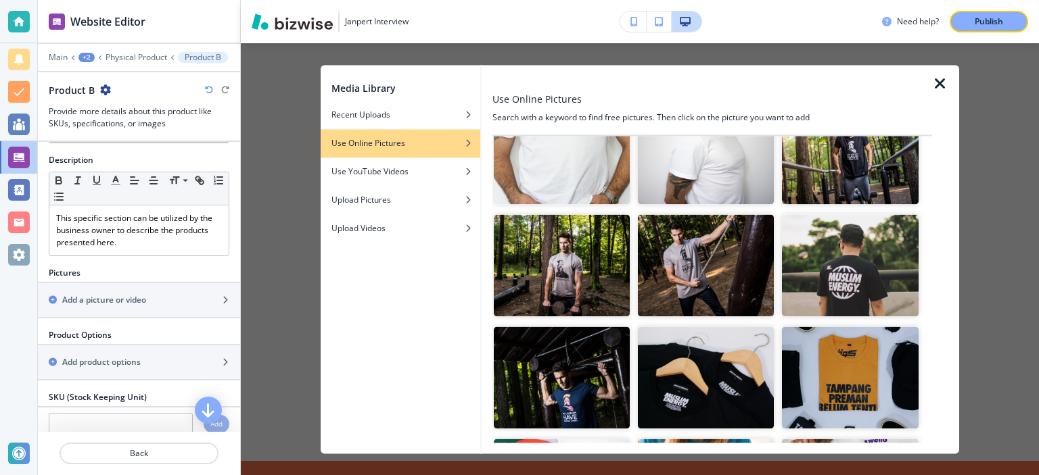
click at [861, 283] on img "button" at bounding box center [850, 266] width 136 height 102
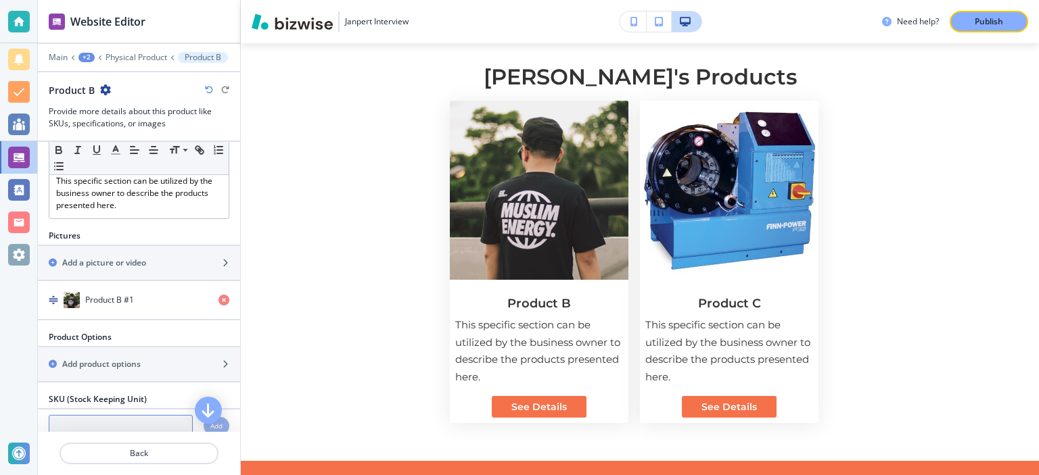
scroll to position [87, 0]
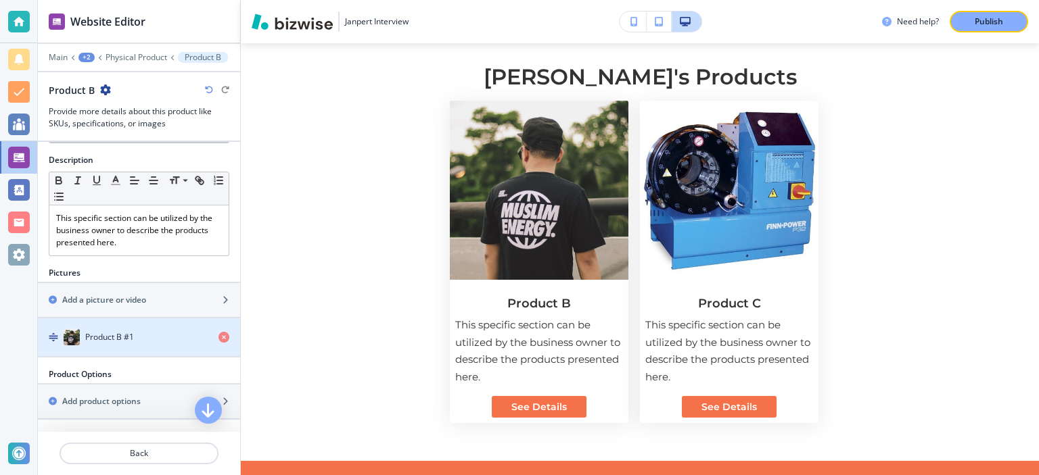
click at [72, 331] on img "button" at bounding box center [72, 337] width 16 height 16
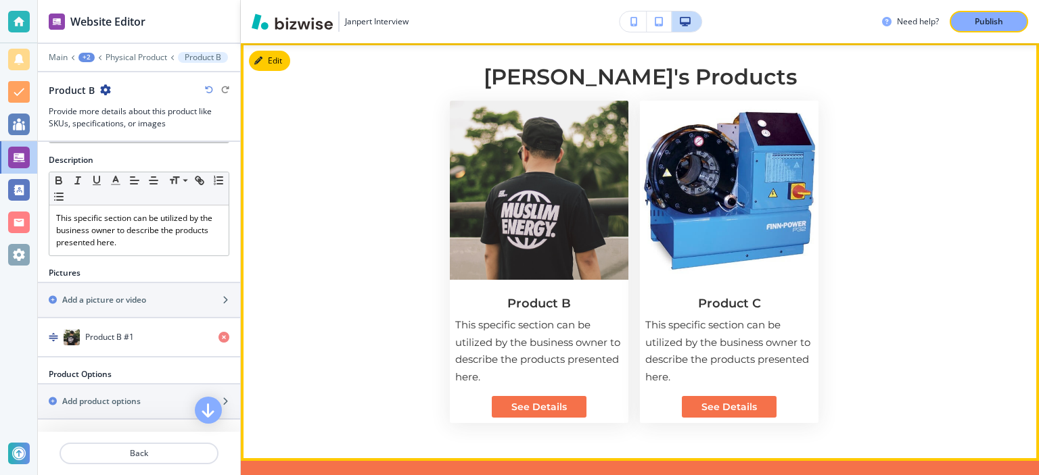
click at [485, 209] on img at bounding box center [539, 190] width 179 height 179
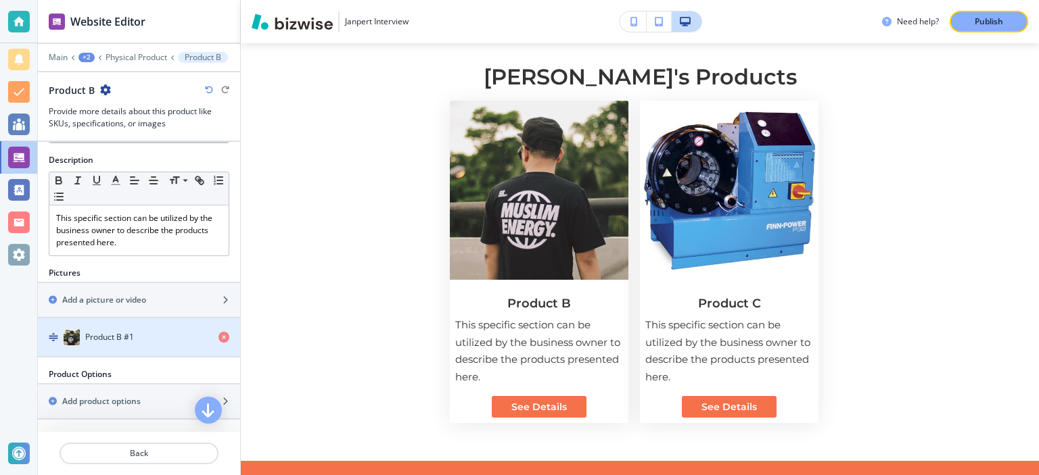
click at [72, 335] on img "button" at bounding box center [72, 337] width 16 height 16
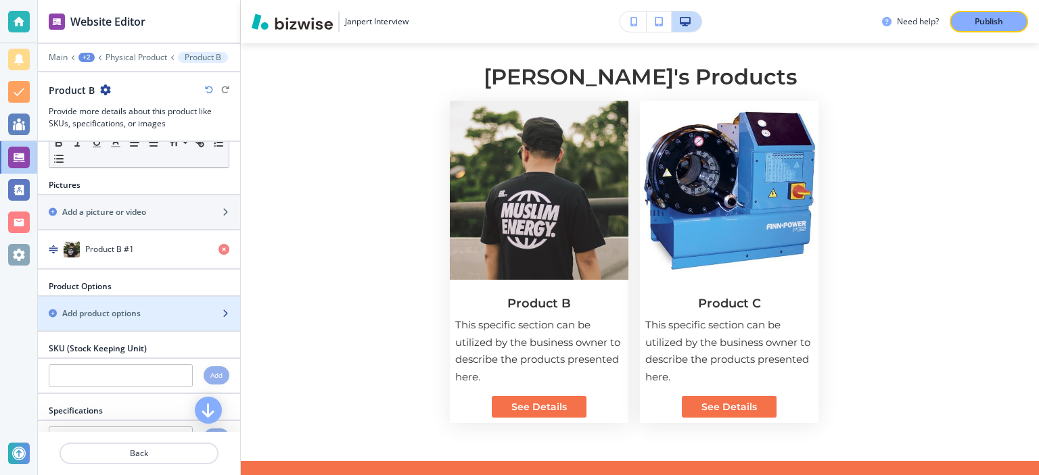
click at [130, 313] on h2 "Add product options" at bounding box center [101, 314] width 78 height 12
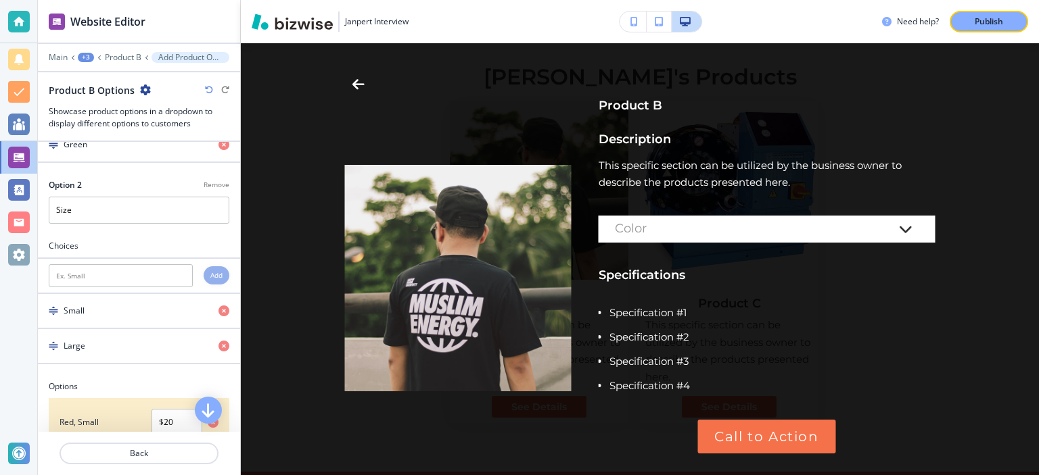
scroll to position [0, 0]
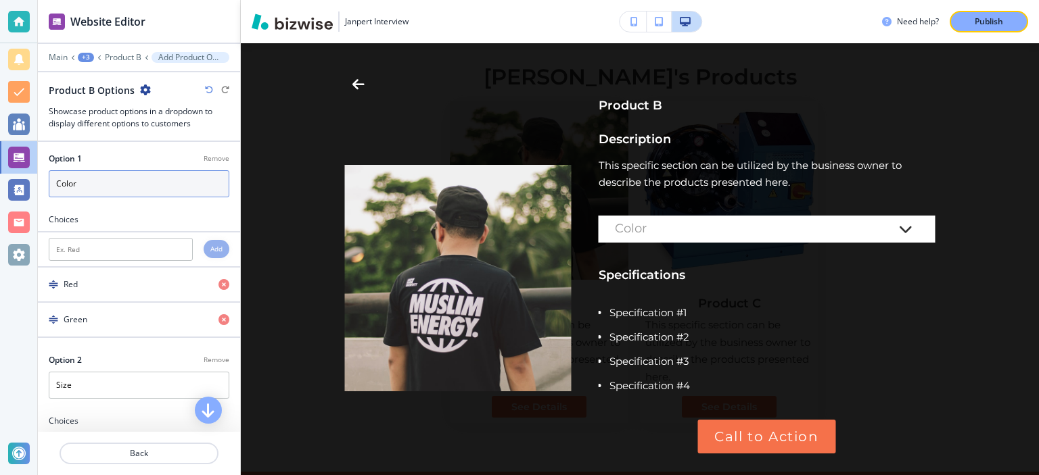
drag, startPoint x: 124, startPoint y: 180, endPoint x: 0, endPoint y: 161, distance: 125.2
click at [49, 170] on input "Color" at bounding box center [139, 183] width 181 height 27
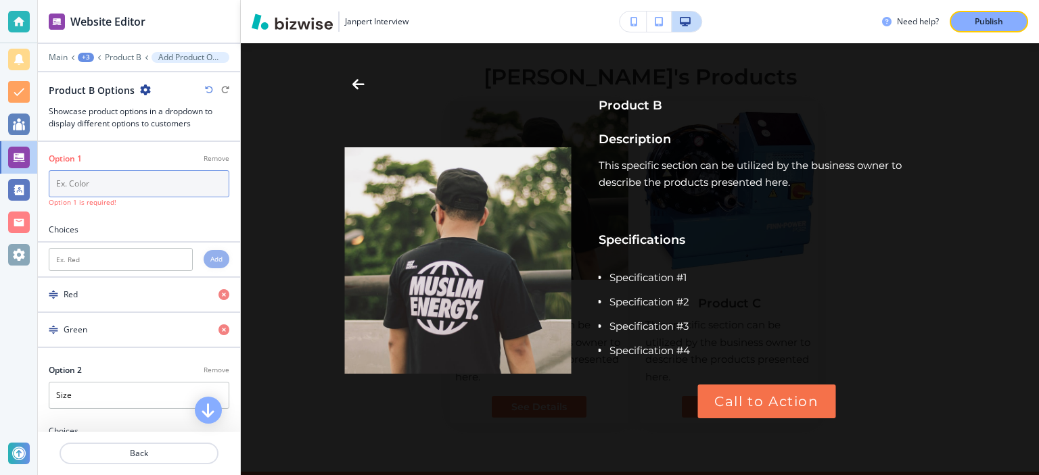
click at [102, 189] on input "text" at bounding box center [139, 183] width 181 height 27
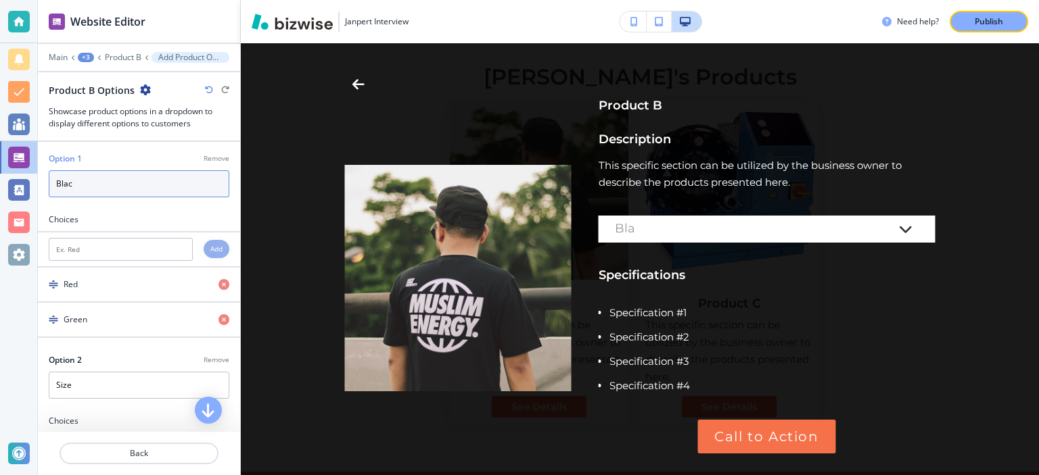
type input "Black"
drag, startPoint x: 113, startPoint y: 189, endPoint x: 0, endPoint y: 179, distance: 113.4
click at [49, 179] on input "Black" at bounding box center [139, 183] width 181 height 27
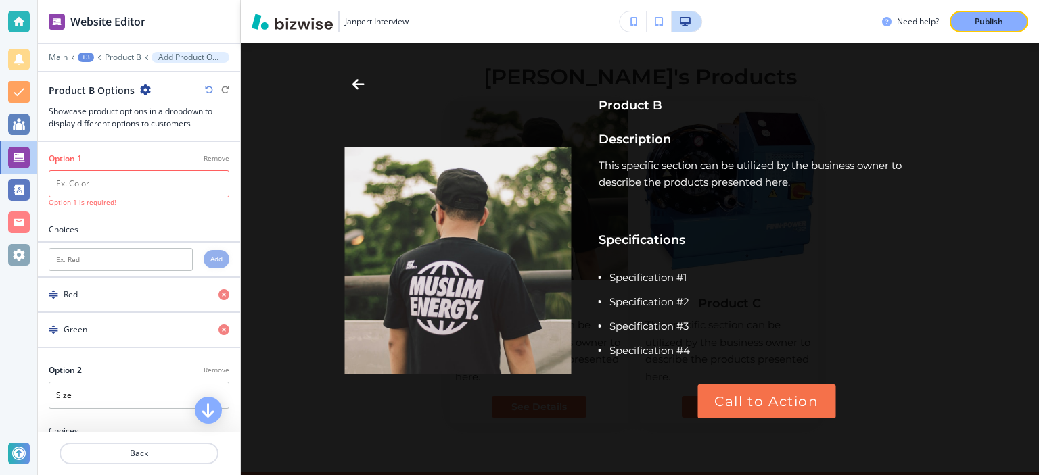
click at [141, 216] on div at bounding box center [139, 216] width 202 height 16
click at [137, 179] on input "text" at bounding box center [139, 183] width 181 height 27
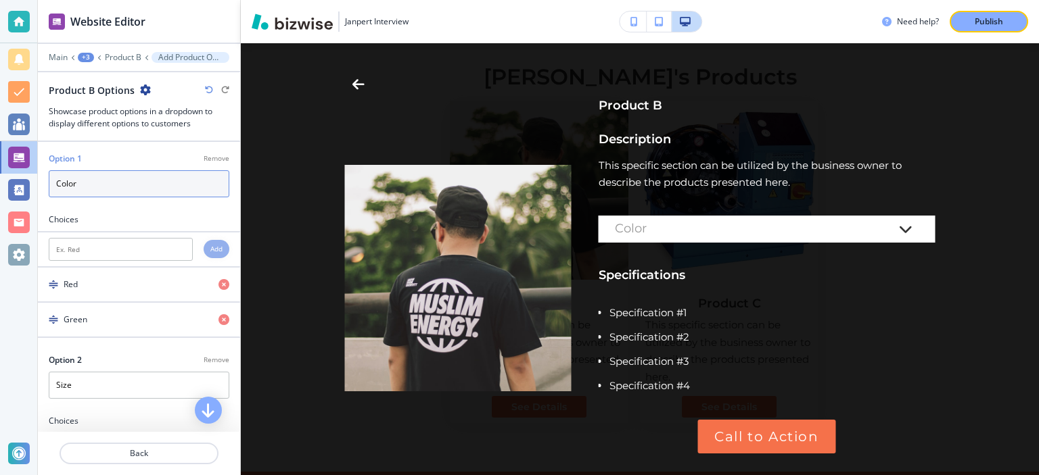
type input "Color"
click at [132, 220] on div "Choices" at bounding box center [139, 220] width 202 height 12
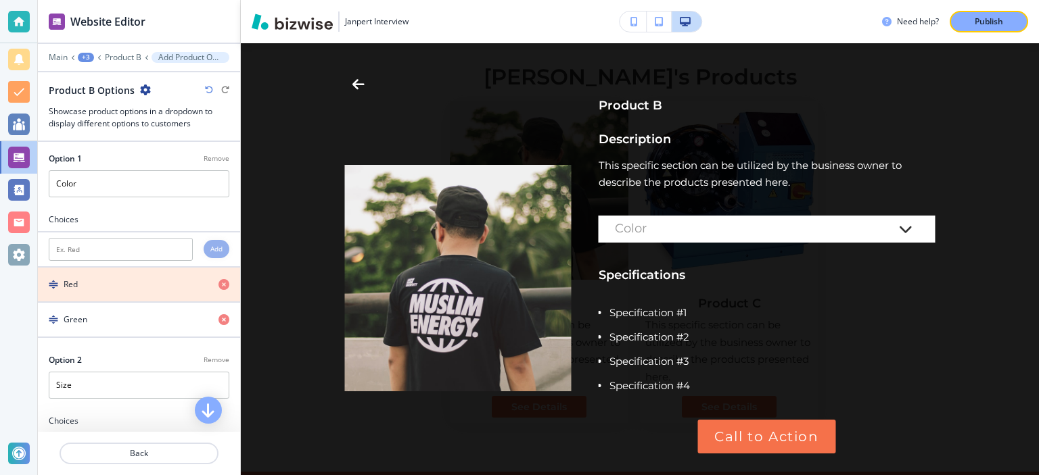
click at [222, 285] on icon "button" at bounding box center [223, 284] width 11 height 11
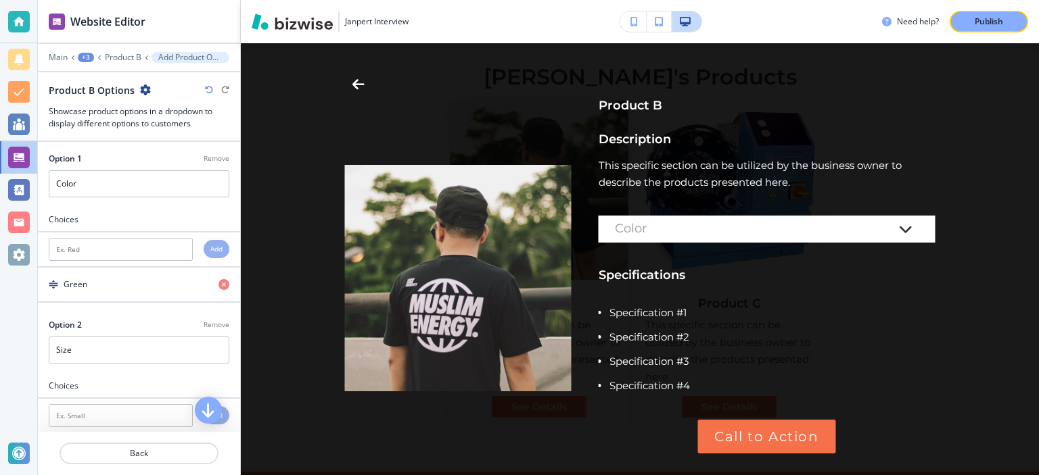
click at [222, 283] on icon "button" at bounding box center [223, 284] width 11 height 11
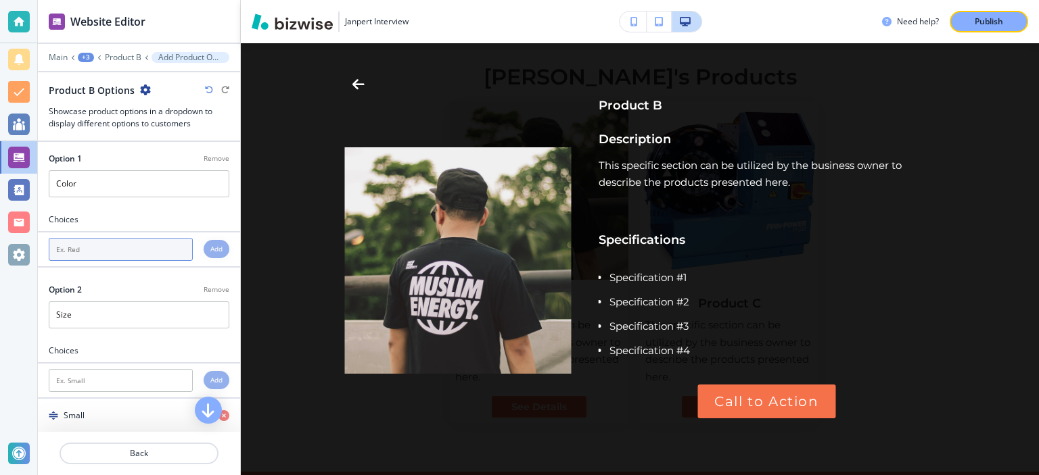
click at [162, 249] on input "text" at bounding box center [121, 249] width 144 height 23
type input "Black"
click at [215, 252] on h4 "Add" at bounding box center [216, 249] width 12 height 10
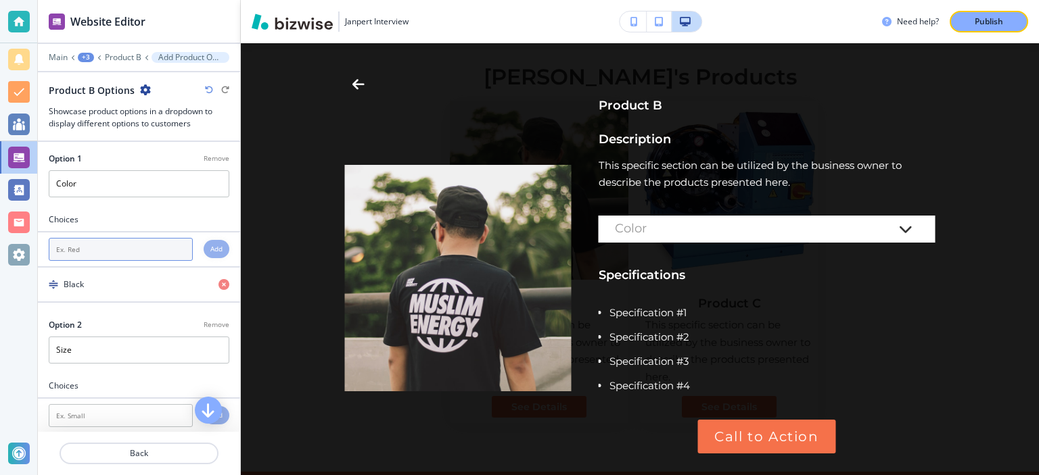
click at [87, 247] on input "text" at bounding box center [121, 249] width 144 height 23
type input "White"
click at [215, 250] on h4 "Add" at bounding box center [216, 249] width 12 height 10
click at [143, 249] on input "text" at bounding box center [121, 249] width 144 height 23
type input "Gray"
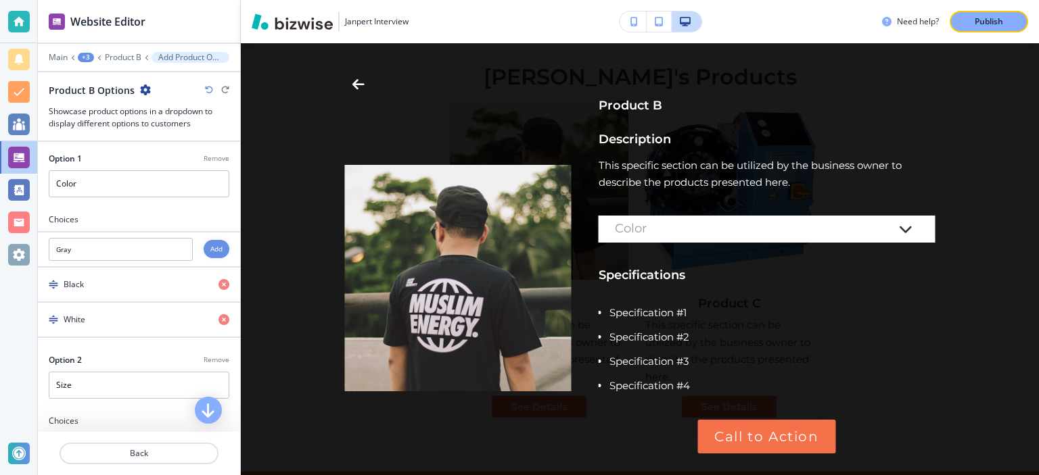
click at [220, 241] on div "Add" at bounding box center [217, 249] width 26 height 18
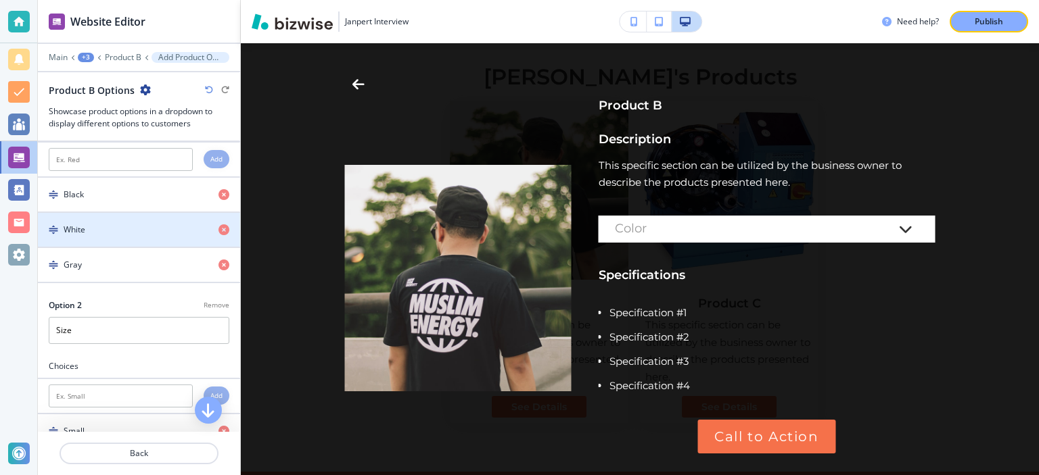
scroll to position [175, 0]
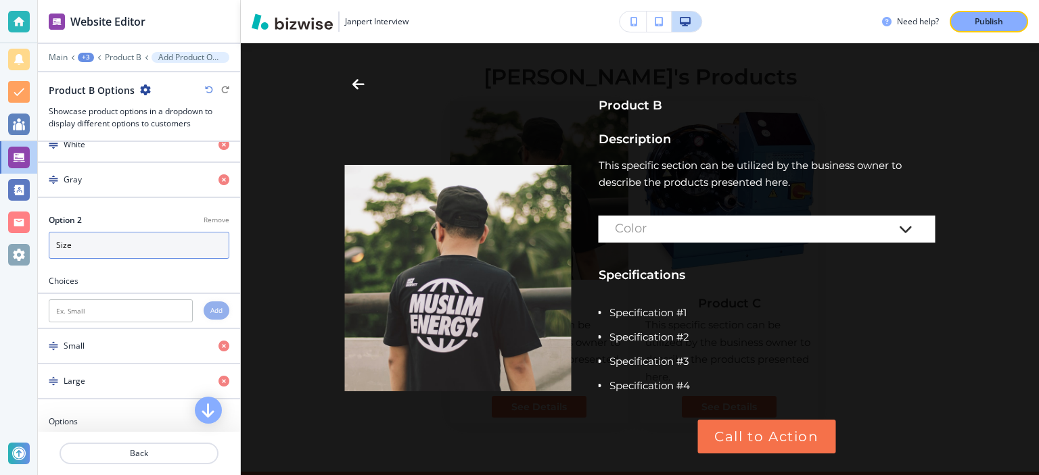
click at [170, 247] on input "Size" at bounding box center [139, 245] width 181 height 27
drag, startPoint x: 170, startPoint y: 247, endPoint x: 0, endPoint y: 224, distance: 171.9
click at [49, 232] on input "Size" at bounding box center [139, 245] width 181 height 27
type input "s"
type input "Samle | Medium | Large"
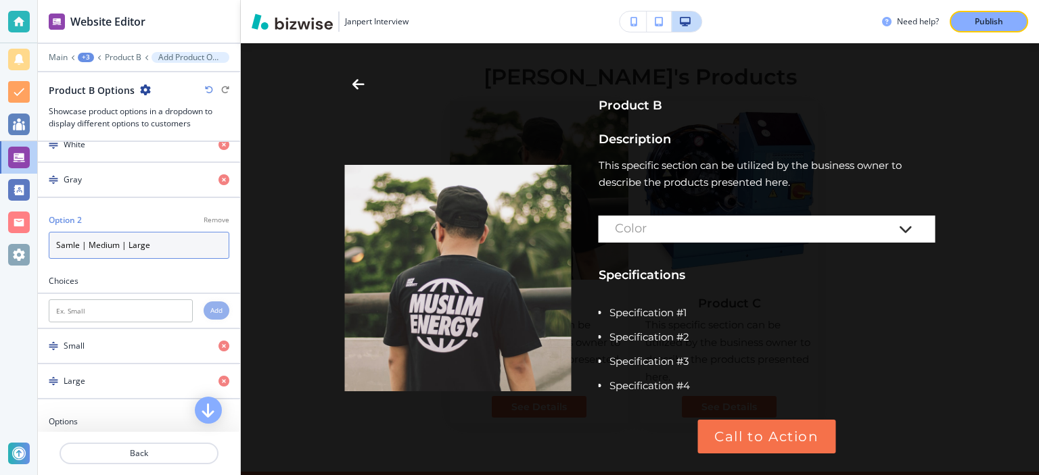
drag, startPoint x: 172, startPoint y: 243, endPoint x: 153, endPoint y: 239, distance: 19.2
click at [153, 239] on input "Samle | Medium | Large" at bounding box center [139, 245] width 181 height 27
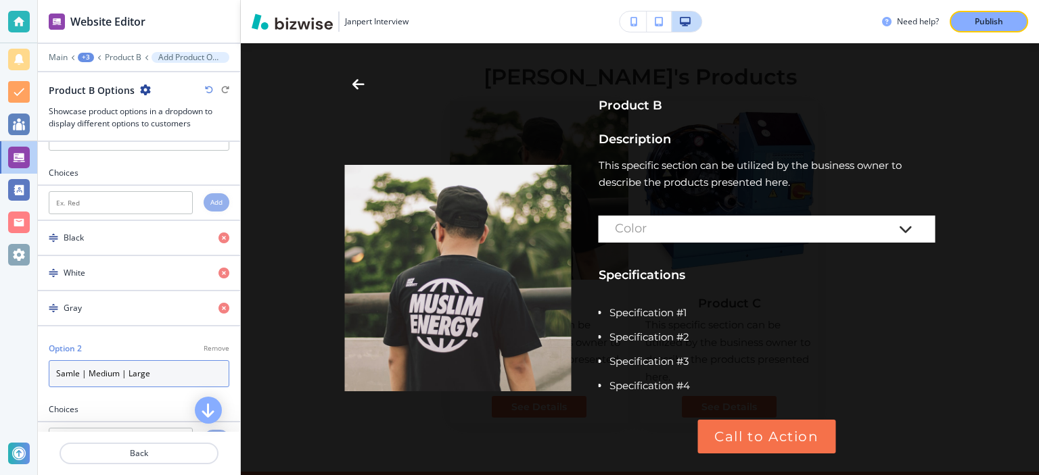
scroll to position [87, 0]
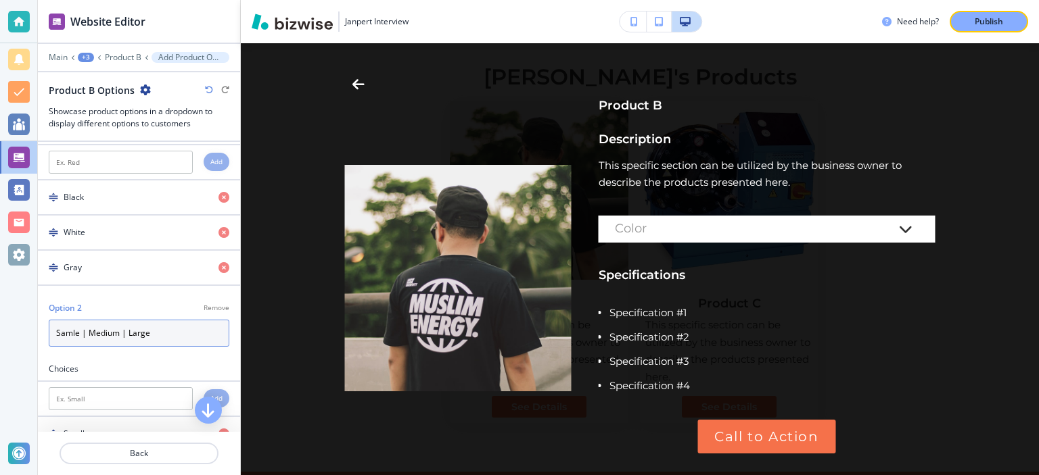
drag, startPoint x: 47, startPoint y: 312, endPoint x: 0, endPoint y: 303, distance: 48.3
click at [49, 320] on input "Samle | Medium | Large" at bounding box center [139, 333] width 181 height 27
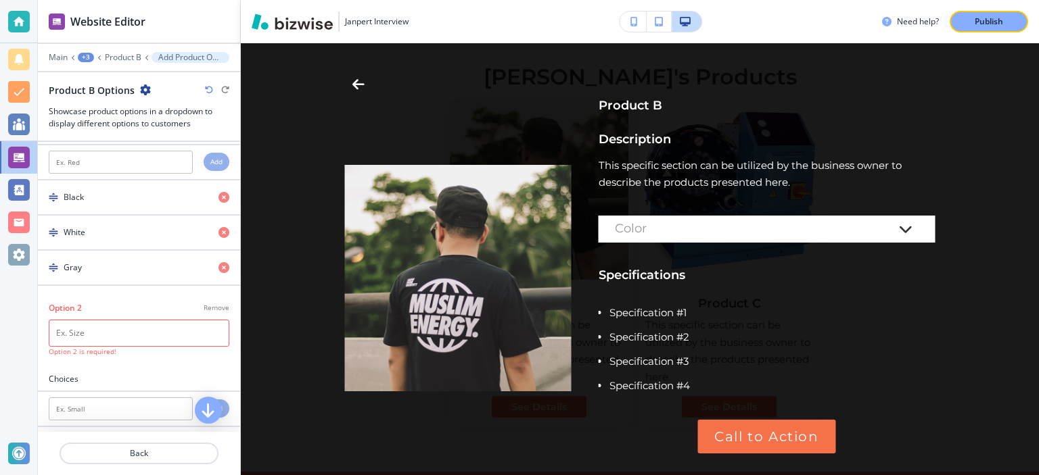
click at [106, 348] on h4 "Option 2 is required!" at bounding box center [139, 352] width 181 height 10
click at [122, 334] on input "text" at bounding box center [139, 333] width 181 height 27
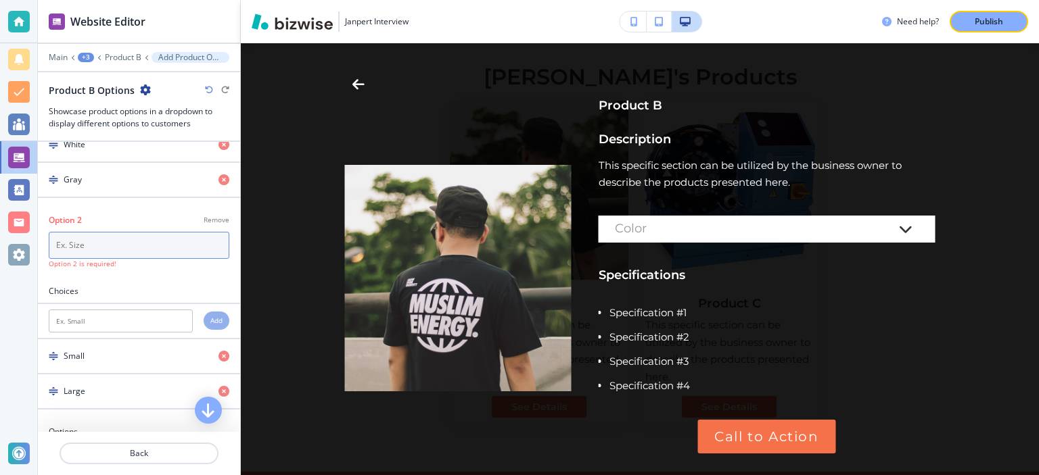
scroll to position [262, 0]
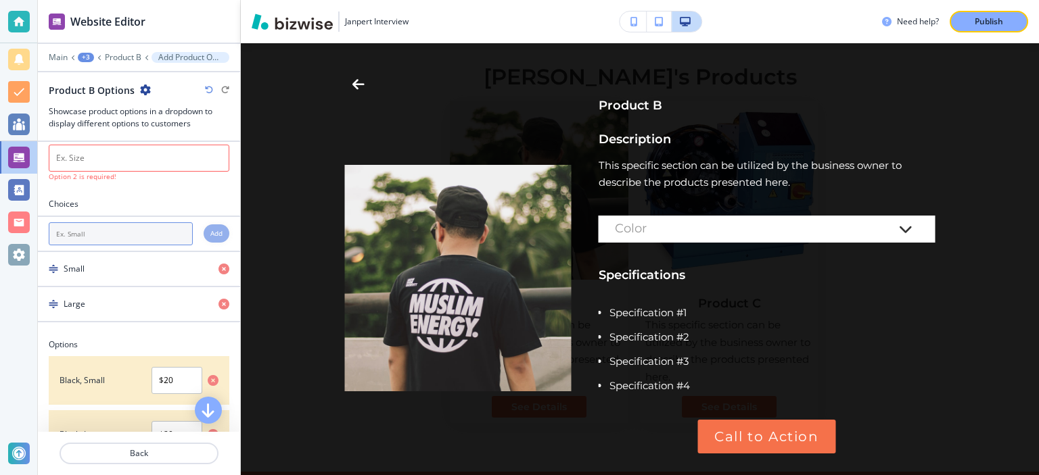
click at [106, 233] on input "text" at bounding box center [121, 233] width 144 height 23
type input "Medium"
click at [215, 231] on h4 "Add" at bounding box center [216, 234] width 12 height 10
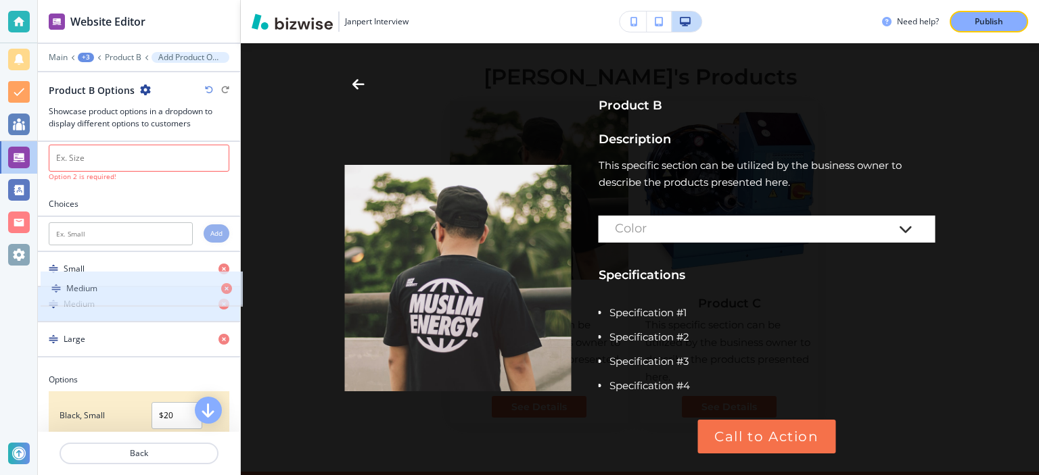
drag, startPoint x: 115, startPoint y: 338, endPoint x: 118, endPoint y: 289, distance: 49.4
click at [118, 289] on div "Small Medium Large" at bounding box center [139, 304] width 202 height 105
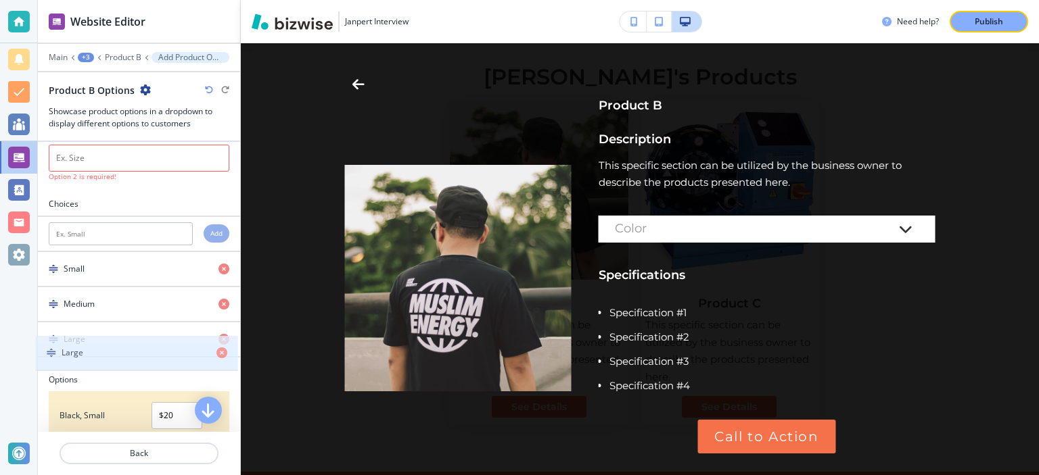
drag, startPoint x: 93, startPoint y: 304, endPoint x: 91, endPoint y: 356, distance: 51.5
click at [91, 356] on div "Option 1 Remove Color Choices Add Black White Gray Option 2 Remove Option 2 is …" at bounding box center [139, 379] width 202 height 999
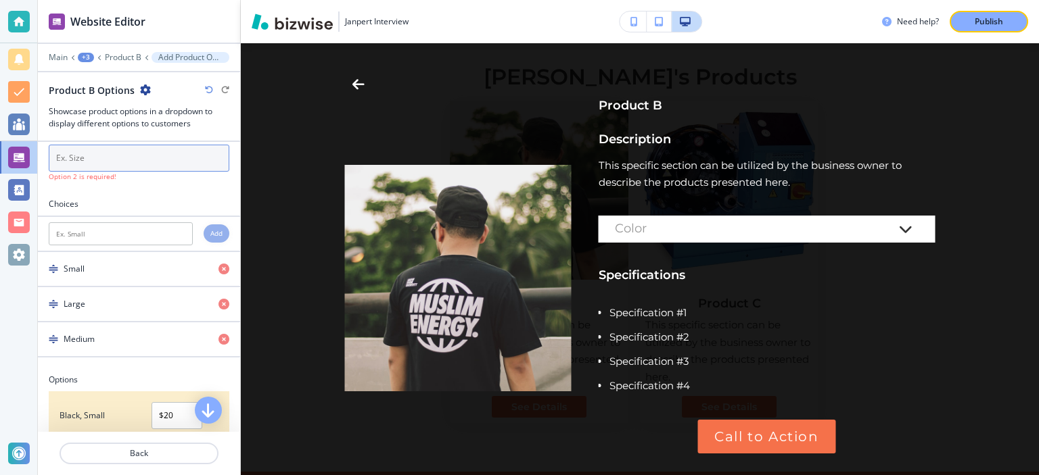
click at [153, 153] on input "text" at bounding box center [139, 158] width 181 height 27
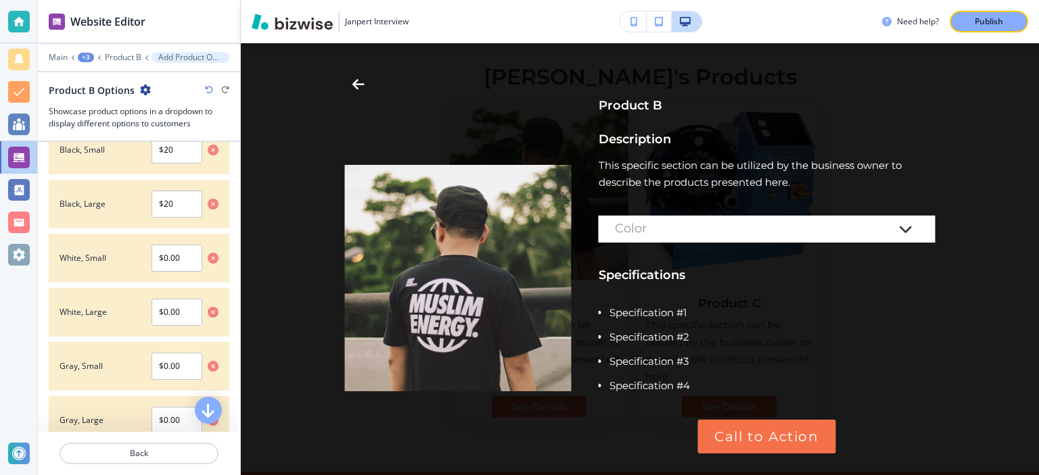
scroll to position [430, 0]
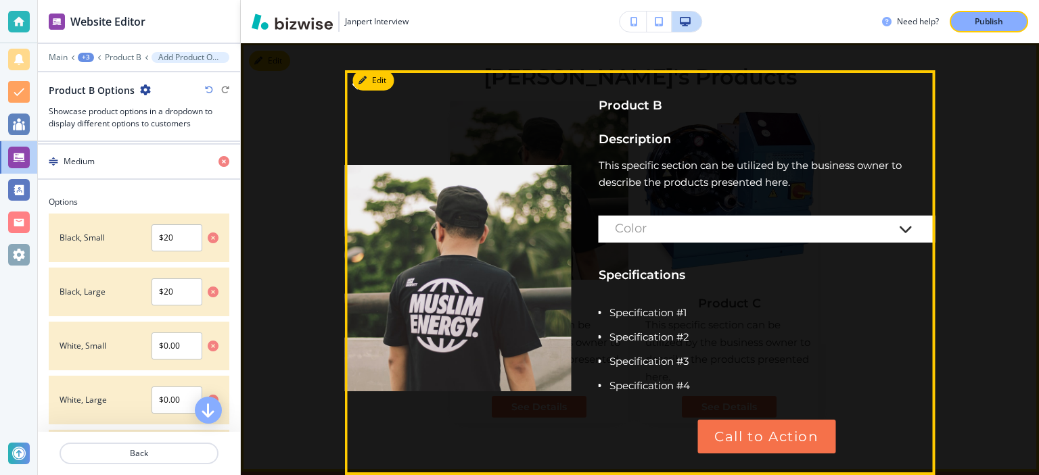
type input "Size"
click at [705, 243] on div "Color" at bounding box center [766, 233] width 337 height 35
click at [822, 245] on div "Color" at bounding box center [766, 233] width 337 height 35
click at [902, 229] on icon "button" at bounding box center [906, 229] width 14 height 16
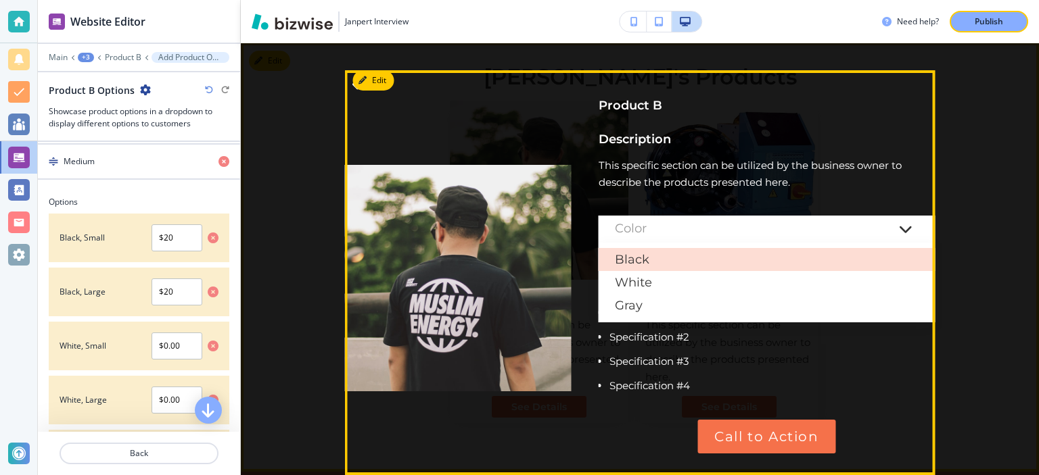
click at [626, 256] on div "Black" at bounding box center [766, 259] width 337 height 23
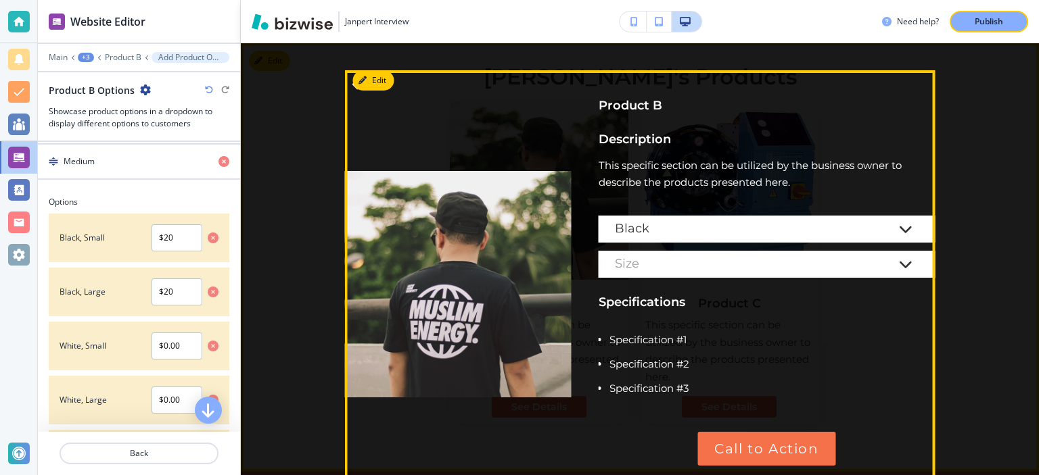
click at [693, 274] on div "Size" at bounding box center [766, 264] width 337 height 27
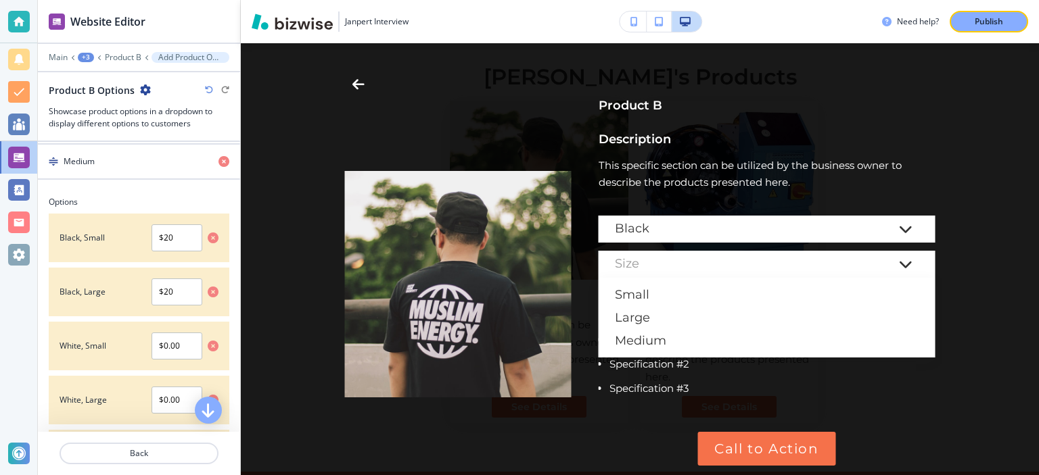
click at [472, 132] on div at bounding box center [640, 278] width 604 height 417
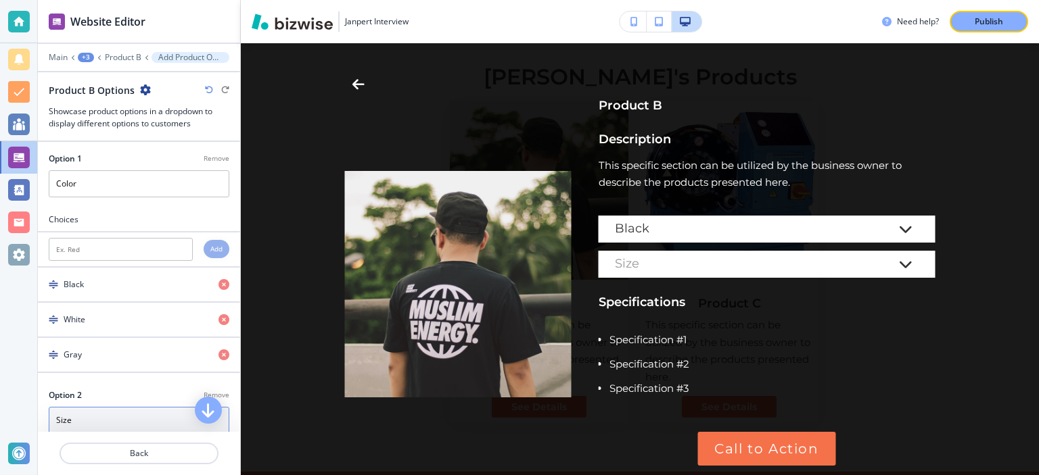
scroll to position [0, 0]
